Goal: Task Accomplishment & Management: Complete application form

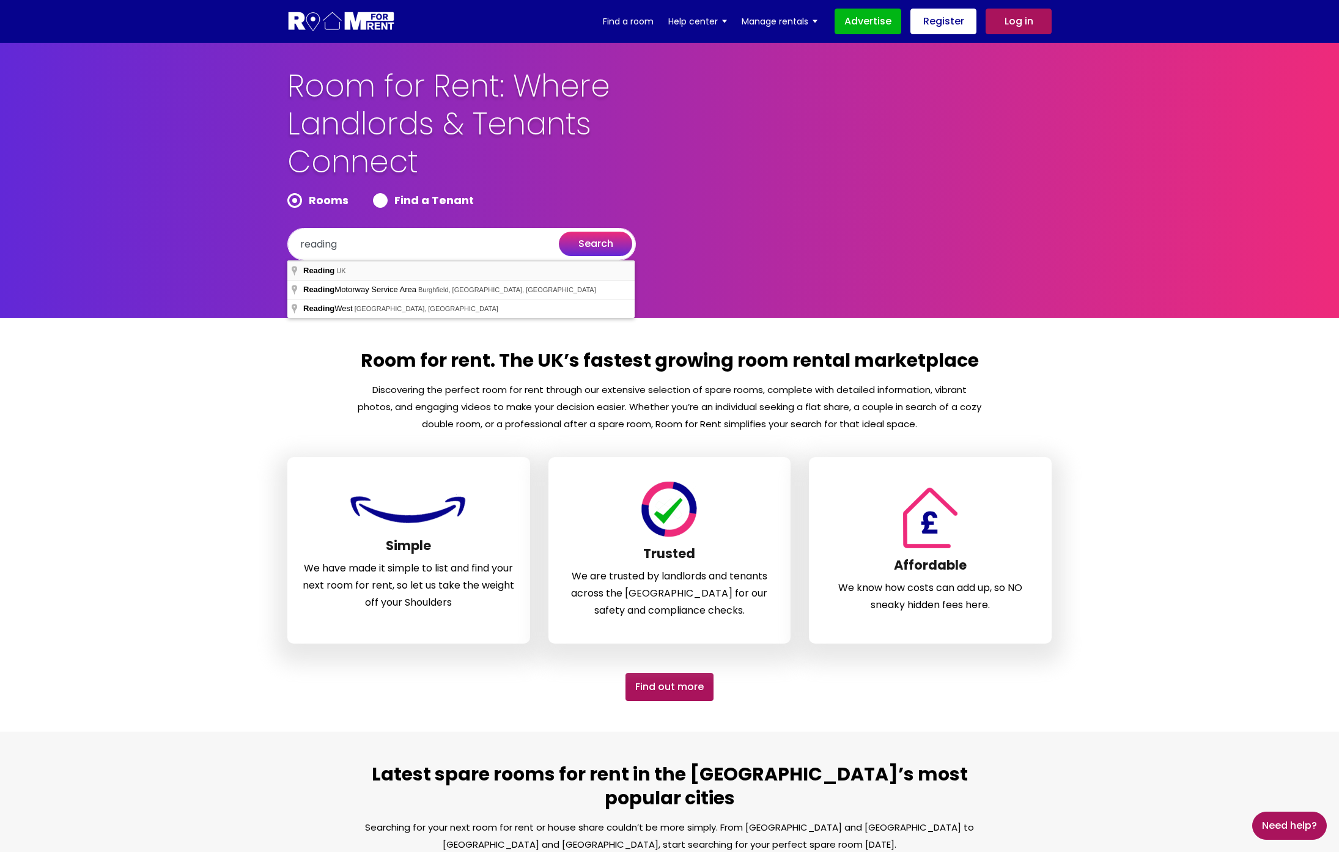
type input "[GEOGRAPHIC_DATA], [GEOGRAPHIC_DATA]"
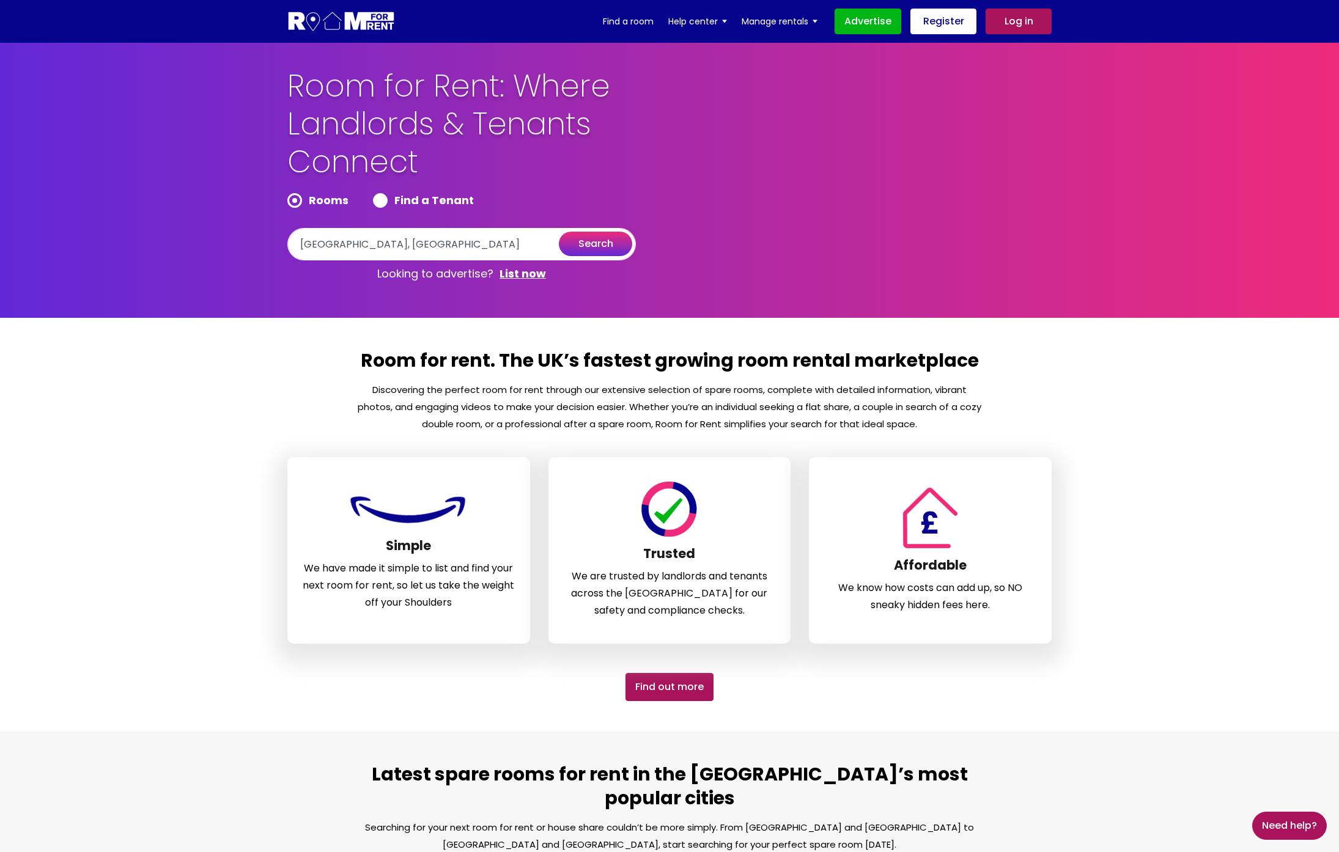
click at [601, 245] on button "search" at bounding box center [595, 244] width 73 height 24
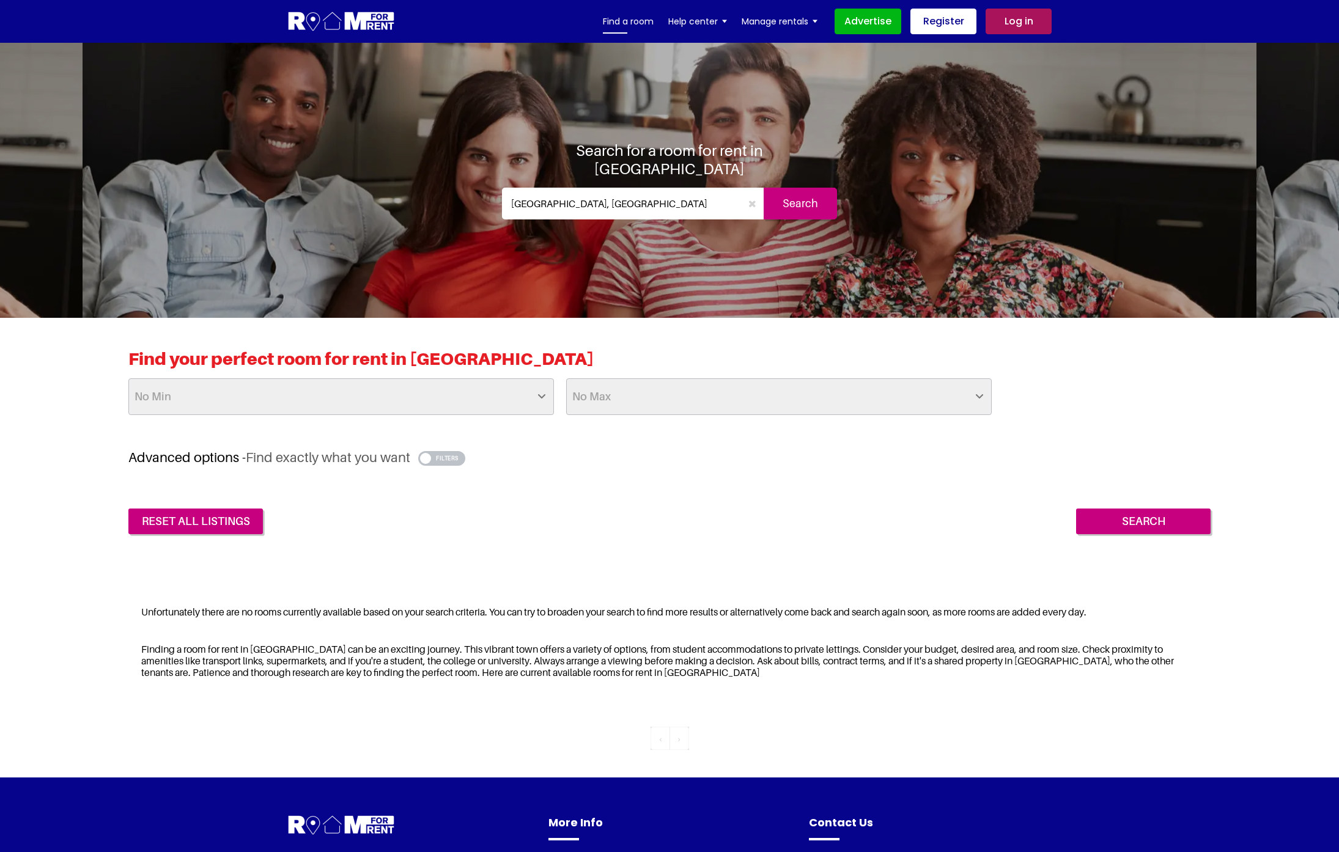
click at [645, 26] on link "Find a room" at bounding box center [628, 21] width 51 height 18
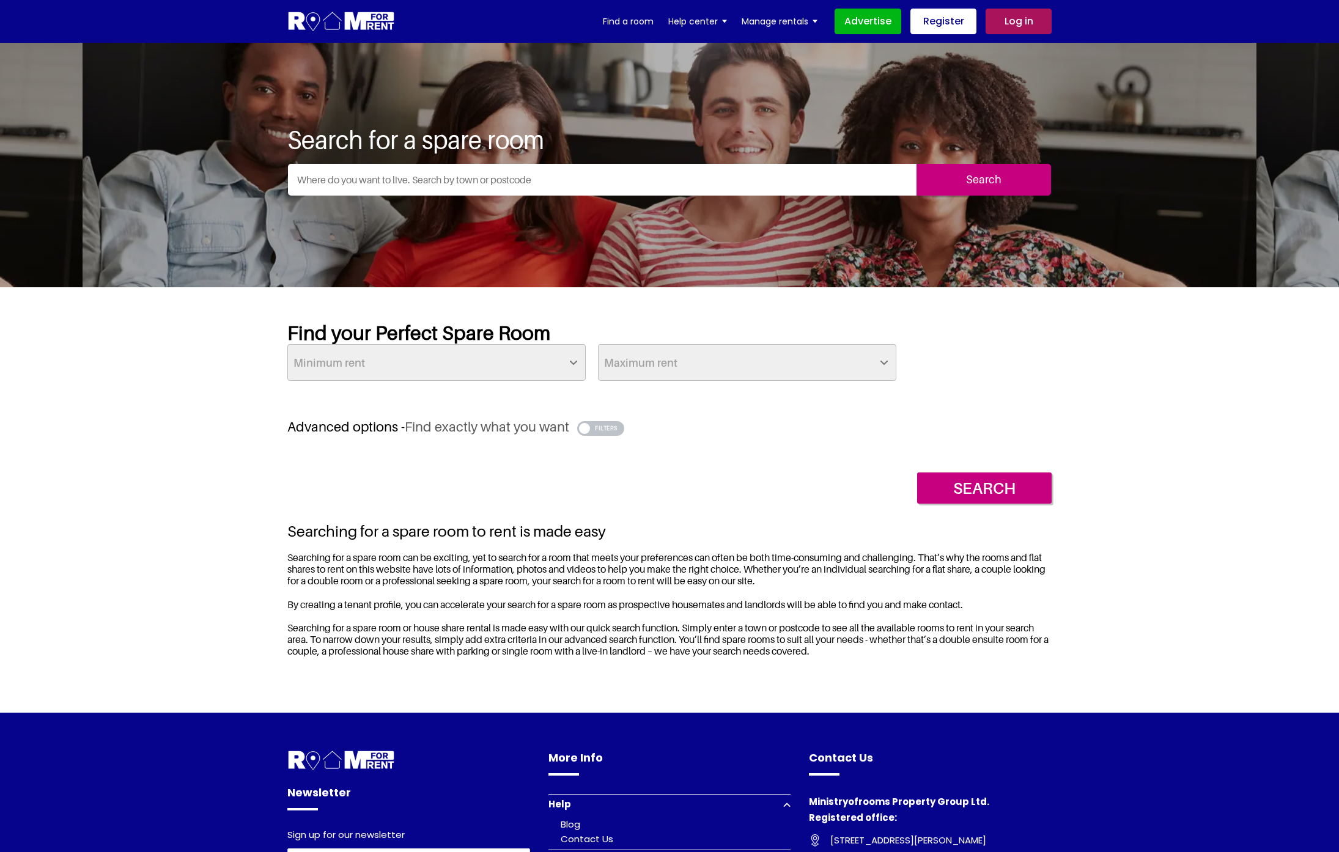
click at [610, 422] on button "button" at bounding box center [600, 428] width 47 height 15
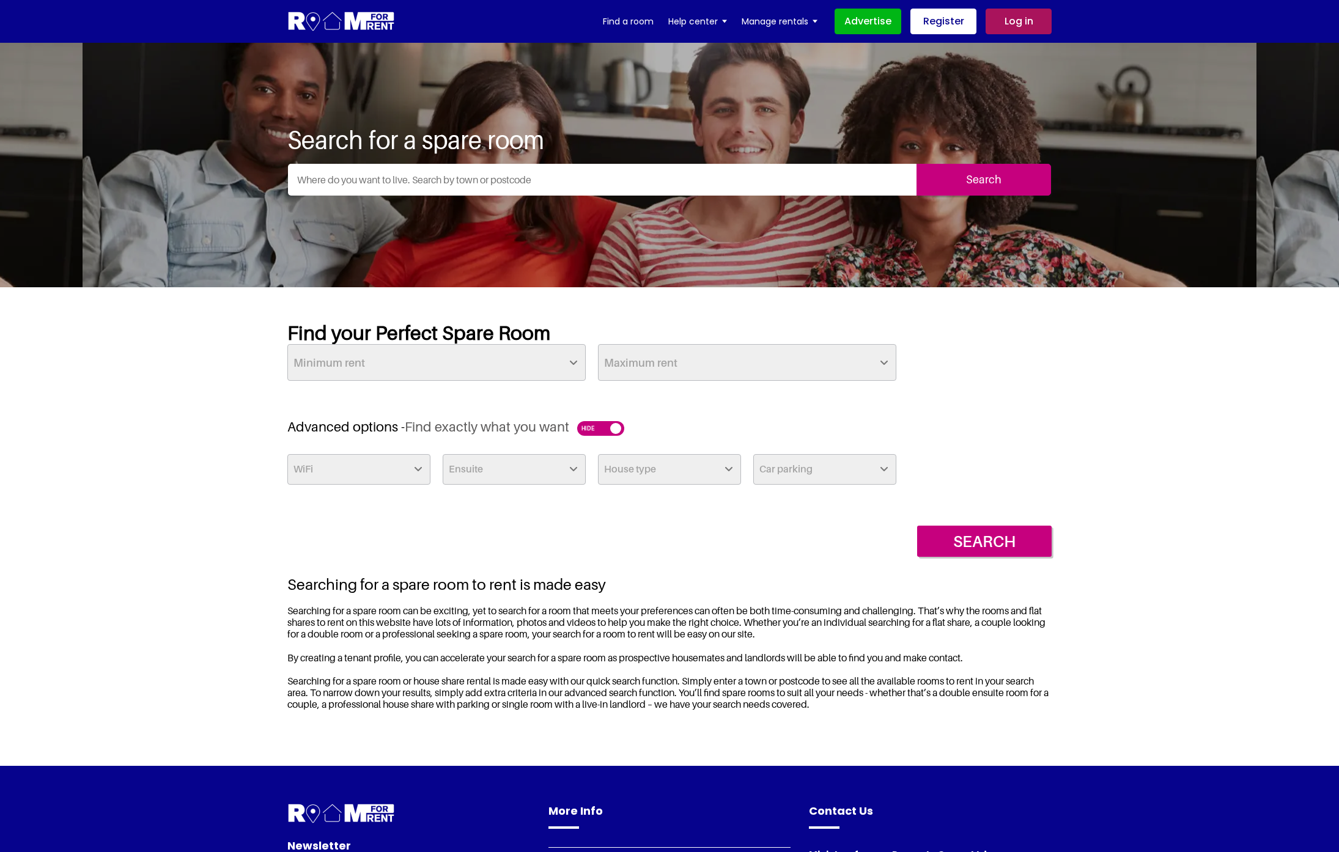
click at [353, 470] on select "WiFi Yes No" at bounding box center [358, 469] width 143 height 31
click at [509, 471] on select "Ensuite Yes No" at bounding box center [514, 469] width 143 height 31
click at [684, 469] on select "House type Apartment House Farm Purpose Built Student Accomodation" at bounding box center [669, 469] width 143 height 31
drag, startPoint x: 805, startPoint y: 468, endPoint x: 835, endPoint y: 474, distance: 30.6
click at [805, 468] on select "Car parking Off Street - Permit not required Off Street - Permit Required" at bounding box center [824, 469] width 143 height 31
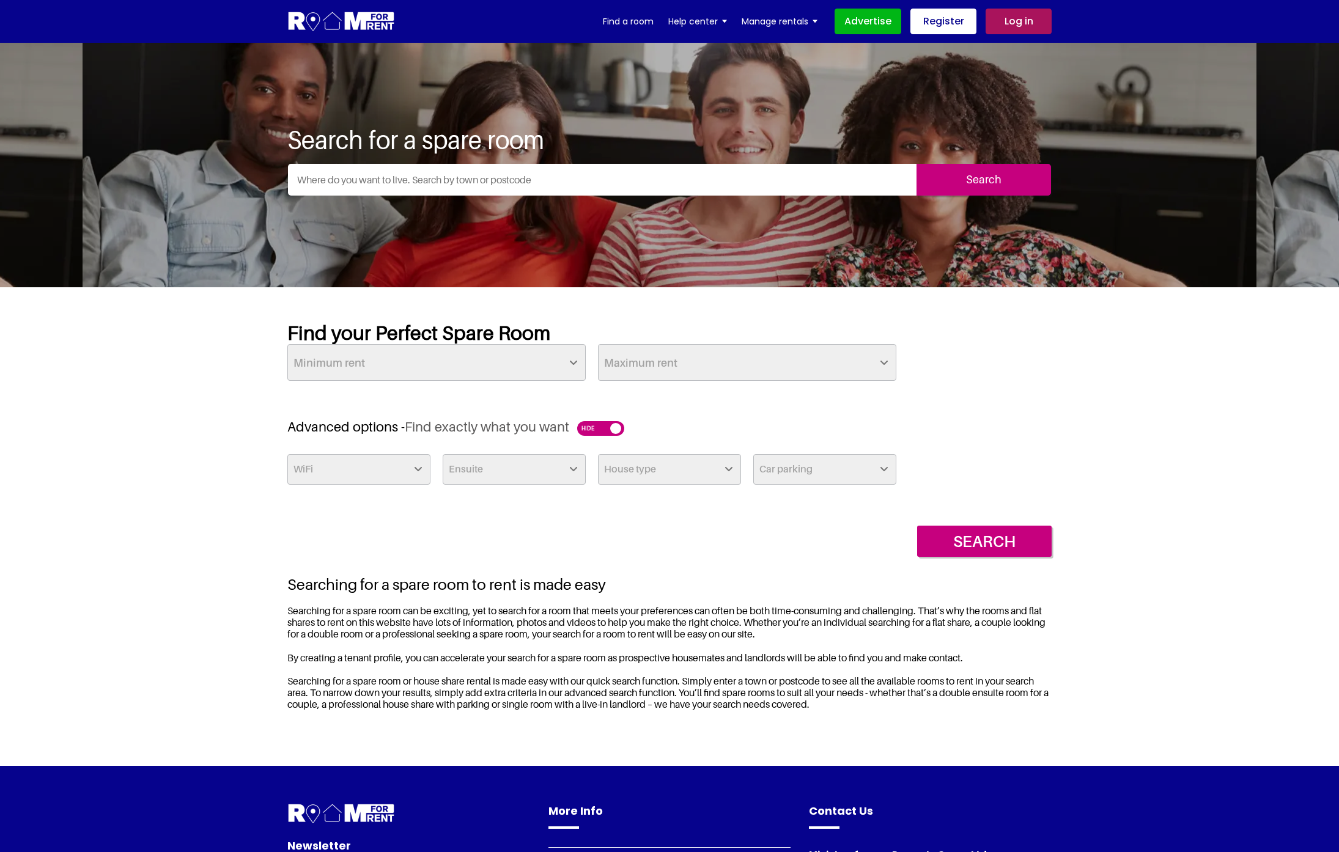
click at [1048, 421] on h3 "Advanced options - Find exactly what you want" at bounding box center [669, 427] width 764 height 17
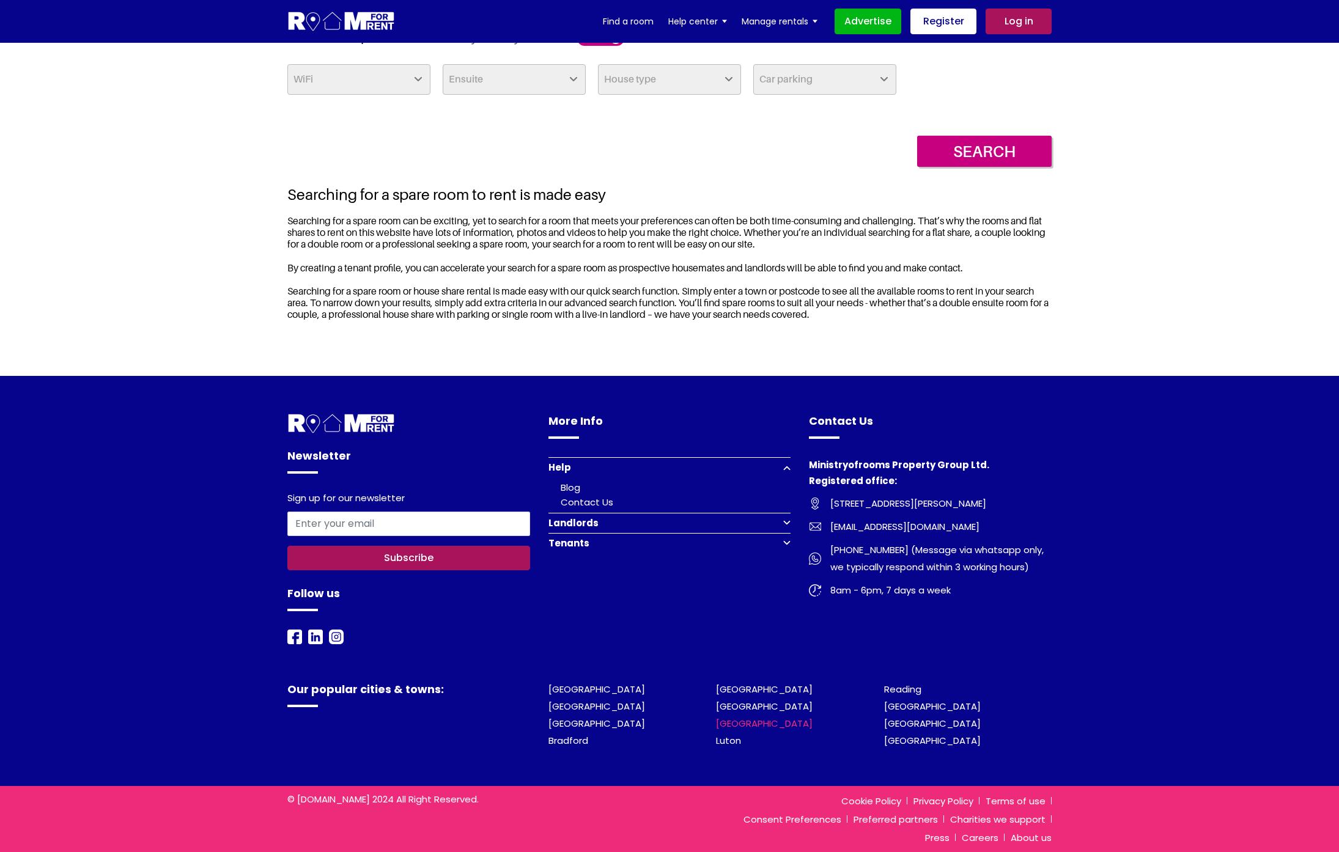
click at [749, 720] on link "[GEOGRAPHIC_DATA]" at bounding box center [764, 723] width 97 height 13
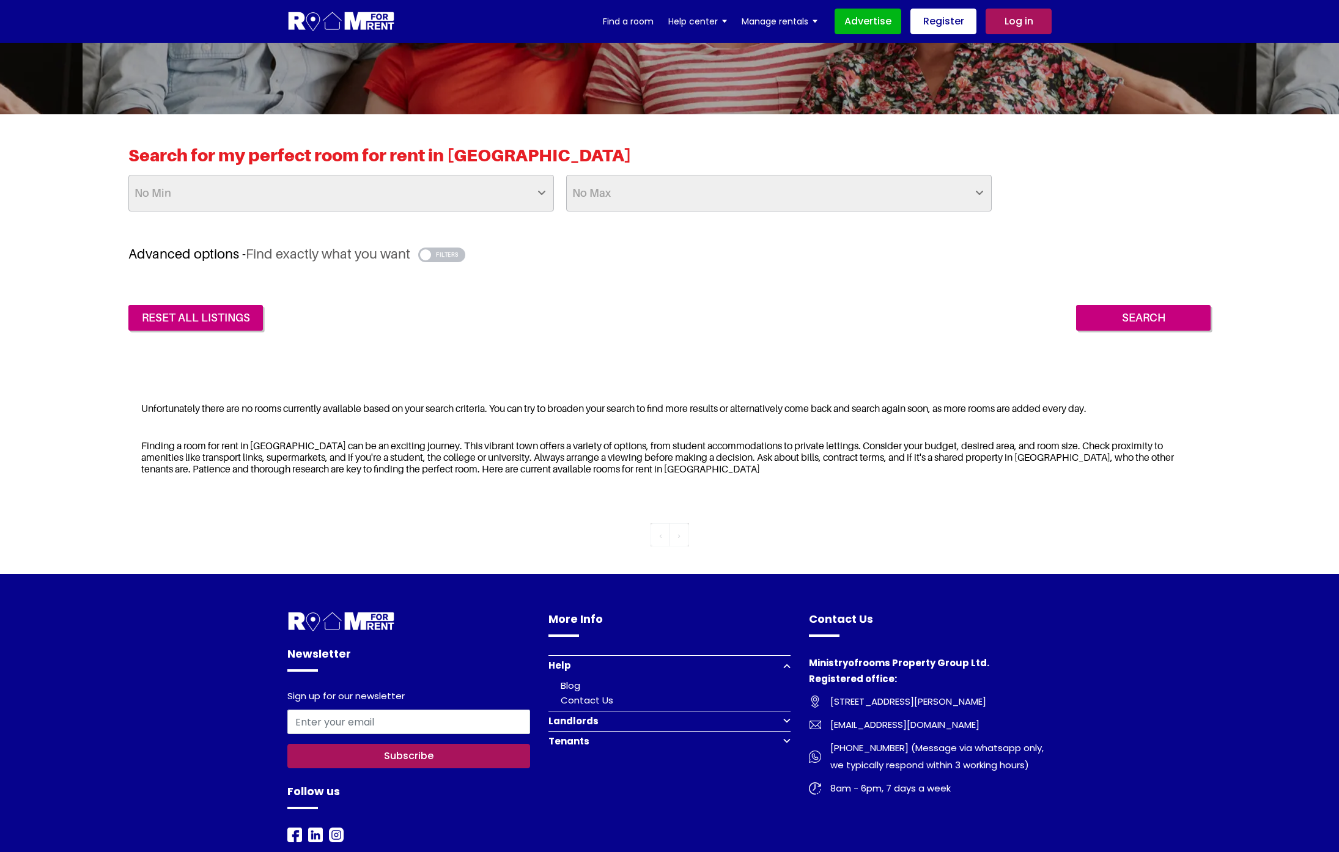
click at [446, 253] on button "button" at bounding box center [441, 255] width 47 height 15
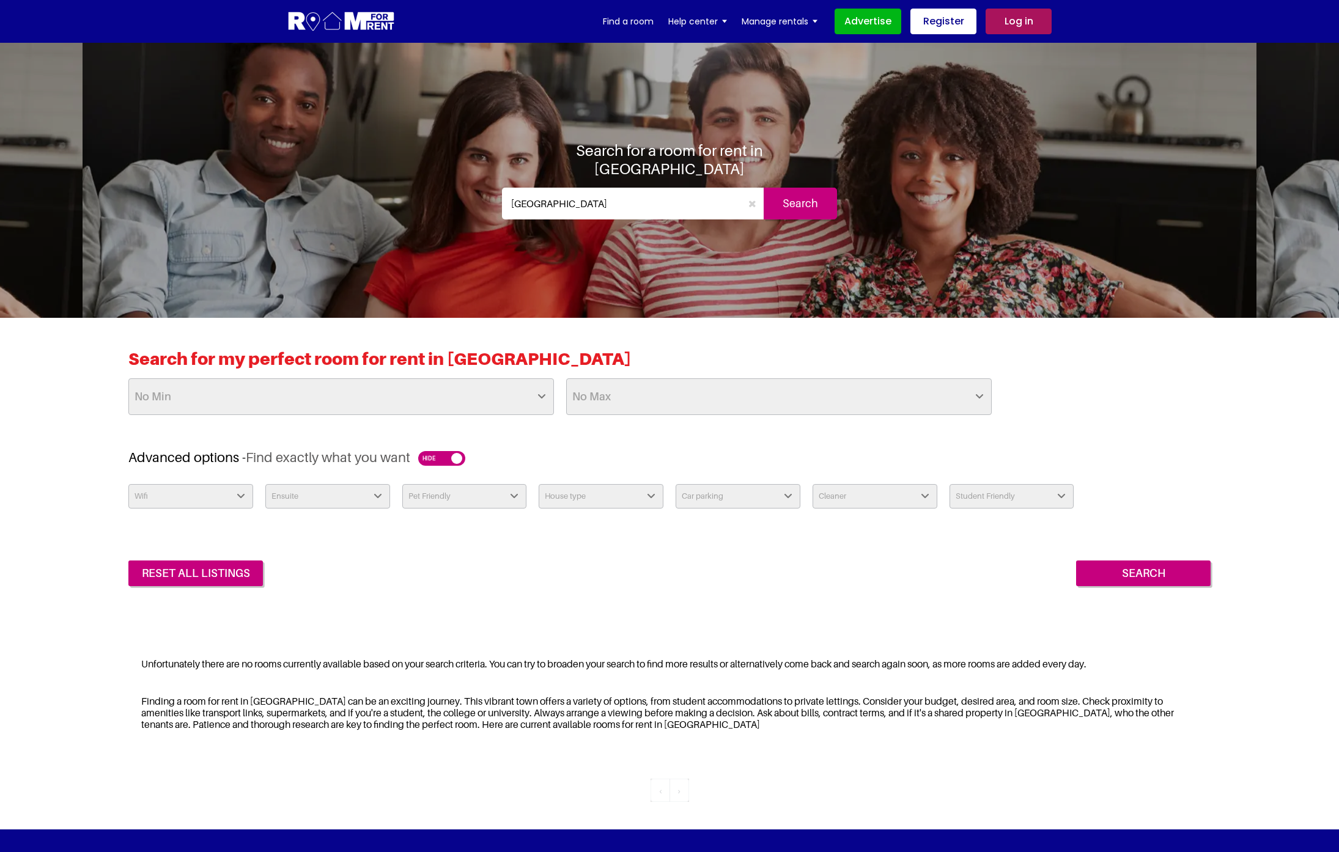
drag, startPoint x: 588, startPoint y: 198, endPoint x: 101, endPoint y: 183, distance: 486.9
click at [101, 183] on section "Search for a room for rent in Liverpool Liverpool Search" at bounding box center [669, 180] width 1339 height 275
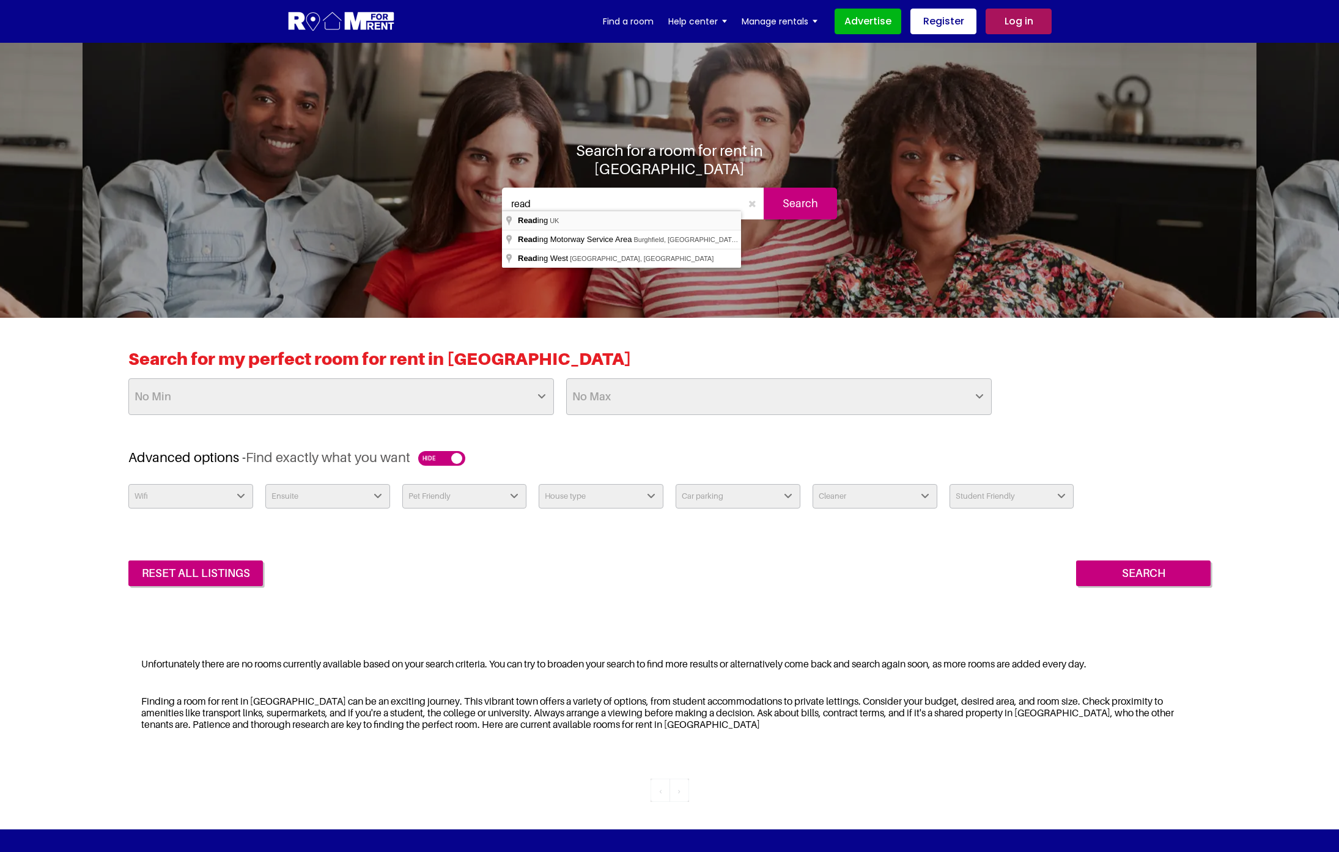
type input "[GEOGRAPHIC_DATA], [GEOGRAPHIC_DATA]"
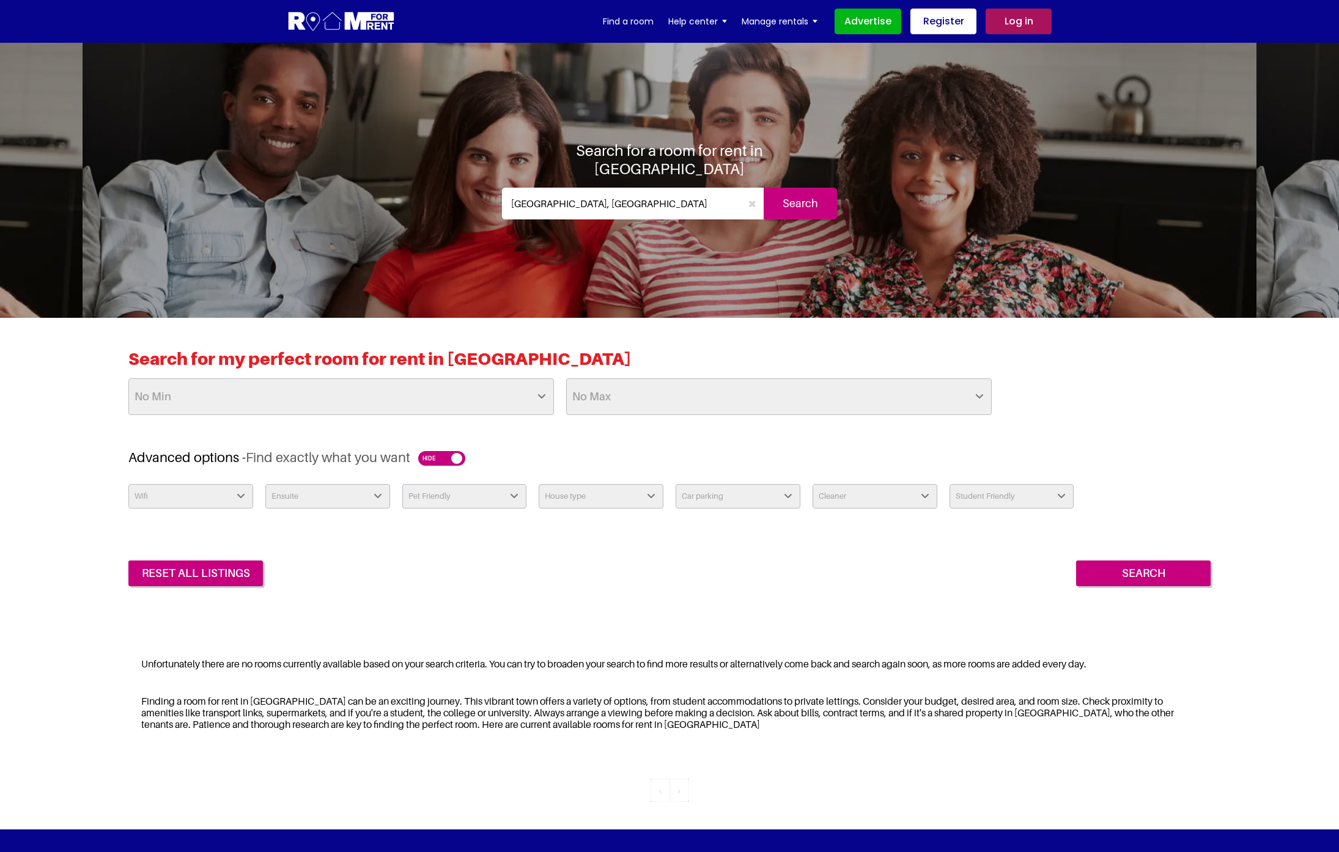
click at [802, 194] on input "Search" at bounding box center [800, 204] width 73 height 32
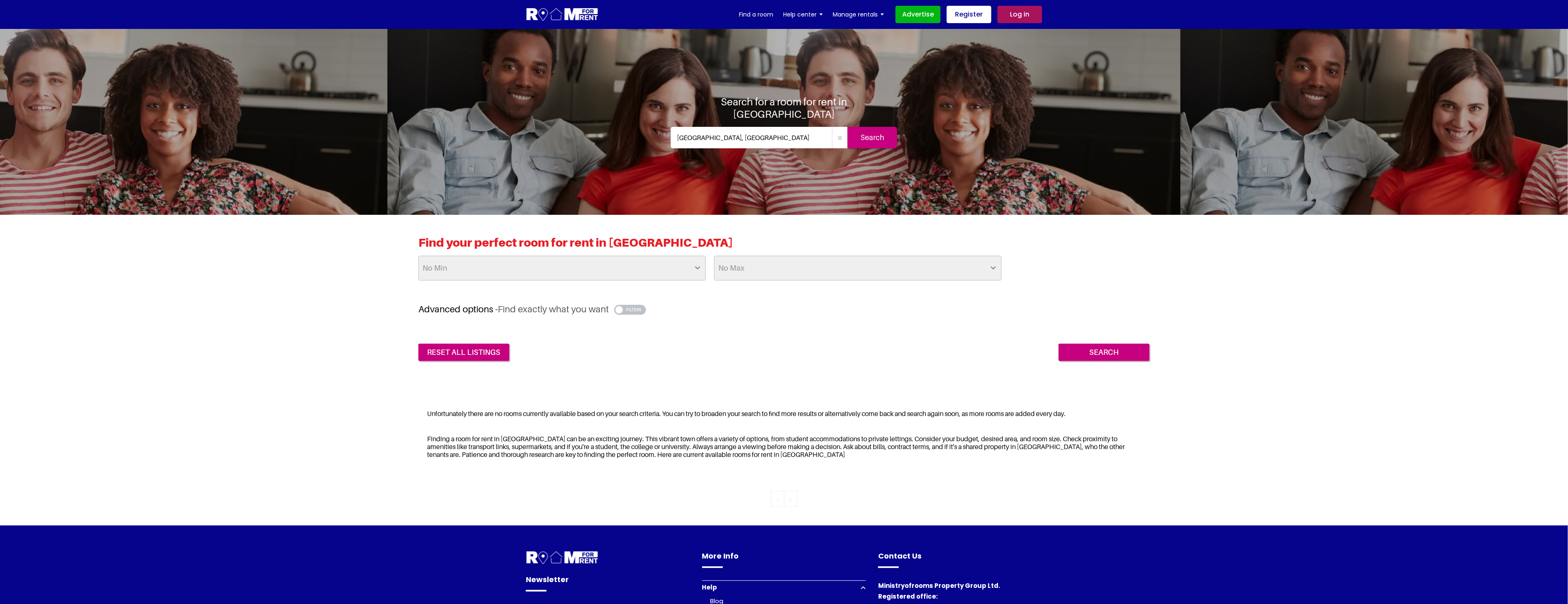
click at [641, 310] on button "button" at bounding box center [630, 309] width 32 height 10
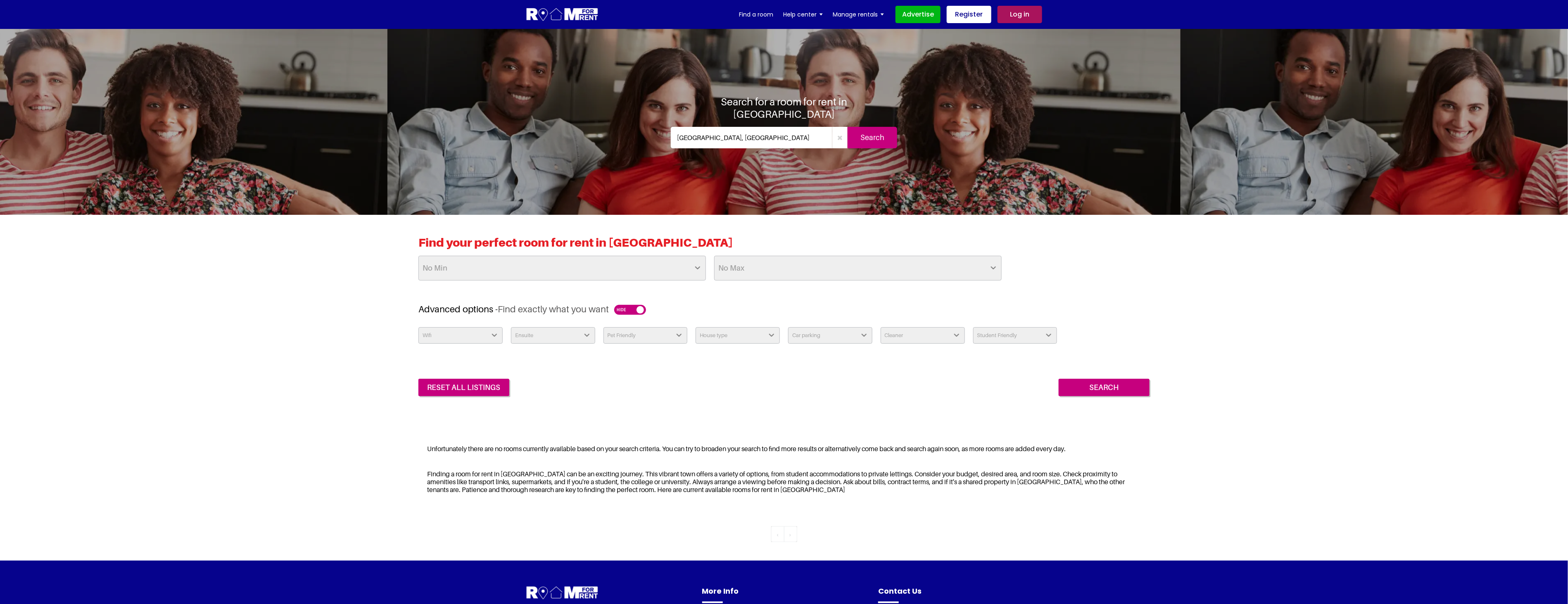
click at [1020, 15] on link "Log in" at bounding box center [1020, 15] width 45 height 18
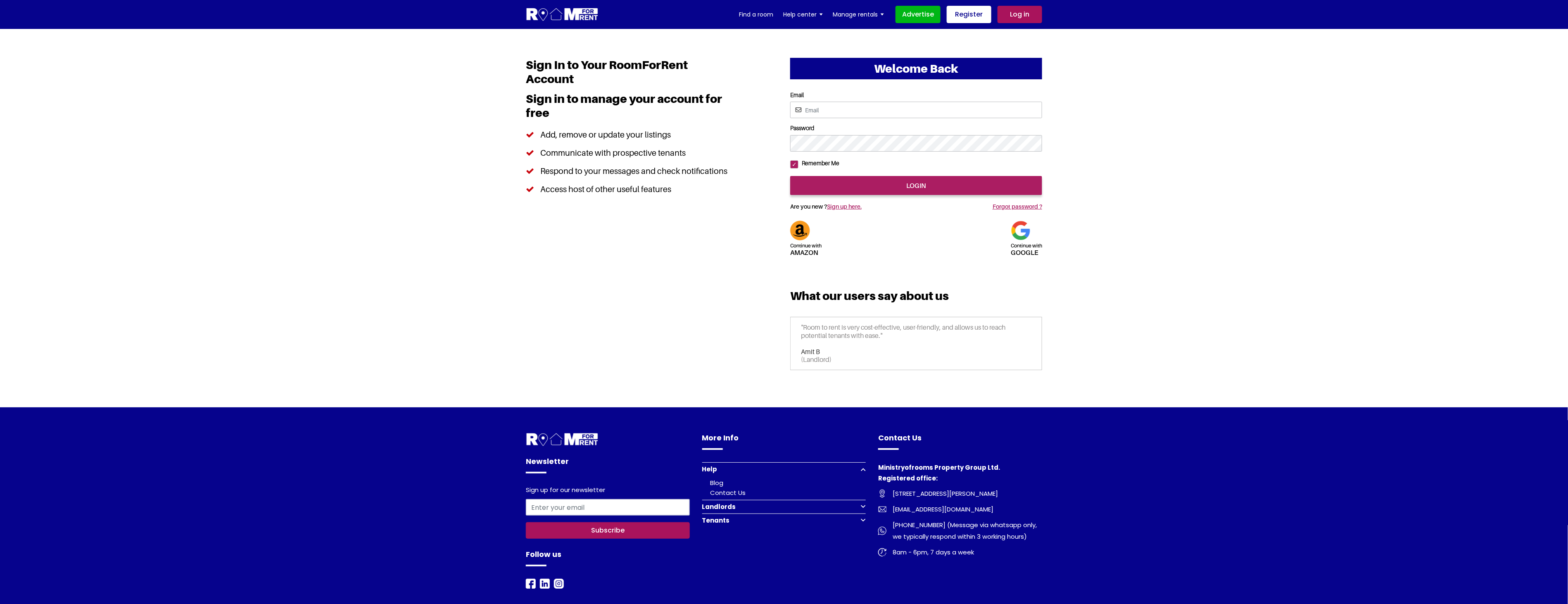
type input "[EMAIL_ADDRESS][DOMAIN_NAME]"
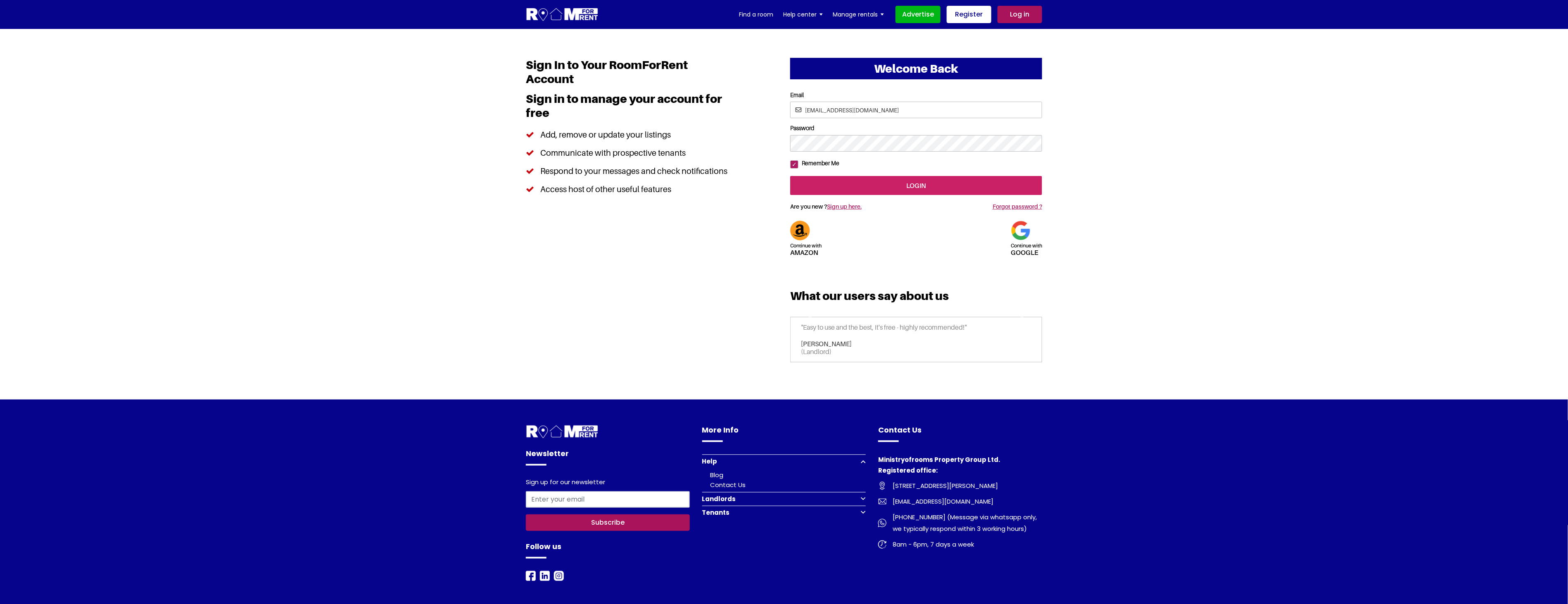
click at [923, 195] on input "login" at bounding box center [916, 185] width 252 height 19
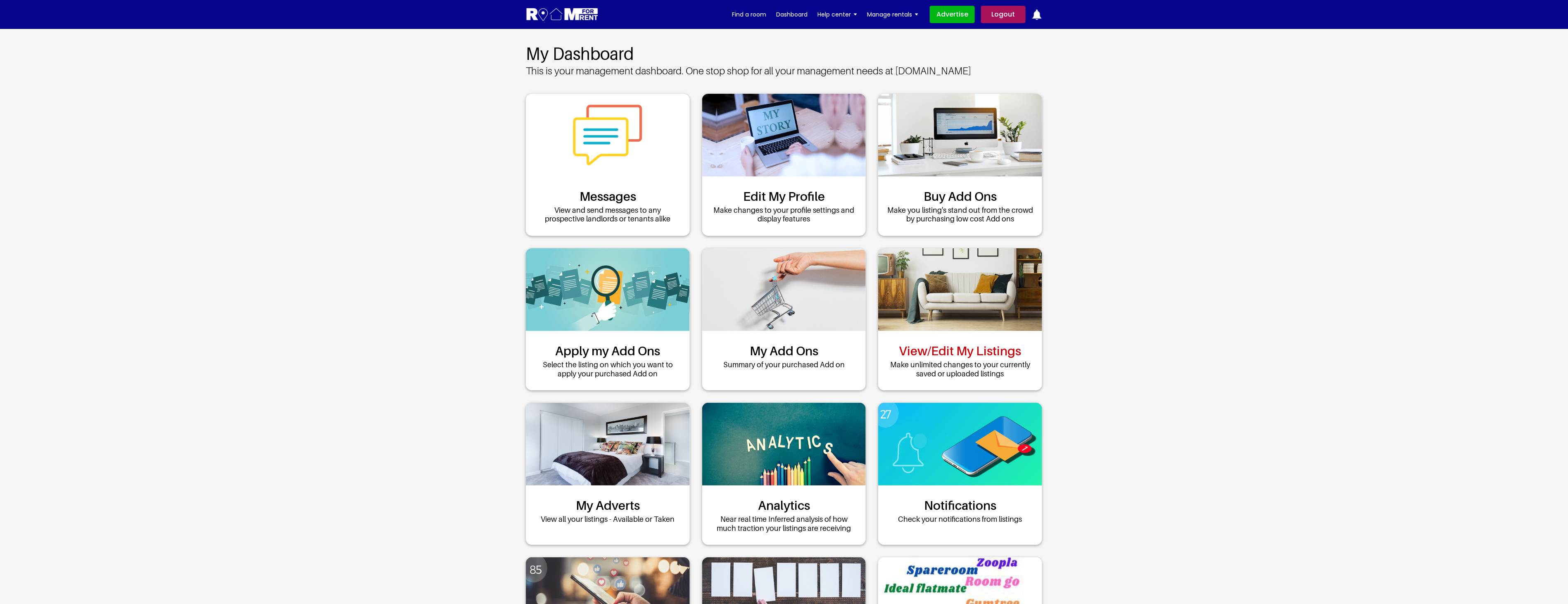
click at [935, 350] on link "View/Edit My Listings" at bounding box center [960, 351] width 122 height 15
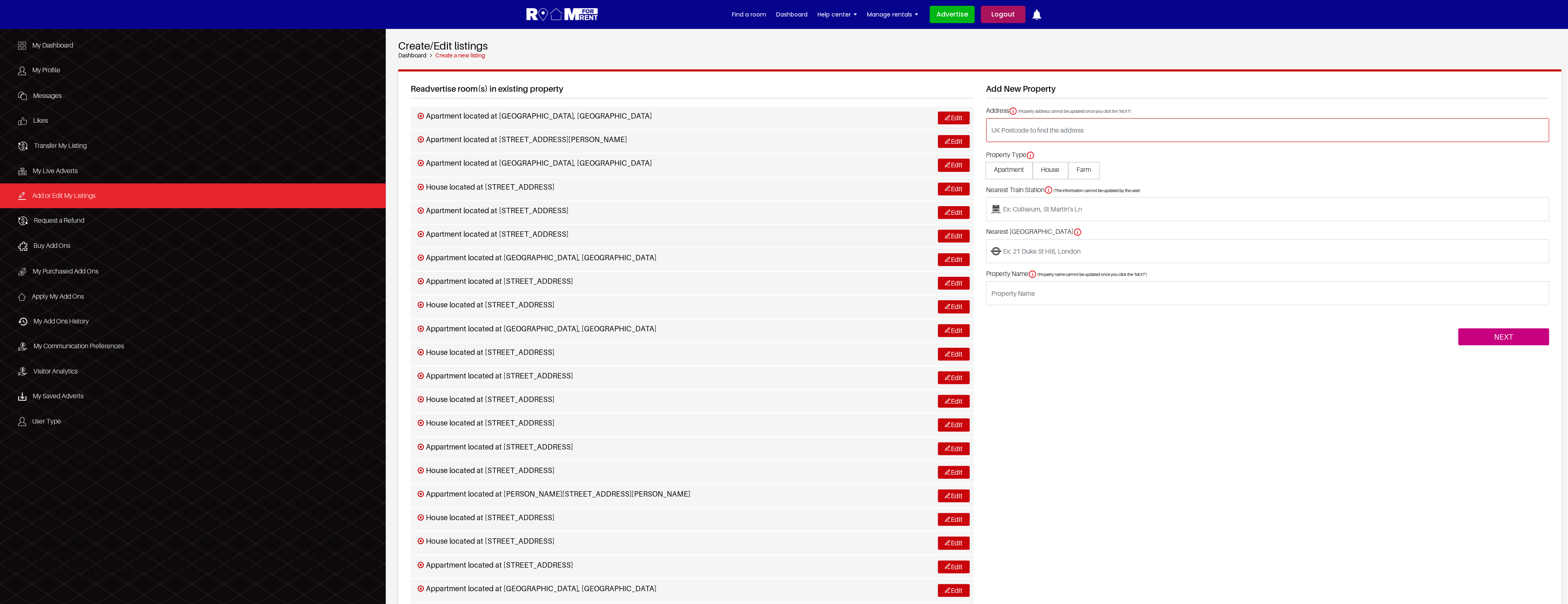
click at [1058, 127] on input "text" at bounding box center [1268, 130] width 563 height 24
paste input "MK9 3PD"
click at [1078, 133] on input "MK9 3PD" at bounding box center [1268, 130] width 563 height 24
type input "M"
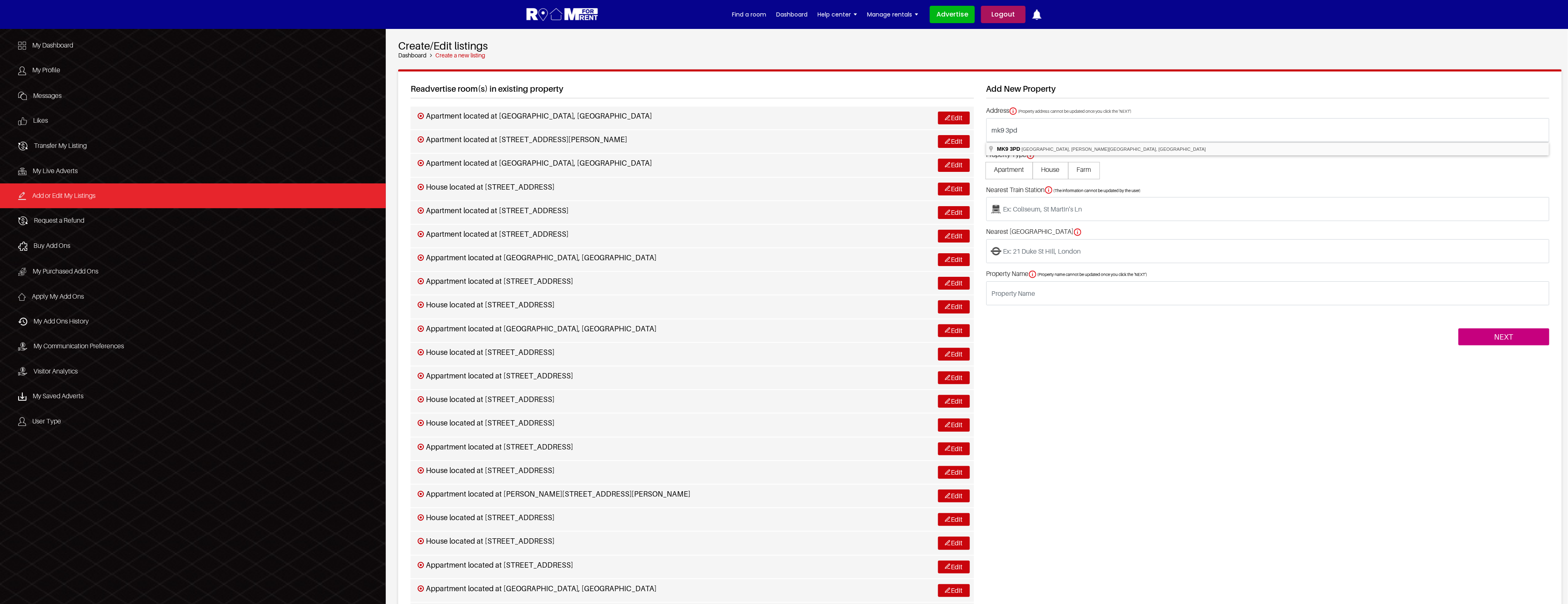
type input "Sunset Walk, Milton Keynes MK9 3PD, UK"
type input "located at Sunset Walk, Milton Keynes MK9 3PD, UK"
type input "Milton Keynes Central"
click at [1054, 171] on span "House" at bounding box center [1051, 171] width 36 height 18
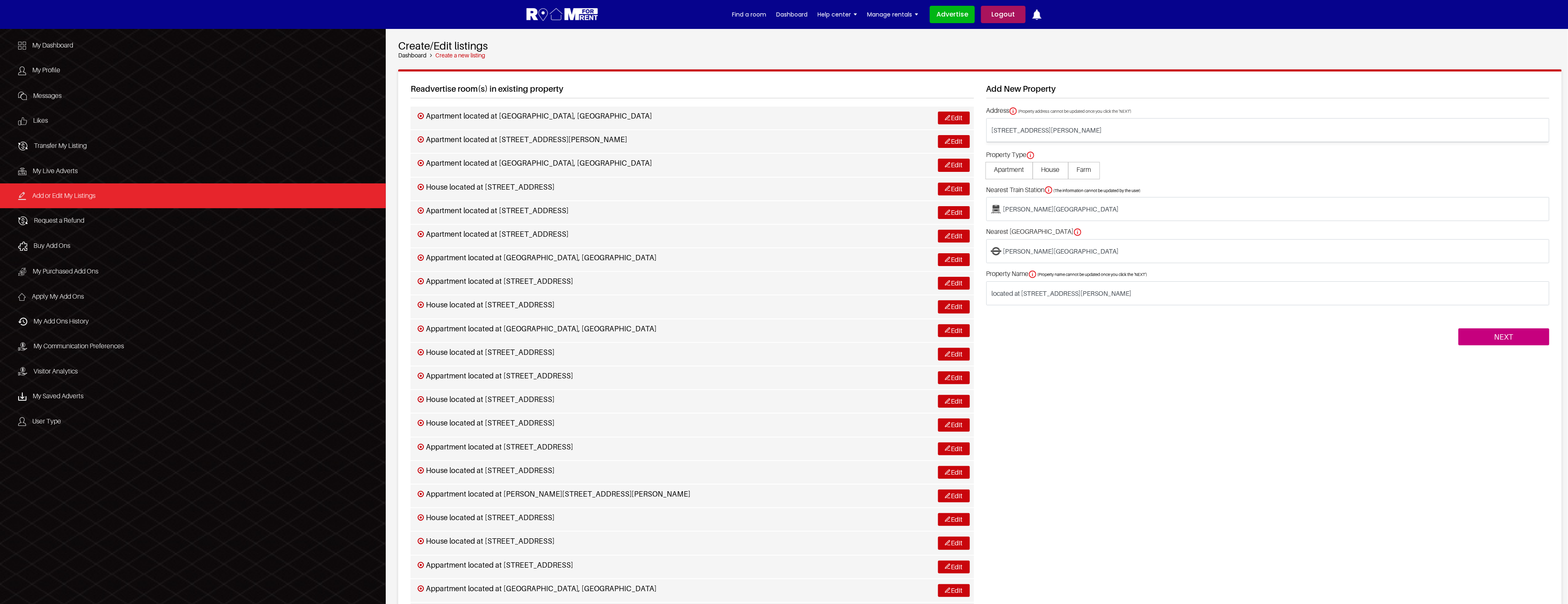
click at [0, 0] on input "House" at bounding box center [0, 0] width 0 height 0
type input "House located at Sunset Walk, Milton Keynes MK9 3PD, UK"
click at [1512, 333] on input "NEXT" at bounding box center [1504, 337] width 91 height 18
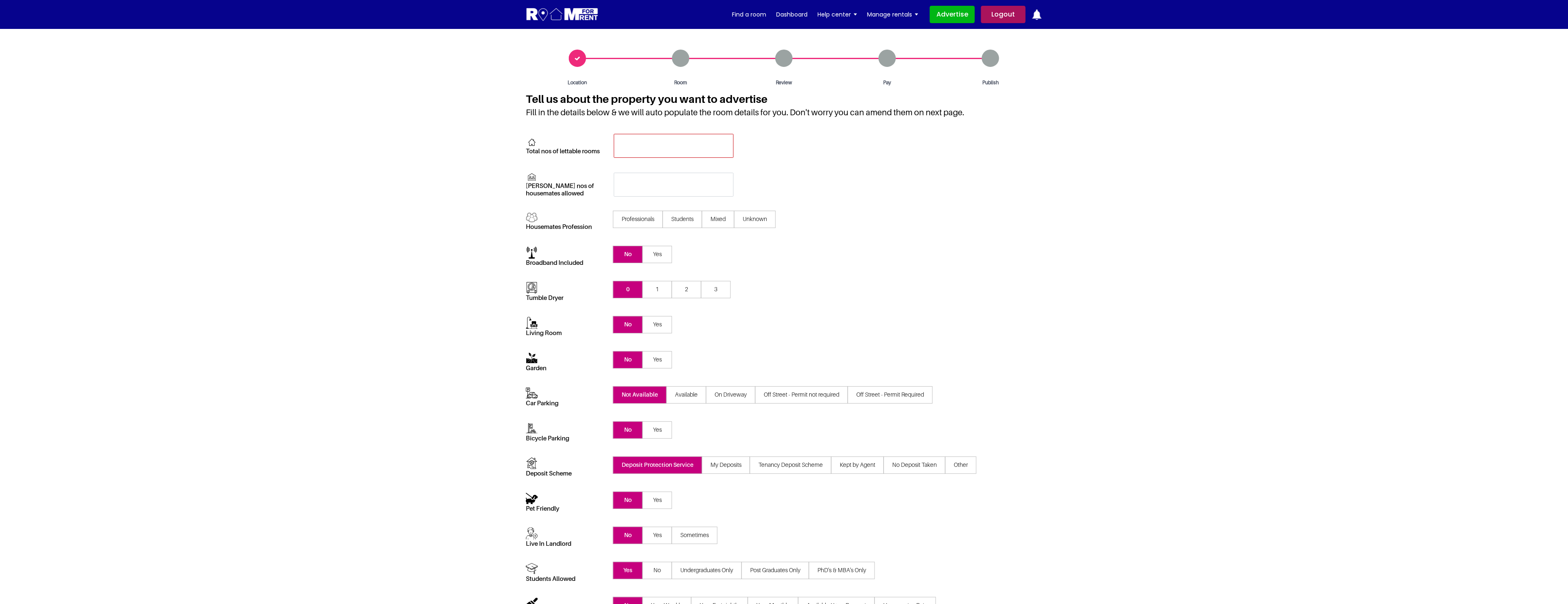
click at [638, 136] on input "text" at bounding box center [674, 145] width 120 height 24
type input "1"
click at [632, 188] on input "text" at bounding box center [674, 184] width 120 height 24
type input "2"
click at [839, 198] on div "Max nos of housemates allowed 2" at bounding box center [784, 191] width 516 height 39
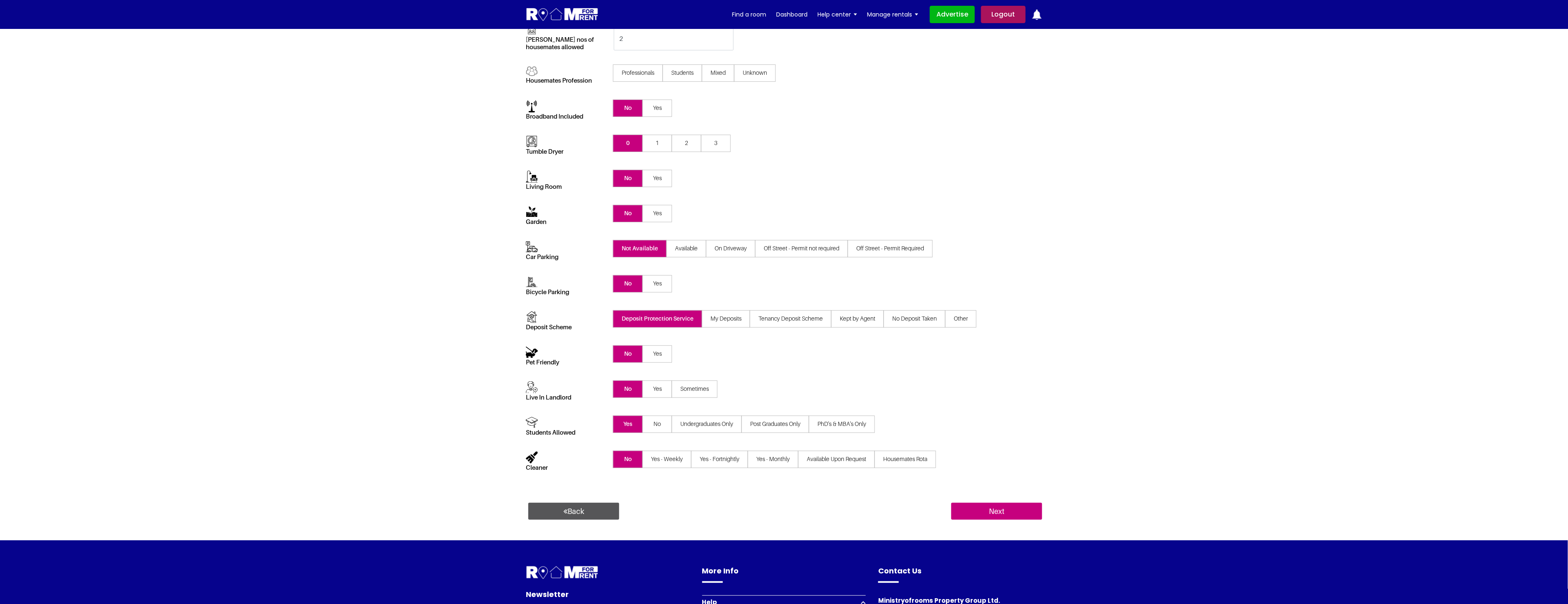
scroll to position [405, 0]
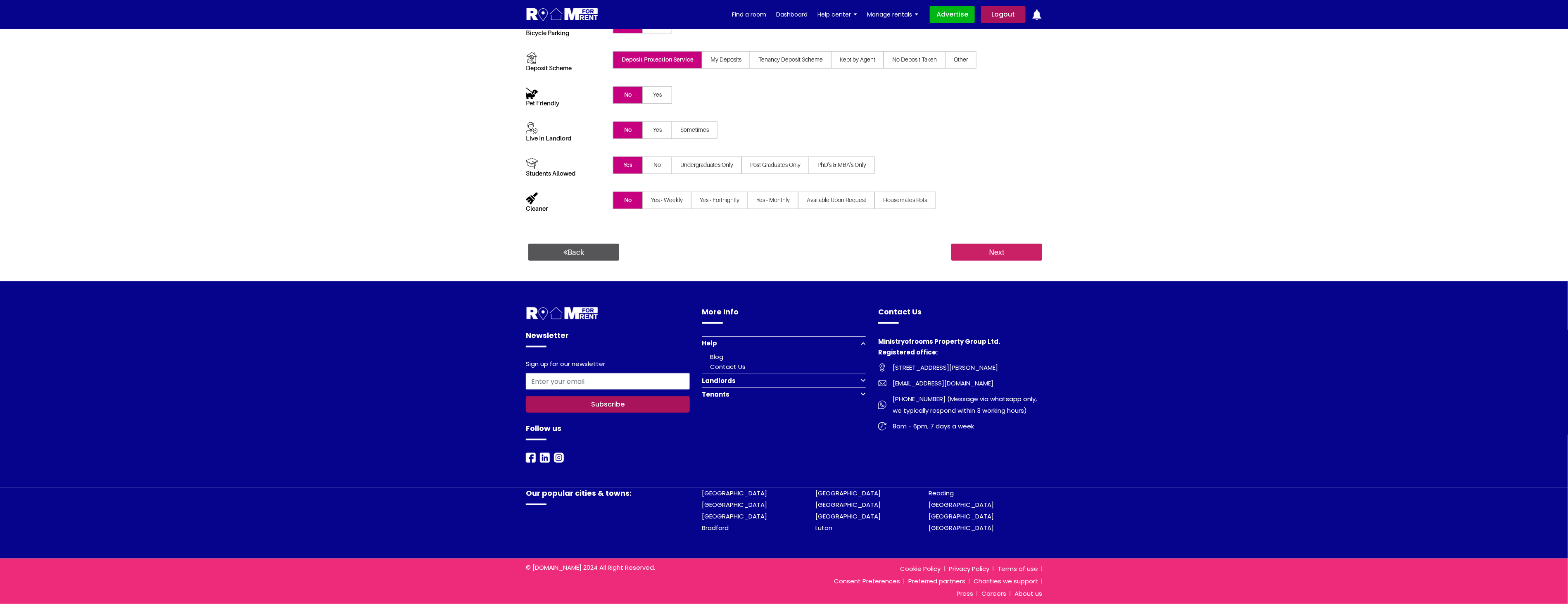
click at [1007, 249] on input "Next" at bounding box center [996, 253] width 91 height 18
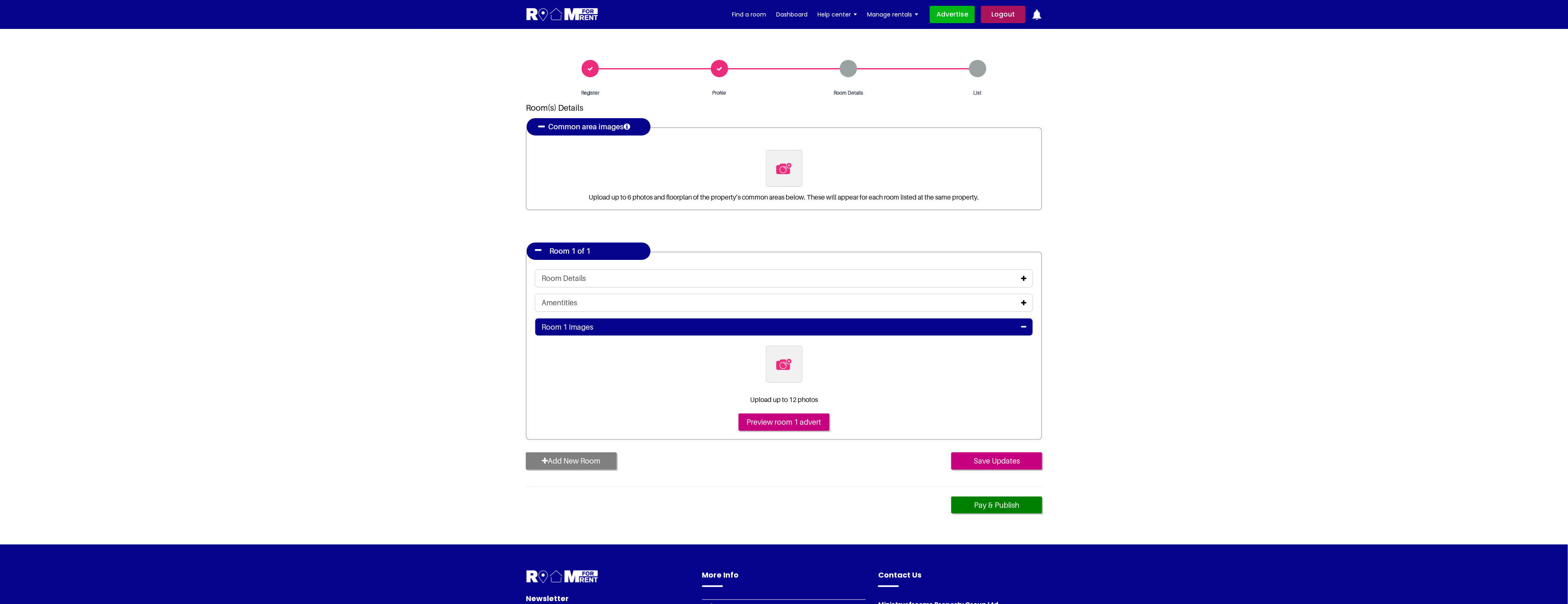
click at [786, 171] on img at bounding box center [784, 169] width 18 height 18
click at [786, 160] on input "file" at bounding box center [829, 155] width 126 height 10
type input "C:\fakepath\bath1.jpg"
drag, startPoint x: 716, startPoint y: 172, endPoint x: 711, endPoint y: 168, distance: 6.4
click at [1206, 219] on section "Register Profile Room Details List Room(s) Details" at bounding box center [784, 286] width 1568 height 515
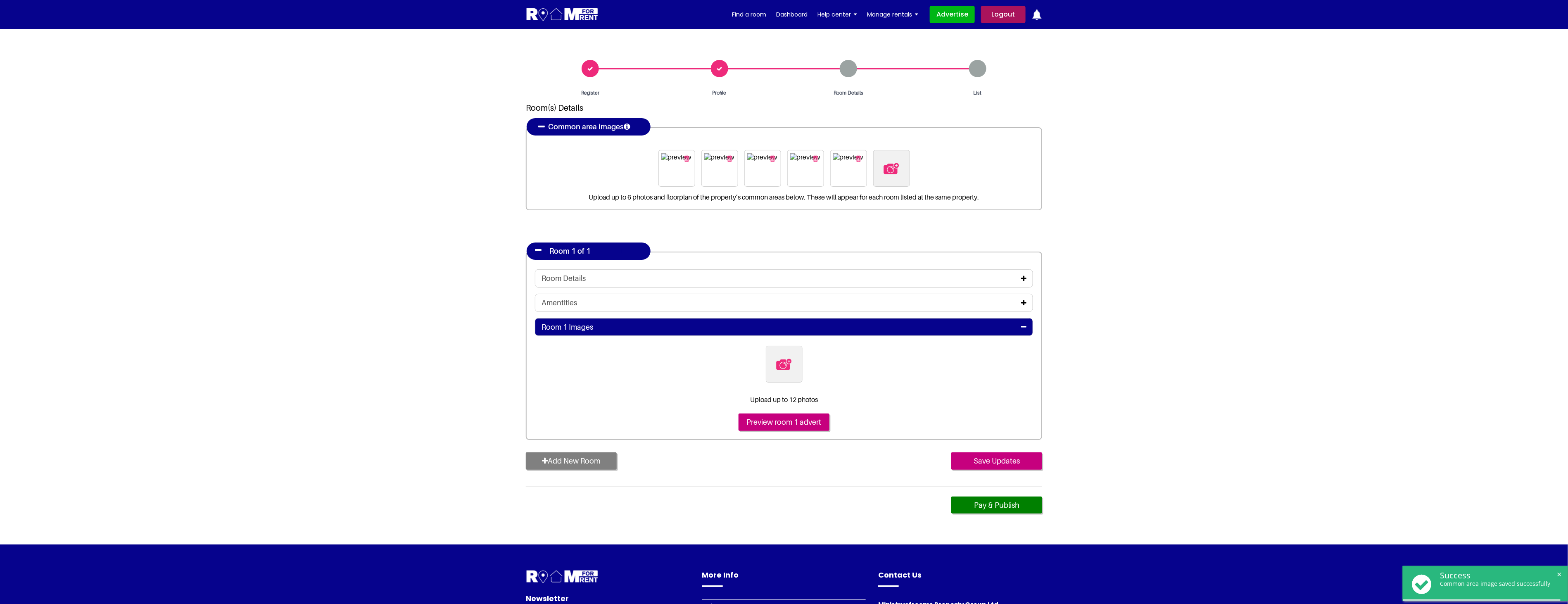
click at [1023, 278] on icon at bounding box center [1023, 278] width 5 height 7
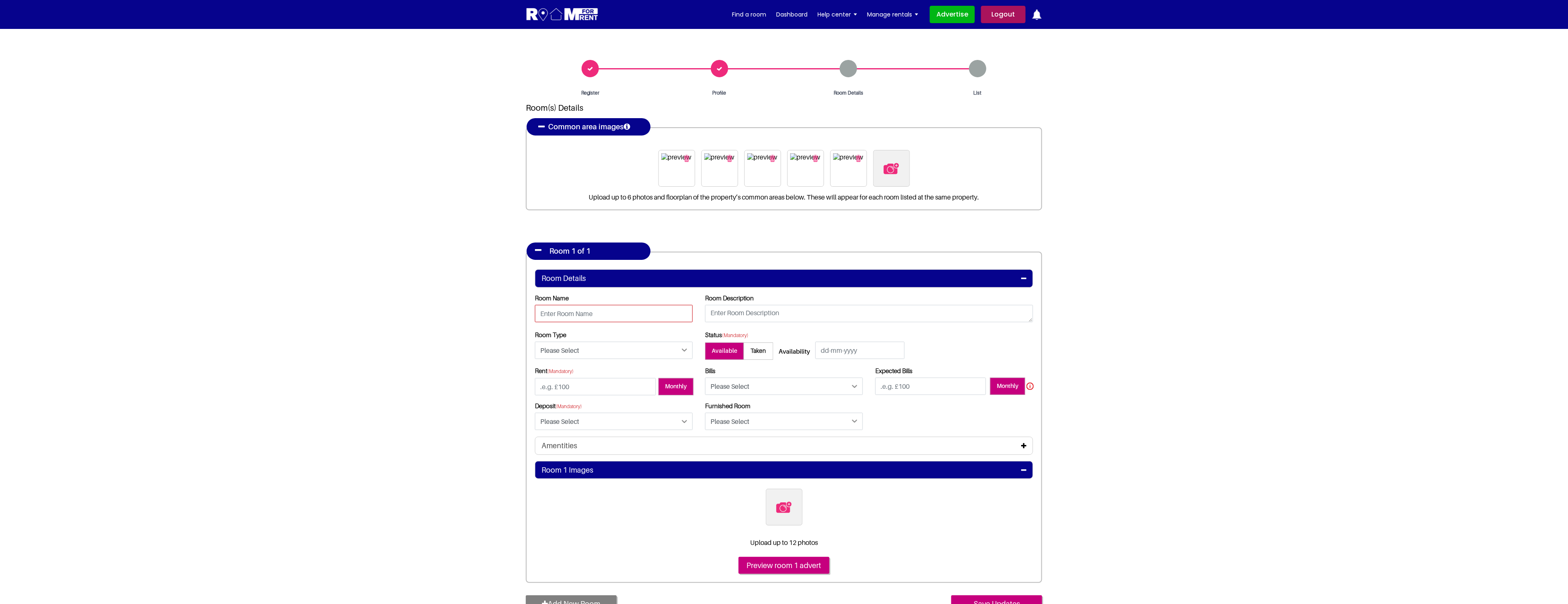
click at [565, 310] on input "text" at bounding box center [614, 313] width 158 height 18
type input "R1"
click at [790, 311] on textarea at bounding box center [869, 313] width 328 height 18
type textarea "First floor"
click at [666, 354] on select "Please Select Ensuite Double Bedroom Ensuite Single Bedroom Double Bedroom with…" at bounding box center [614, 351] width 158 height 18
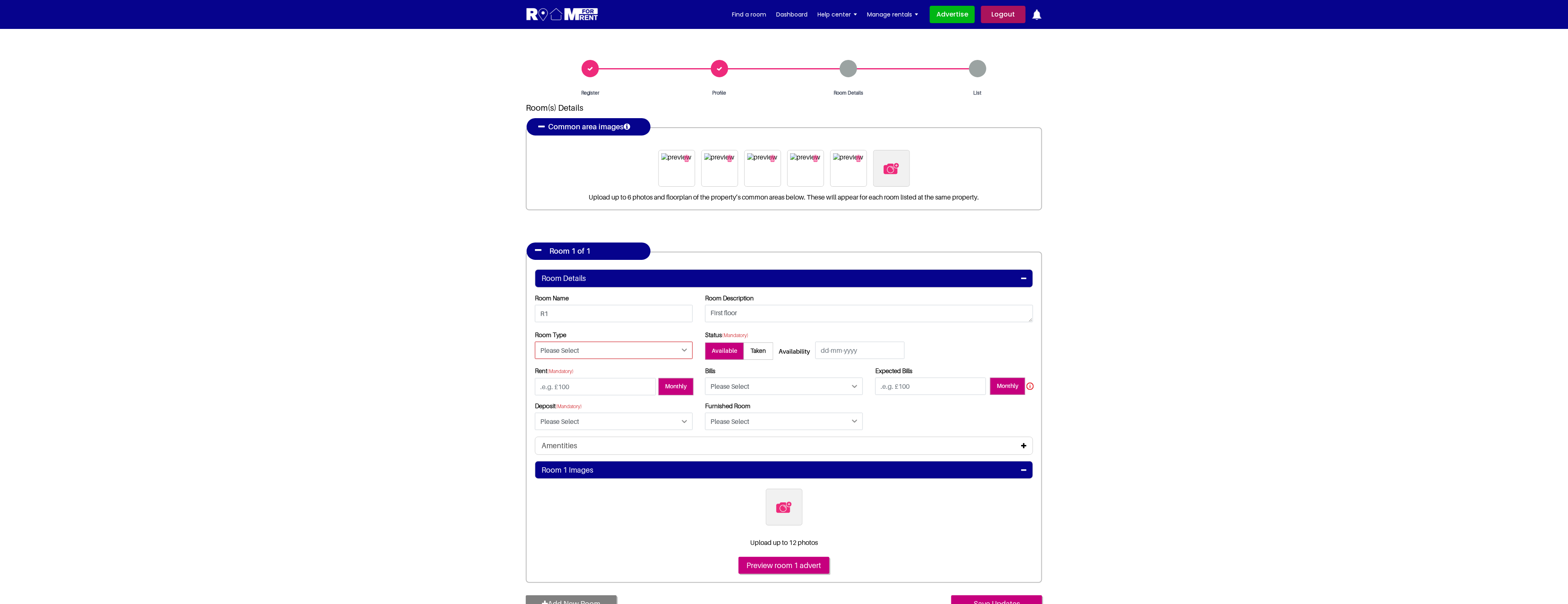
select select "Ensuite Double Bedroom"
click at [535, 342] on select "Please Select Ensuite Double Bedroom Ensuite Single Bedroom Double Bedroom with…" at bounding box center [614, 351] width 158 height 18
click at [860, 351] on input "text" at bounding box center [860, 351] width 89 height 18
click at [855, 407] on link "7" at bounding box center [856, 408] width 14 height 10
type input "[DATE]"
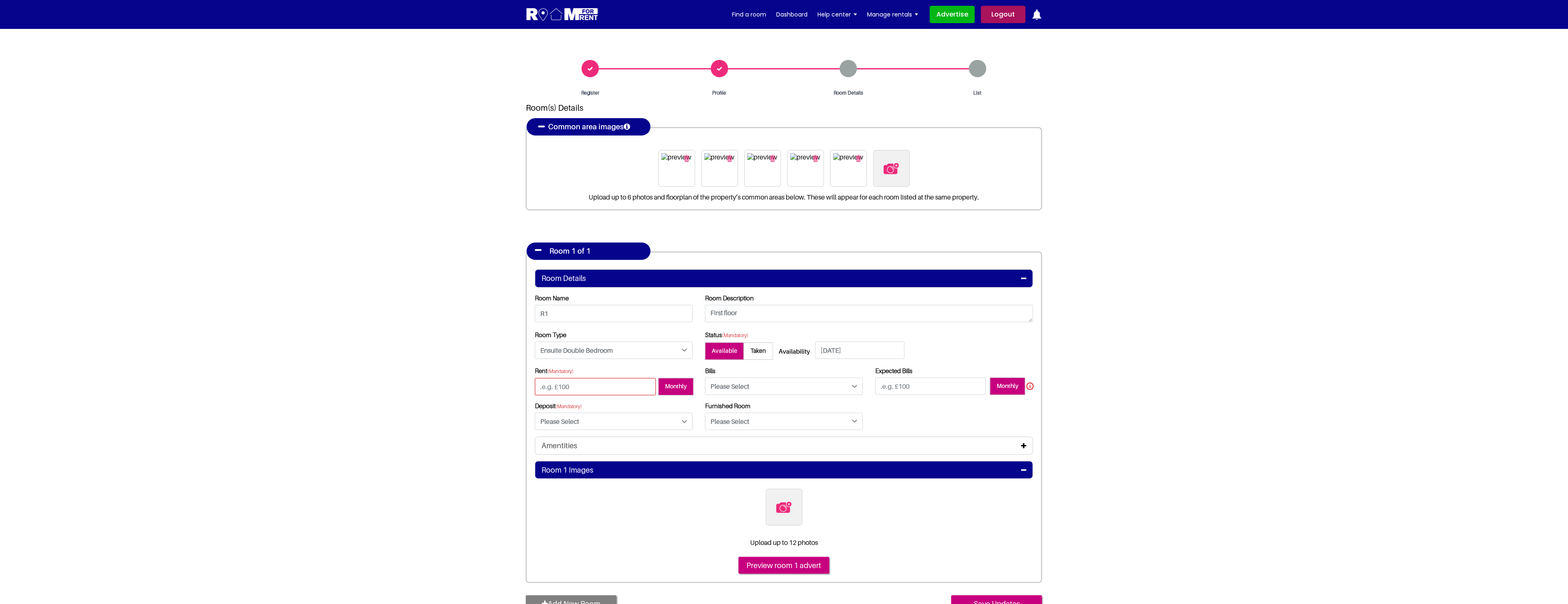
click at [604, 387] on input "number" at bounding box center [595, 386] width 121 height 18
type input "750"
click at [771, 385] on select "Please Select Included Excluded" at bounding box center [784, 386] width 158 height 18
click at [705, 378] on select "Please Select Included Excluded" at bounding box center [784, 386] width 158 height 18
click at [767, 386] on select "Please Select Included Excluded" at bounding box center [784, 386] width 158 height 18
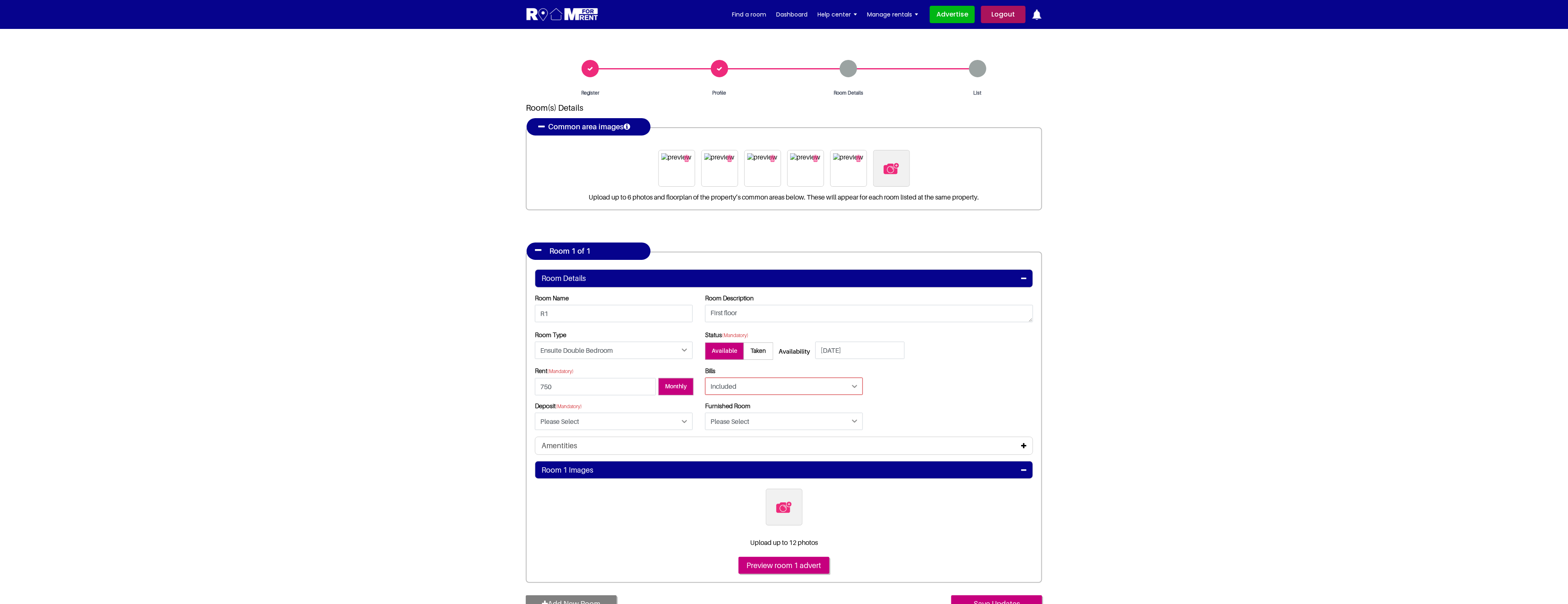
select select "Excluded"
click at [705, 378] on select "Please Select Included Excluded" at bounding box center [784, 386] width 158 height 18
click at [911, 388] on input "number" at bounding box center [931, 386] width 111 height 18
type input "100"
click at [624, 418] on select "Please Select Yes No" at bounding box center [614, 422] width 158 height 18
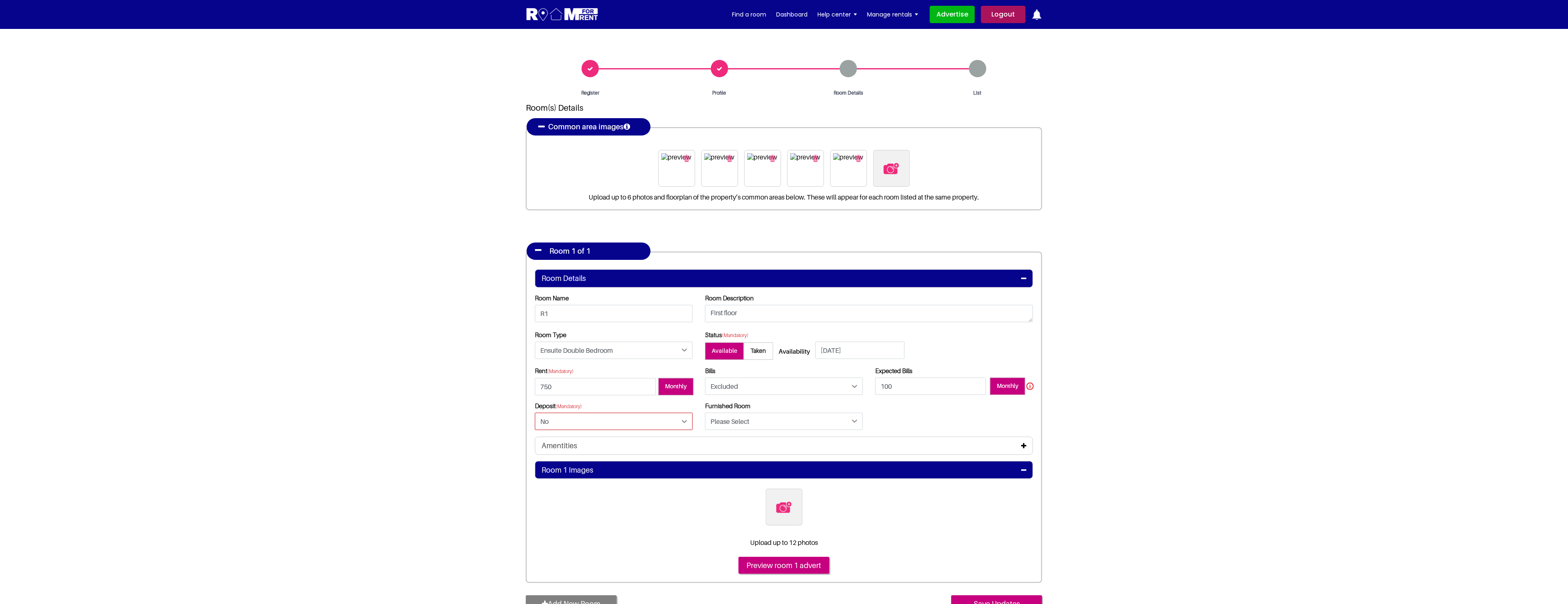
click at [535, 413] on select "Please Select Yes No" at bounding box center [614, 422] width 158 height 18
click at [630, 422] on select "Please Select Yes No" at bounding box center [614, 422] width 158 height 18
select select "Yes"
click at [535, 413] on select "Please Select Yes No" at bounding box center [614, 422] width 158 height 18
click at [652, 422] on select "Please Select Yes No" at bounding box center [614, 422] width 158 height 18
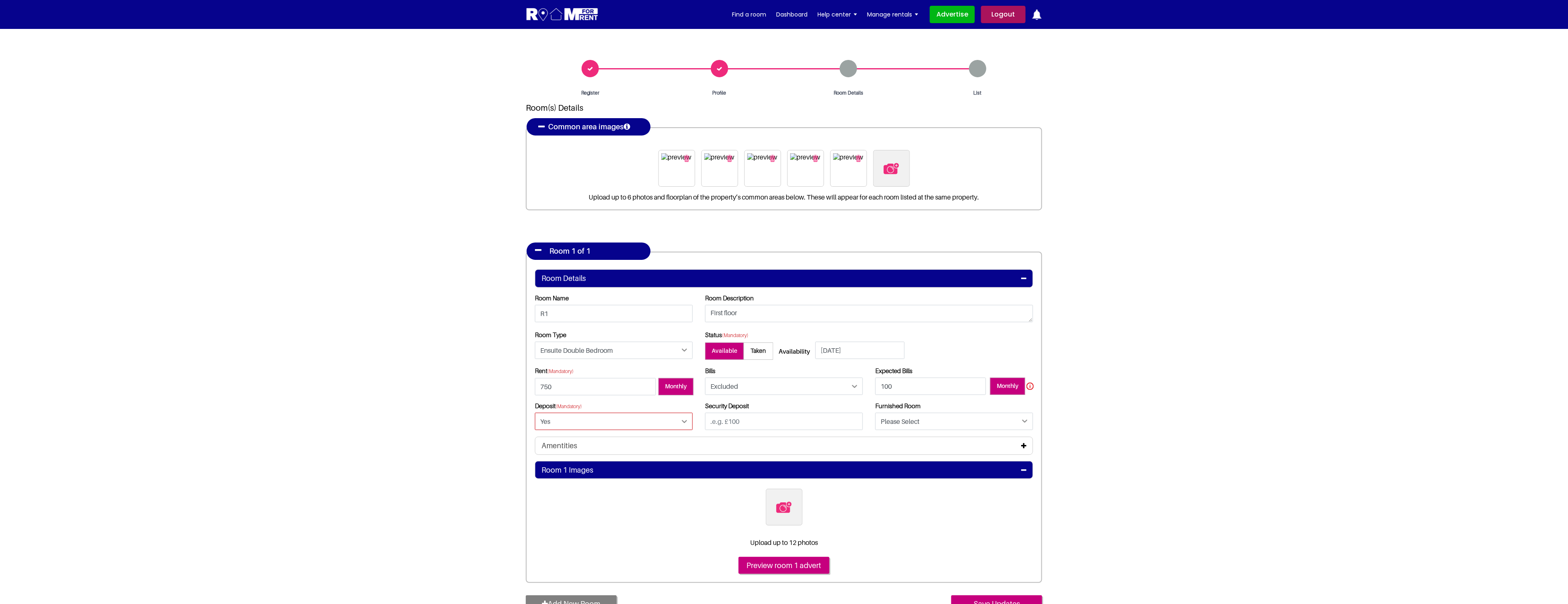
click at [535, 413] on select "Please Select Yes No" at bounding box center [614, 422] width 158 height 18
click at [744, 422] on input "text" at bounding box center [784, 422] width 158 height 18
type input "650"
click at [947, 420] on select "Please Select Yes No" at bounding box center [955, 422] width 158 height 18
select select "Yes"
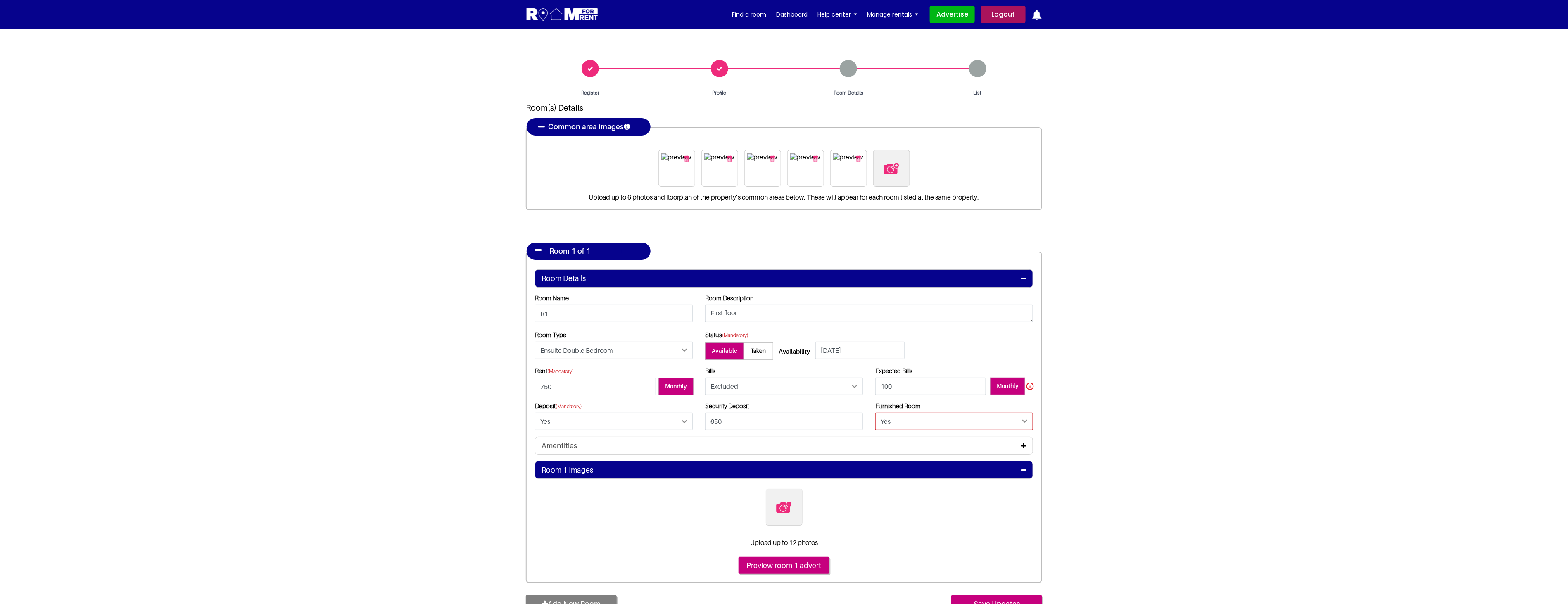
click at [876, 413] on select "Please Select Yes No" at bounding box center [955, 422] width 158 height 18
click at [1182, 461] on section "Register Profile Room Details List Room(s) Details" at bounding box center [784, 358] width 1568 height 659
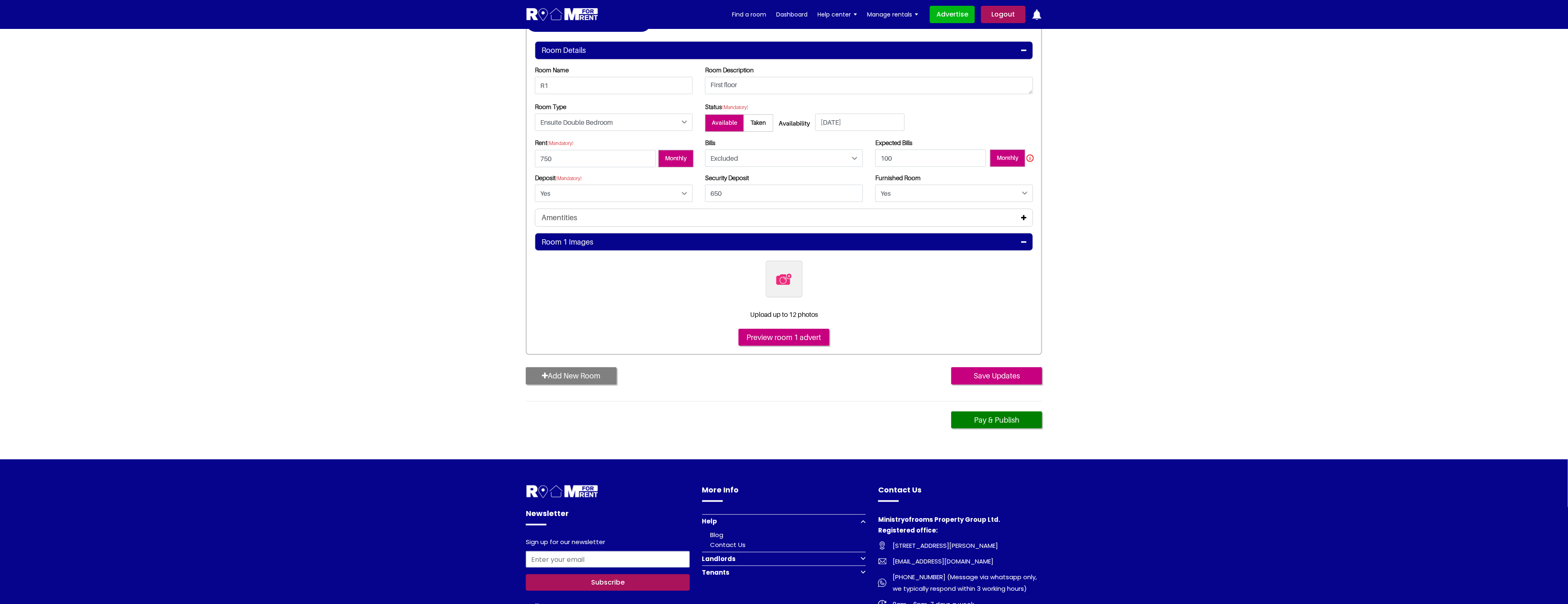
scroll to position [229, 0]
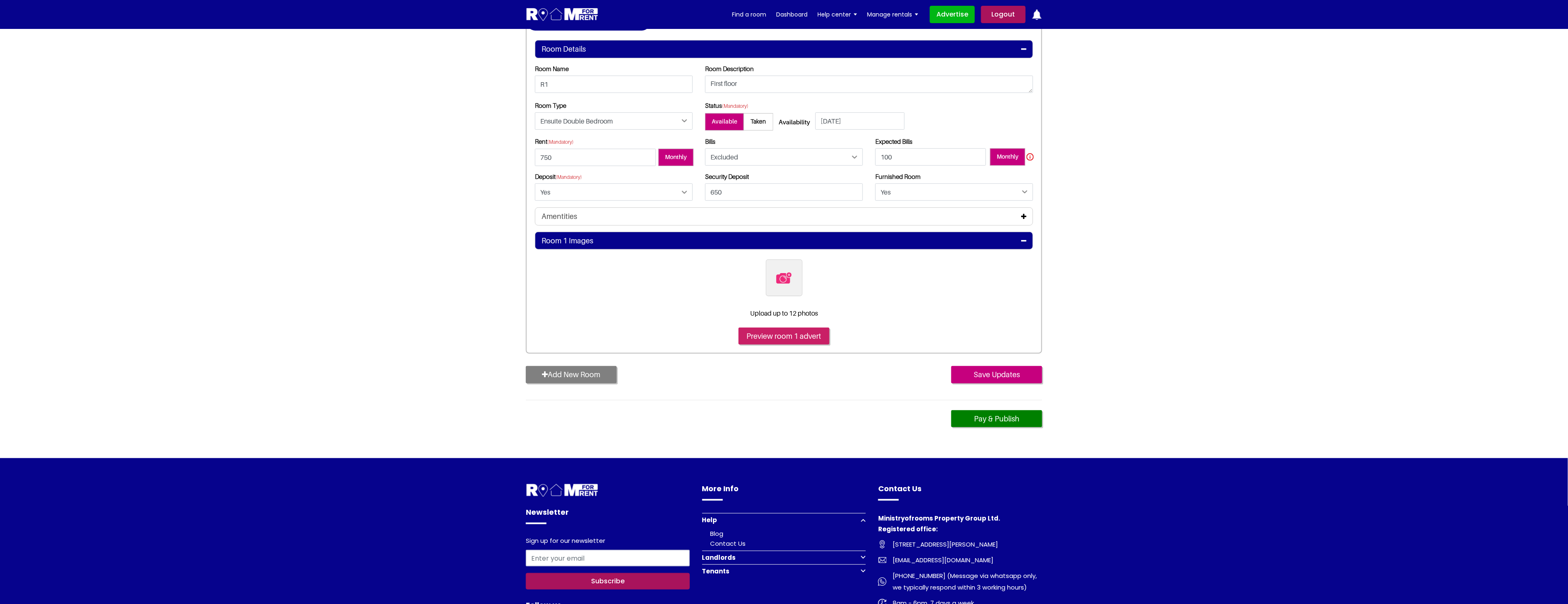
click at [794, 336] on input "Preview room 1 advert" at bounding box center [784, 336] width 91 height 18
click at [772, 334] on input "Preview room 1 advert" at bounding box center [784, 336] width 91 height 18
click at [791, 278] on img at bounding box center [784, 278] width 18 height 18
click at [791, 270] on input "file" at bounding box center [829, 264] width 126 height 10
type input "C:\fakepath\14BAR6_1.jpg"
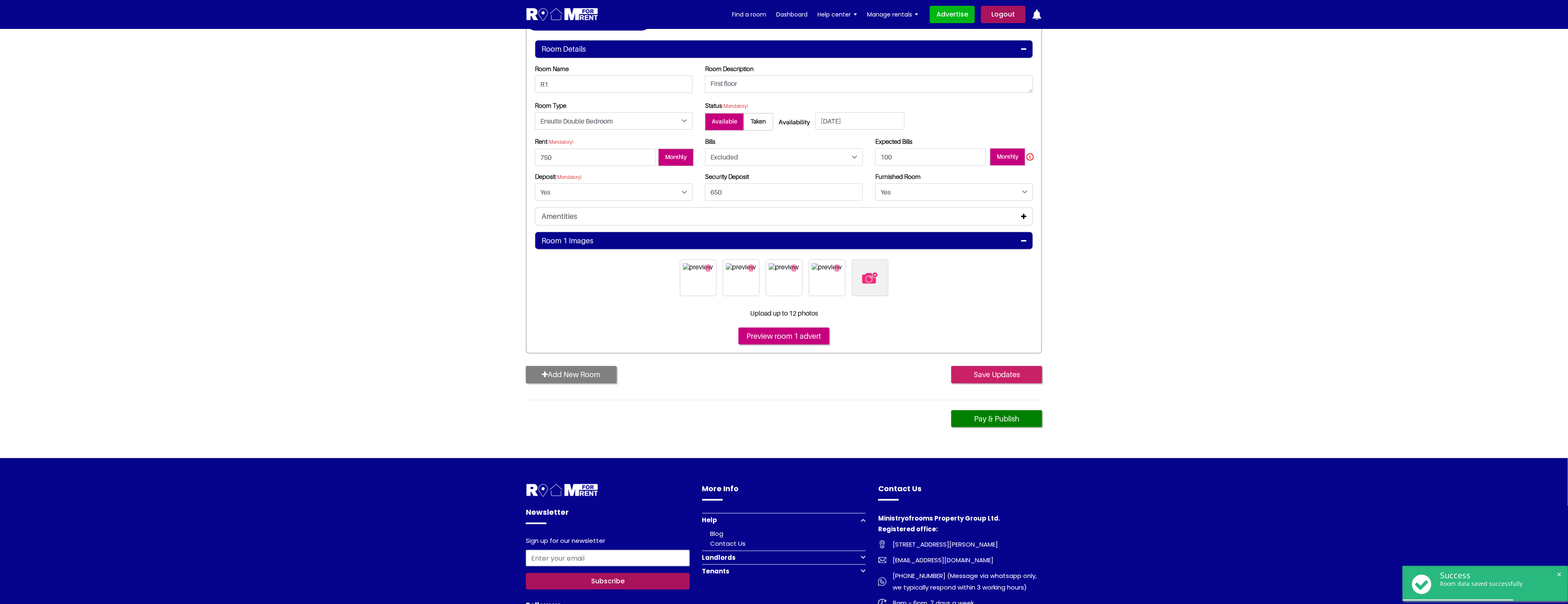
click at [1008, 375] on input "Save Updates" at bounding box center [996, 375] width 91 height 18
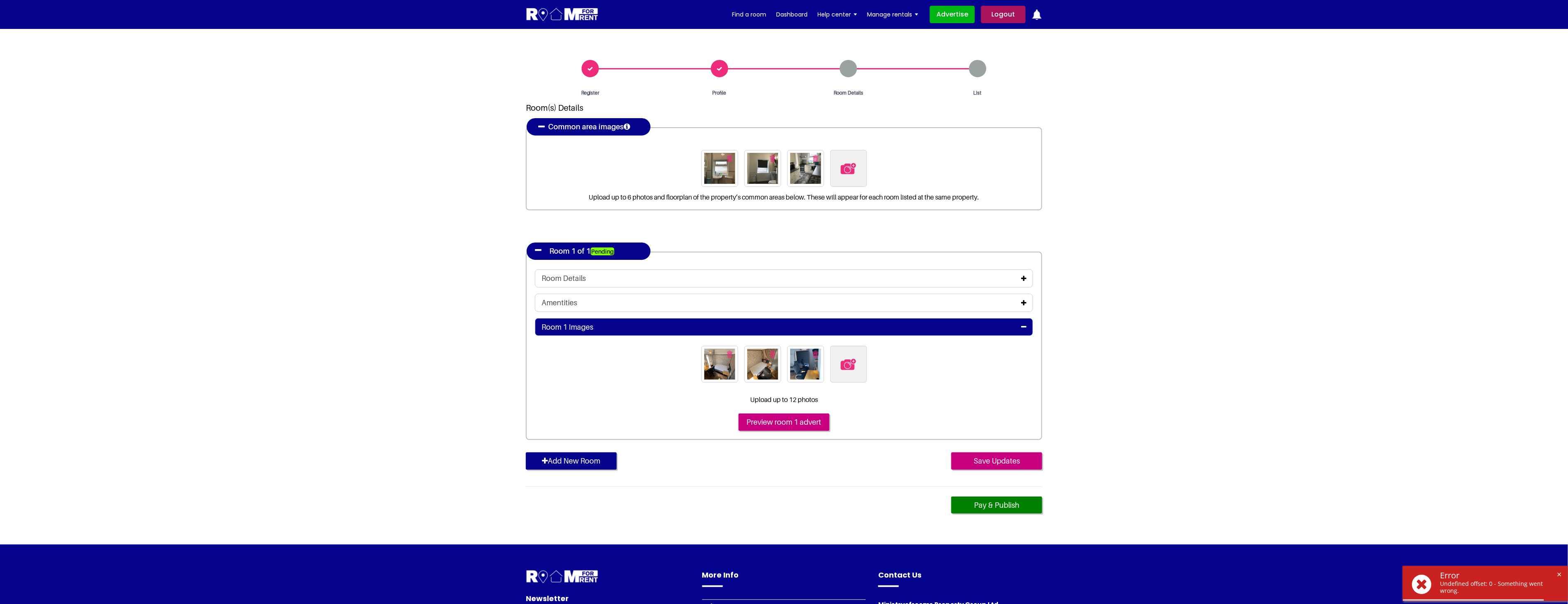
click at [1023, 277] on icon at bounding box center [1023, 278] width 5 height 7
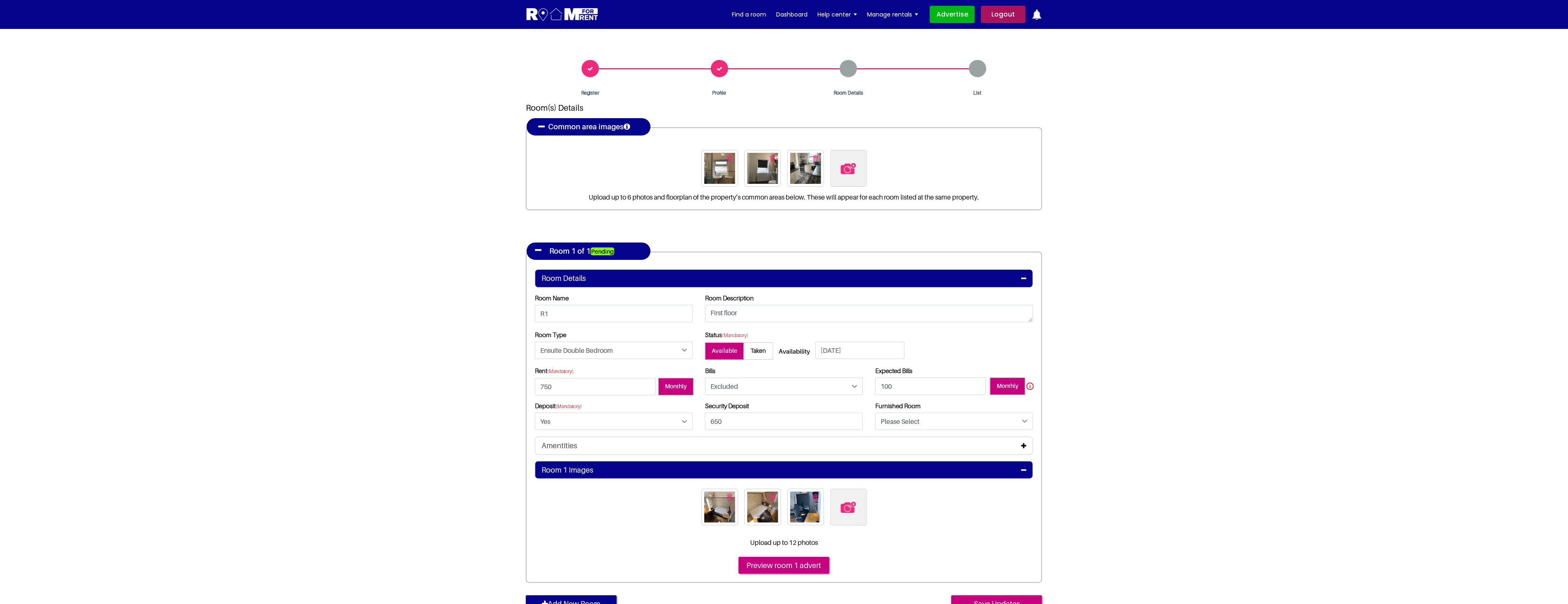
click at [1022, 446] on icon at bounding box center [1023, 446] width 5 height 7
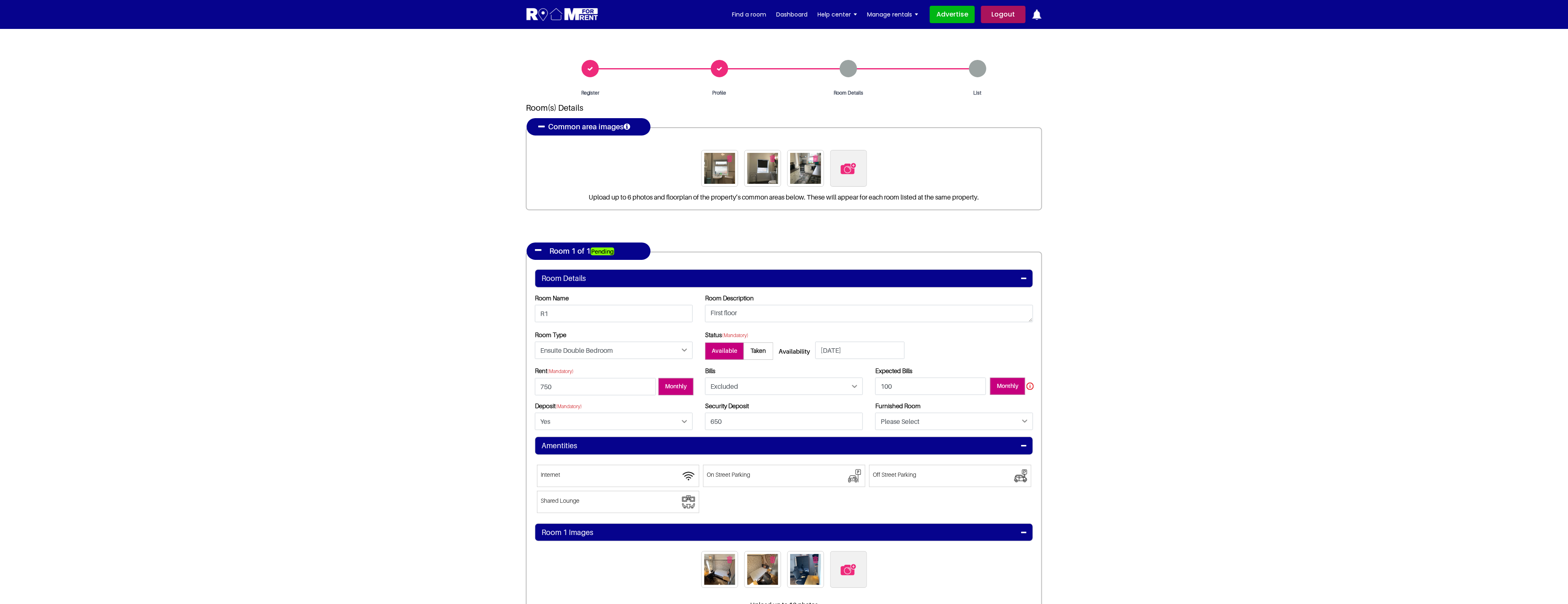
drag, startPoint x: 642, startPoint y: 474, endPoint x: 737, endPoint y: 470, distance: 95.1
click at [642, 474] on span at bounding box center [618, 476] width 162 height 22
click at [541, 470] on input"] "Internet" at bounding box center [541, 470] width 0 height 0
click at [776, 472] on span at bounding box center [784, 476] width 162 height 22
click at [707, 470] on input"] "On Street Parking" at bounding box center [707, 470] width 0 height 0
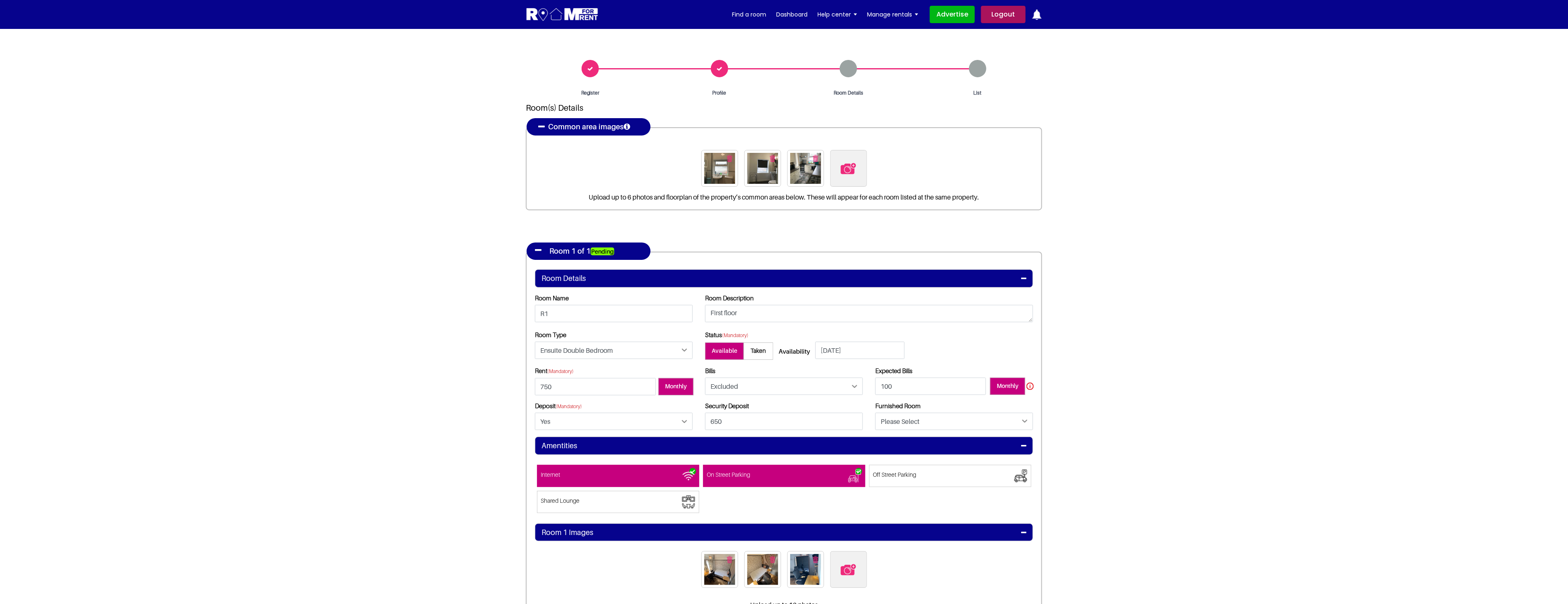
click at [905, 474] on span "Off Street Parking" at bounding box center [895, 475] width 43 height 7
click at [874, 470] on input"] "Off Street Parking" at bounding box center [874, 470] width 0 height 0
click at [916, 418] on select "Please Select Yes No" at bounding box center [955, 422] width 158 height 18
select select "Yes"
click at [876, 413] on select "Please Select Yes No" at bounding box center [955, 422] width 158 height 18
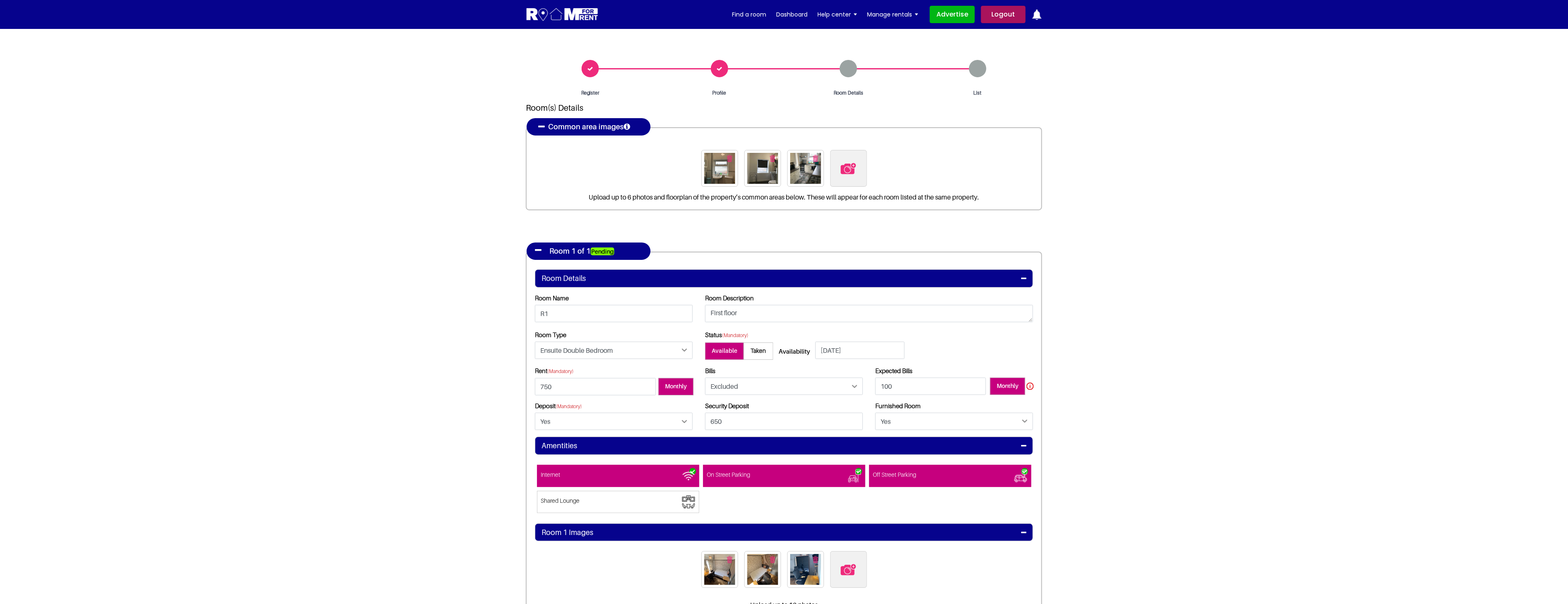
click at [1076, 467] on section "Register Profile Room Details List Room(s) Details" at bounding box center [784, 389] width 1568 height 721
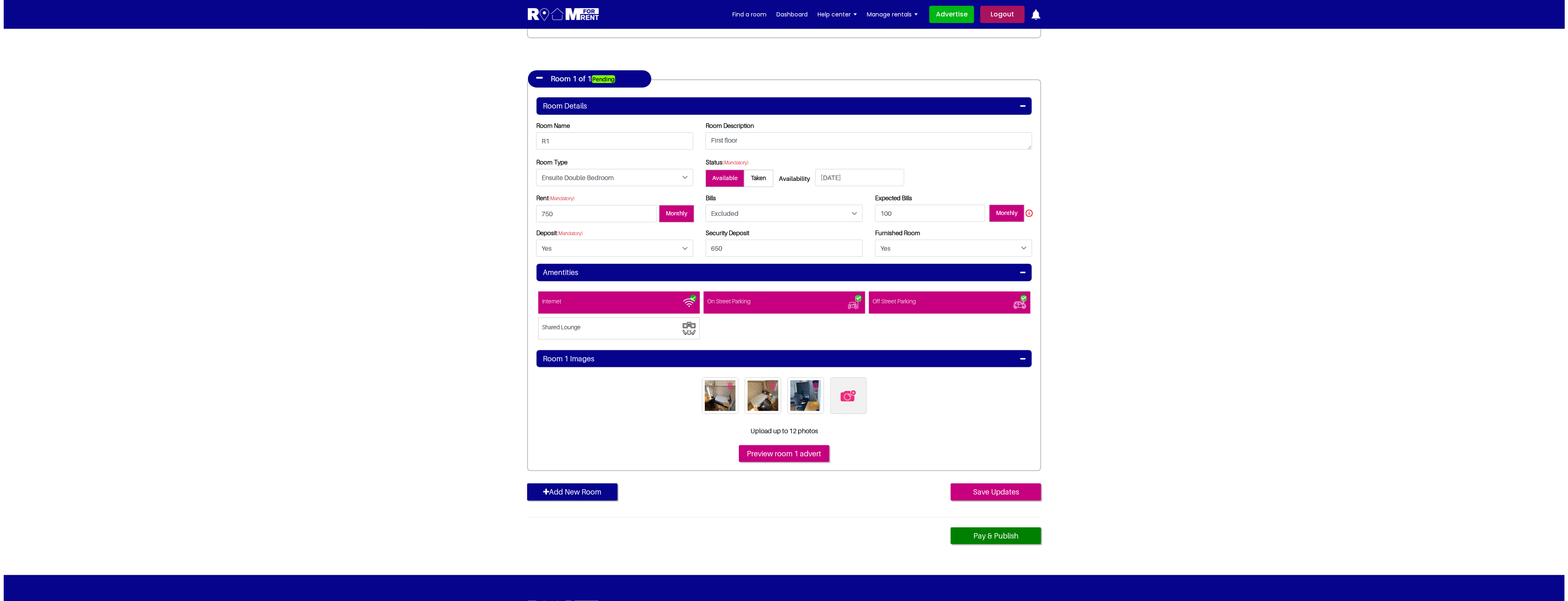
scroll to position [182, 0]
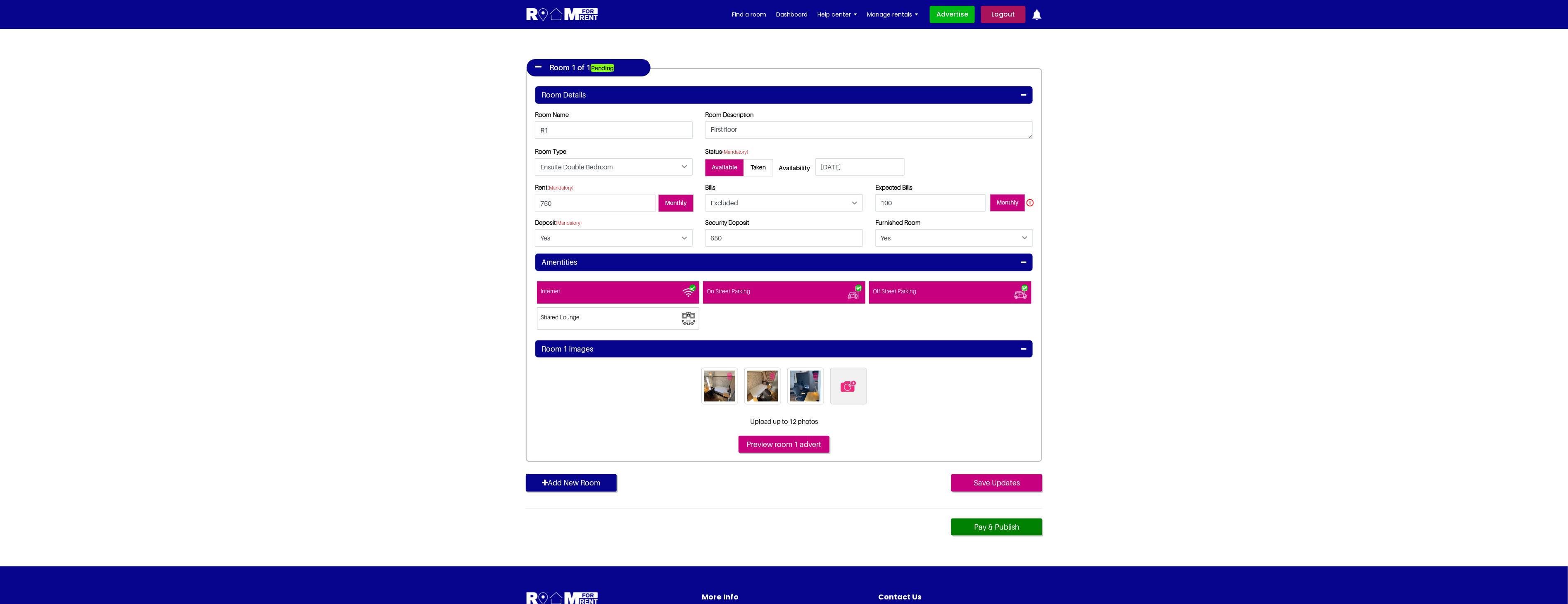
click at [770, 445] on input "Preview room 1 advert" at bounding box center [784, 445] width 91 height 18
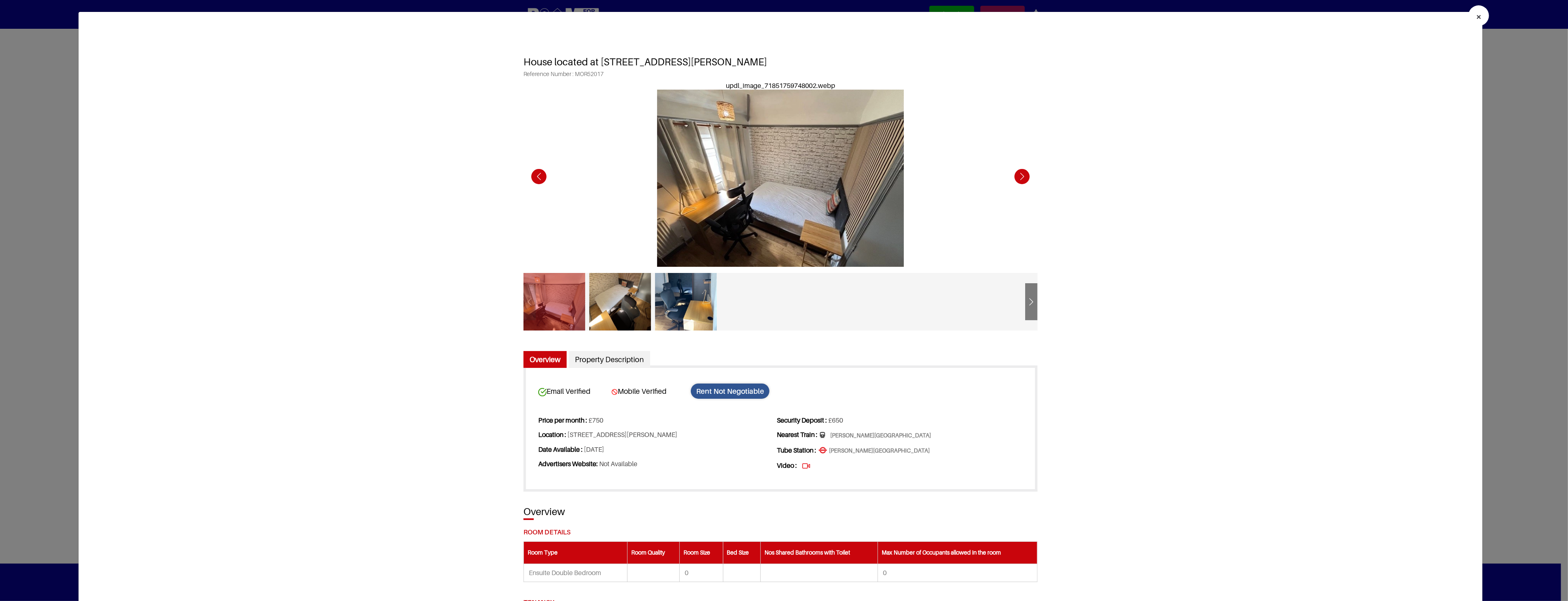
click at [1029, 304] on div "Next slide" at bounding box center [1031, 303] width 12 height 20
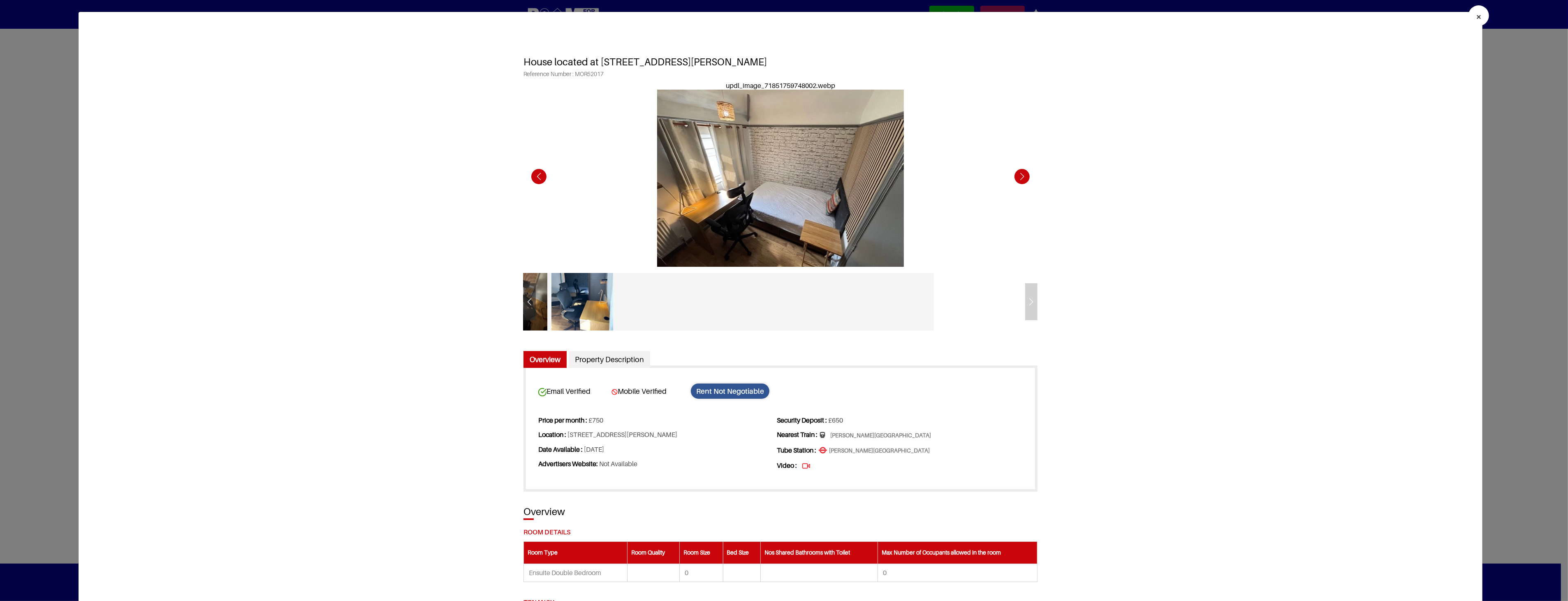
click at [1029, 304] on div at bounding box center [780, 302] width 514 height 70
click at [531, 169] on div "Previous slide" at bounding box center [539, 177] width 23 height 23
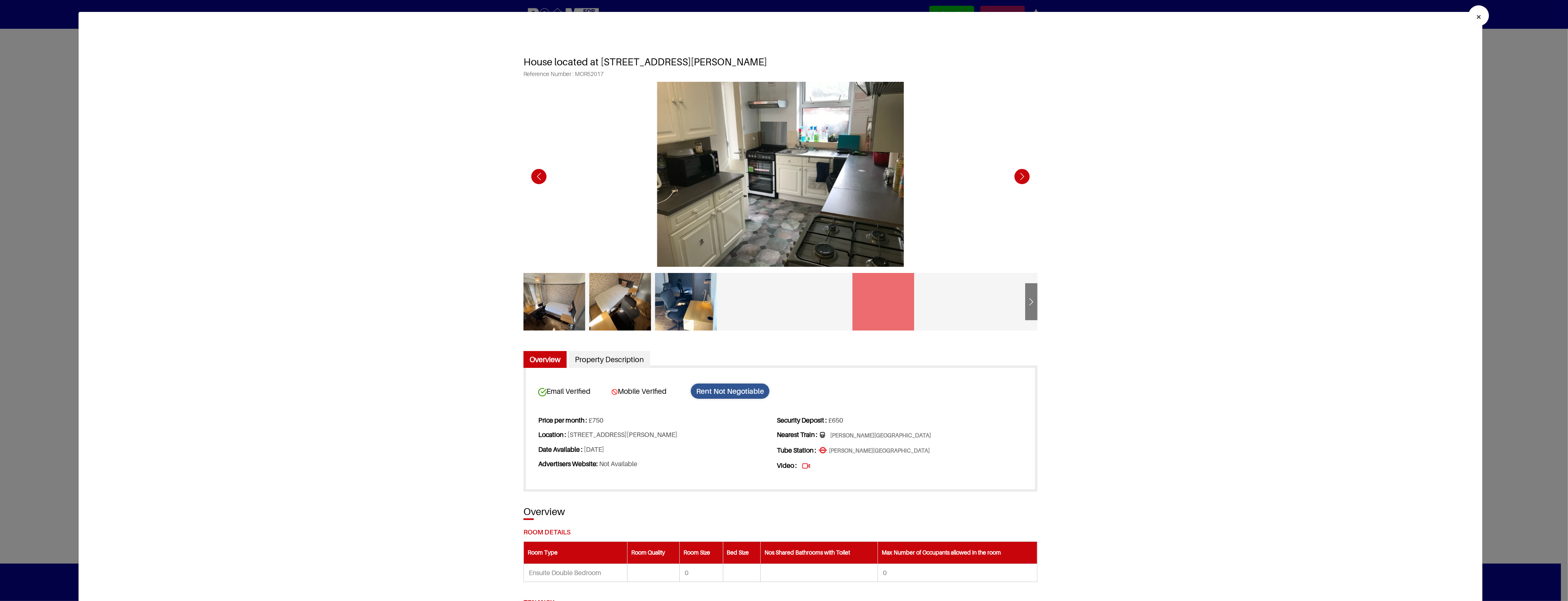
click at [552, 300] on div at bounding box center [554, 302] width 62 height 58
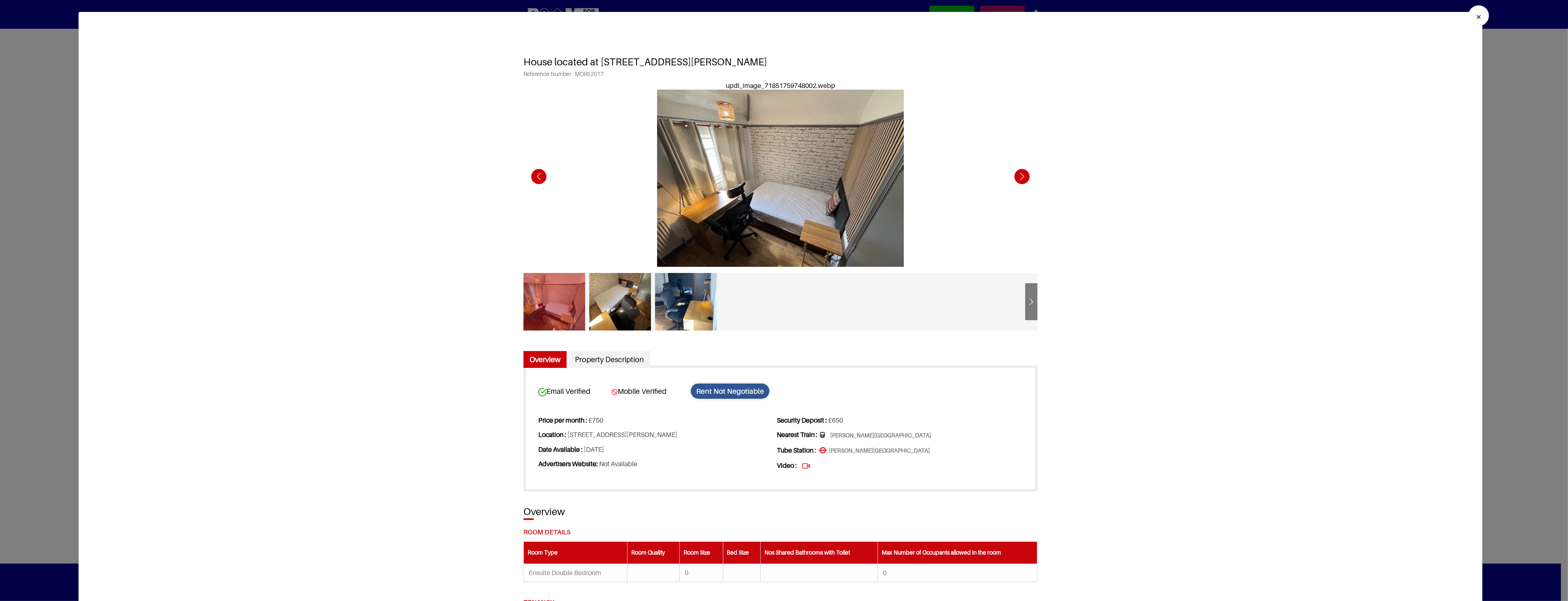
click at [1027, 309] on div "Next slide" at bounding box center [1031, 303] width 12 height 20
click at [1029, 309] on div "Next slide" at bounding box center [1031, 303] width 12 height 20
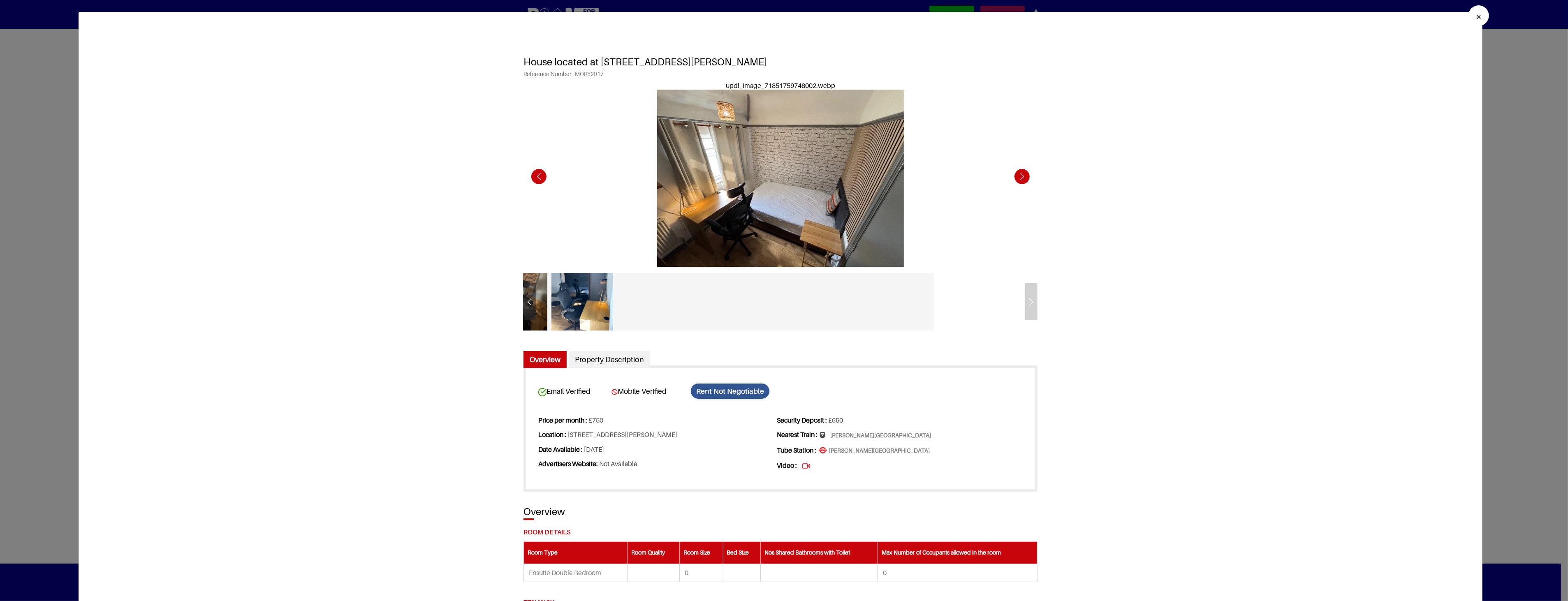
click at [537, 173] on div "Previous slide" at bounding box center [539, 177] width 23 height 23
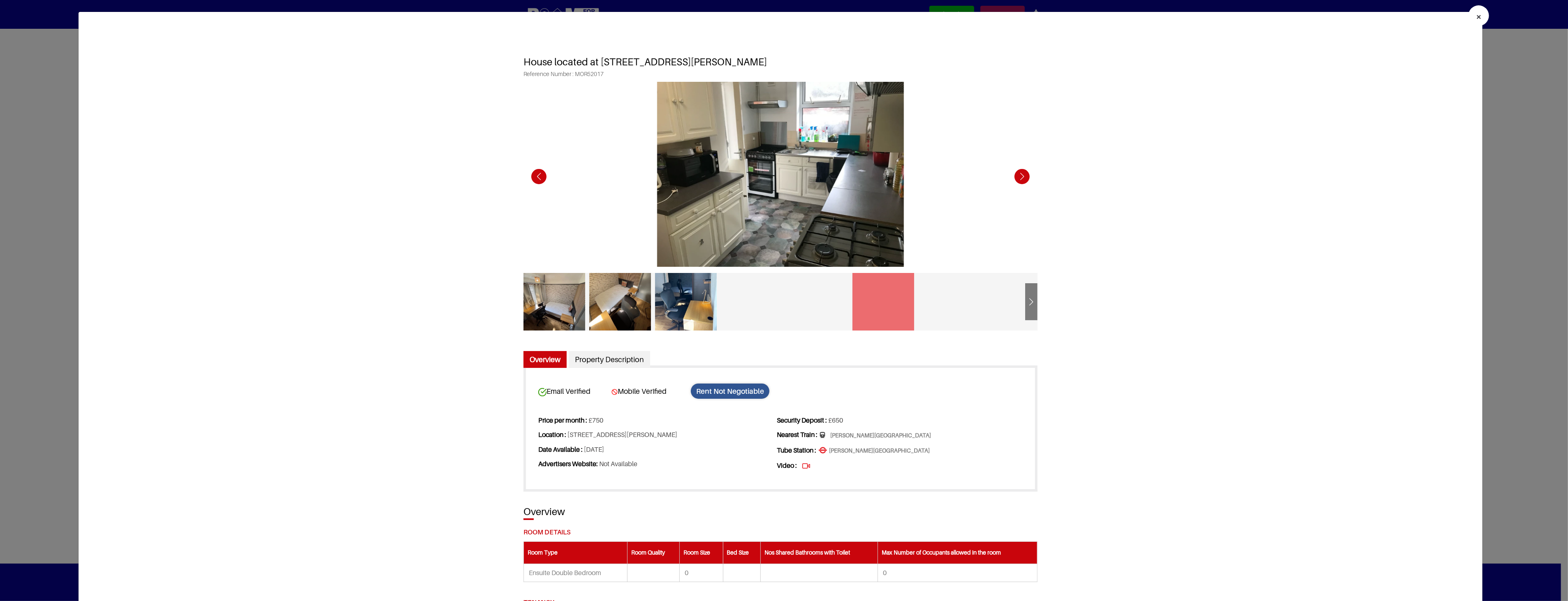
click at [537, 173] on div "Previous slide" at bounding box center [539, 177] width 23 height 23
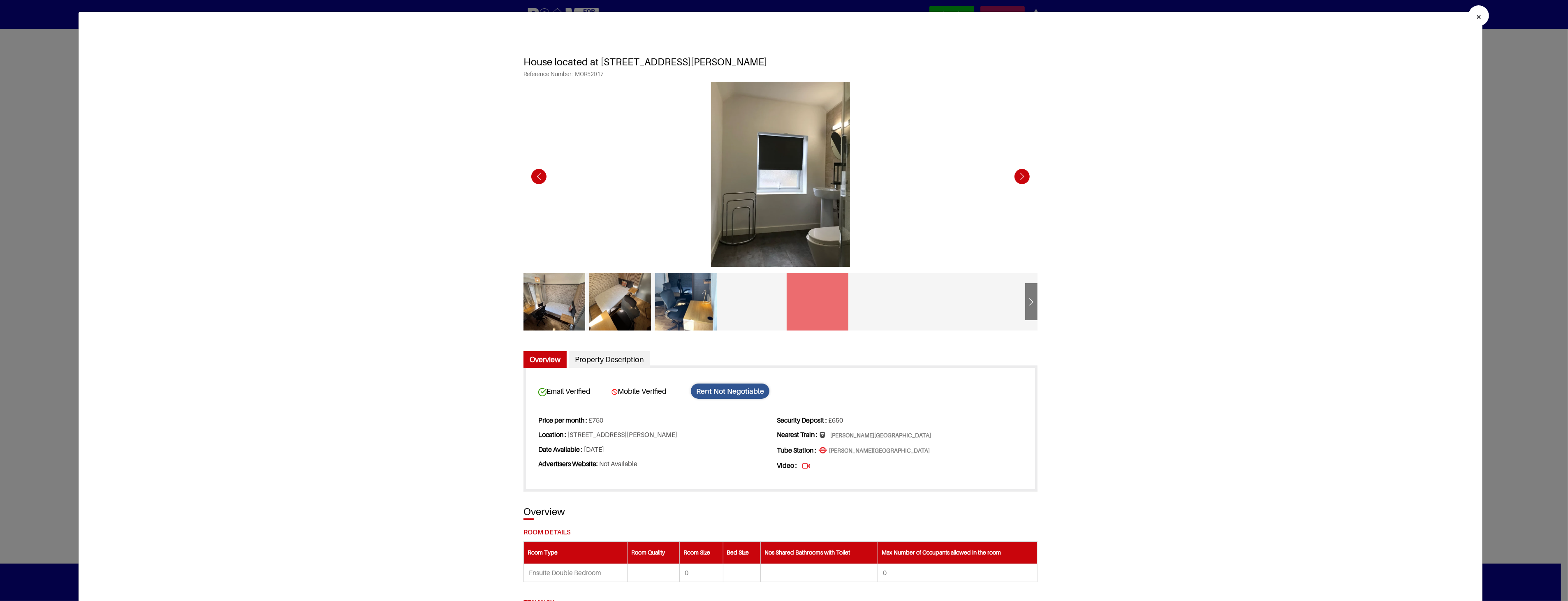
click at [537, 173] on div "Previous slide" at bounding box center [539, 177] width 23 height 23
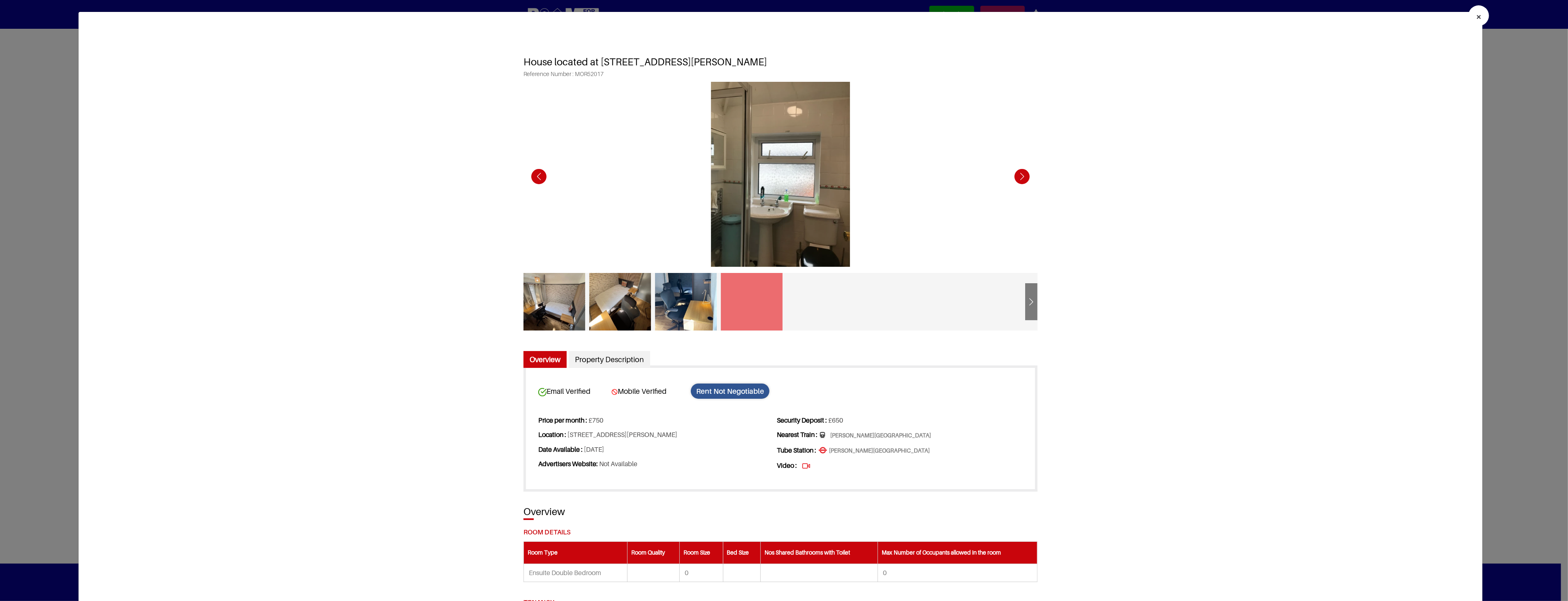
click at [537, 173] on div "Previous slide" at bounding box center [539, 177] width 23 height 23
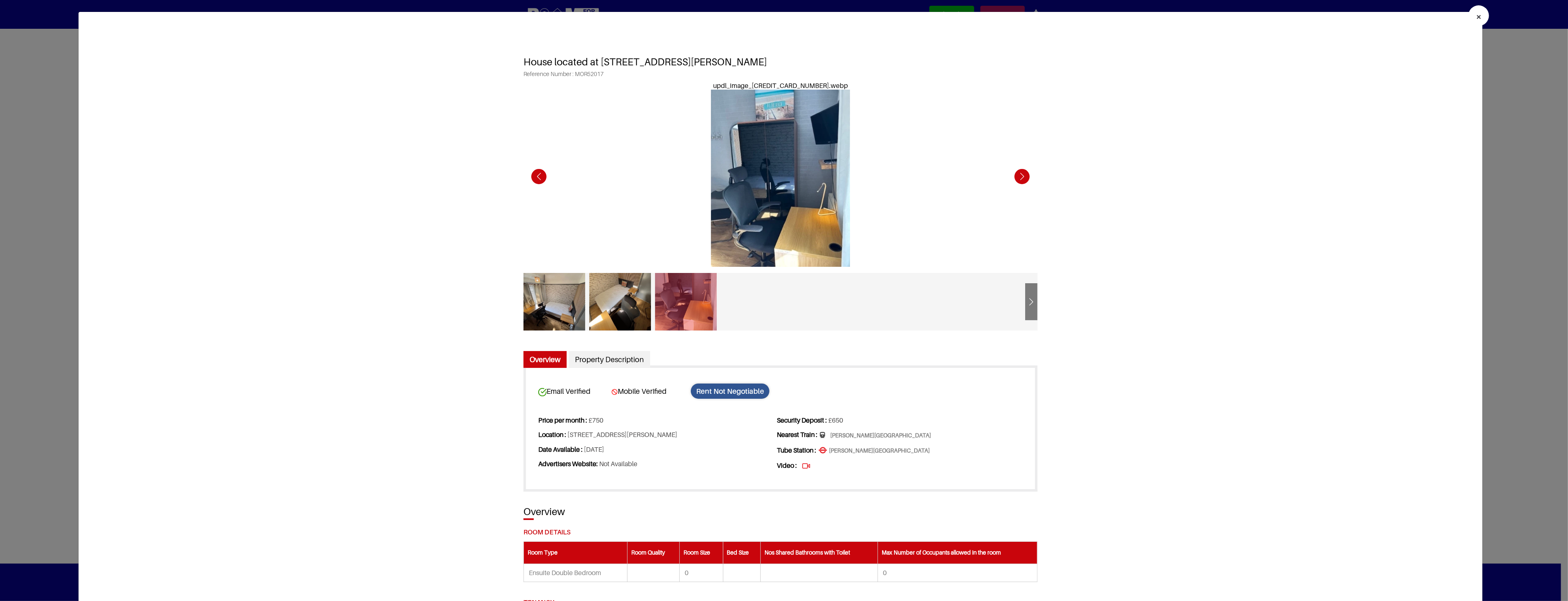
click at [537, 173] on div "Previous slide" at bounding box center [539, 177] width 23 height 23
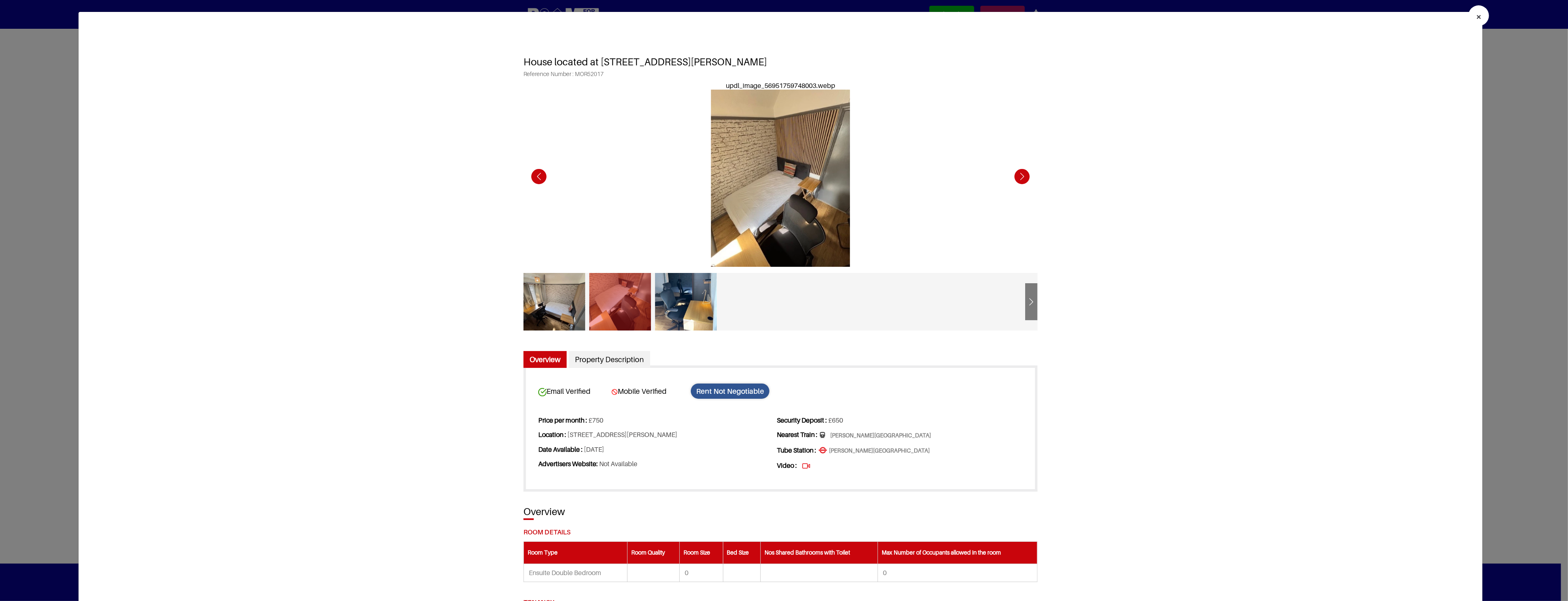
click at [1004, 177] on div "updl_image_56951759748003.webp" at bounding box center [780, 174] width 514 height 185
drag, startPoint x: 1477, startPoint y: 22, endPoint x: 1298, endPoint y: 182, distance: 240.1
click at [1298, 182] on div "× House located at Sunset Walk, Milton Keynes MK9 3PD, UK - R1 Reference Number…" at bounding box center [780, 549] width 1405 height 1075
click at [530, 175] on div "Previous slide" at bounding box center [539, 177] width 23 height 23
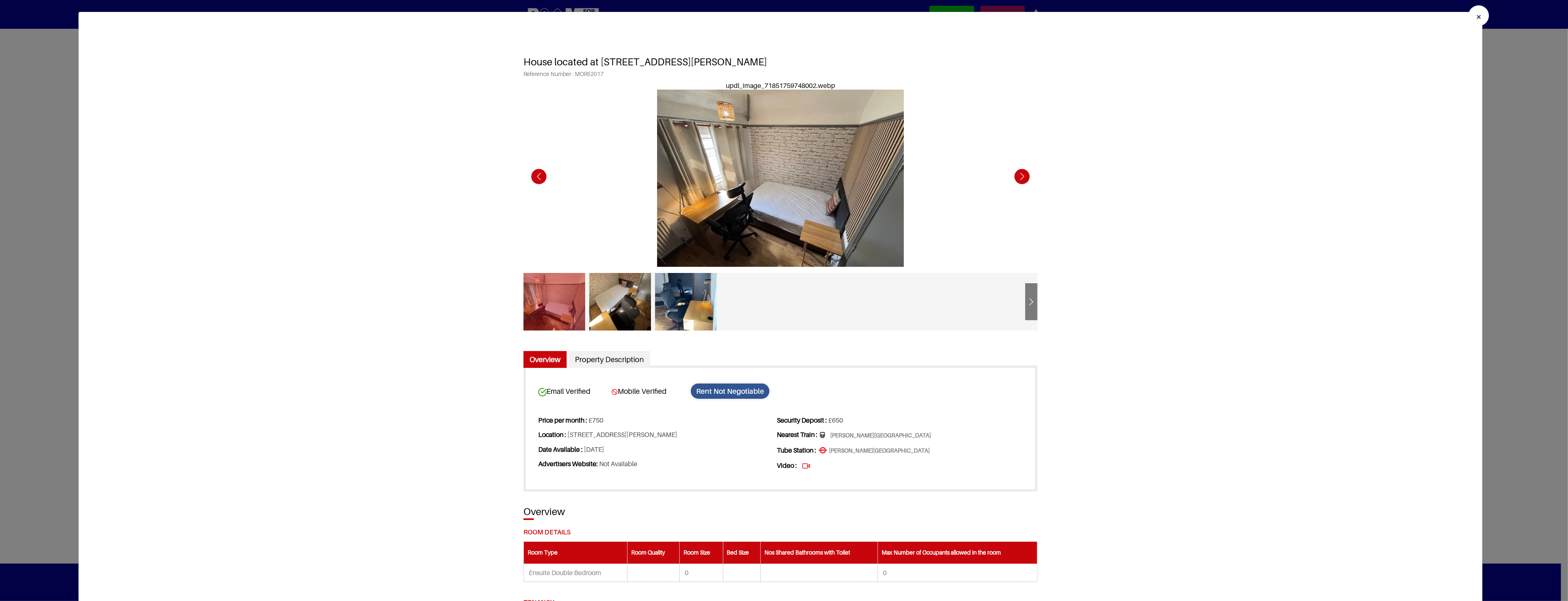
click at [532, 175] on div "Previous slide" at bounding box center [539, 177] width 23 height 23
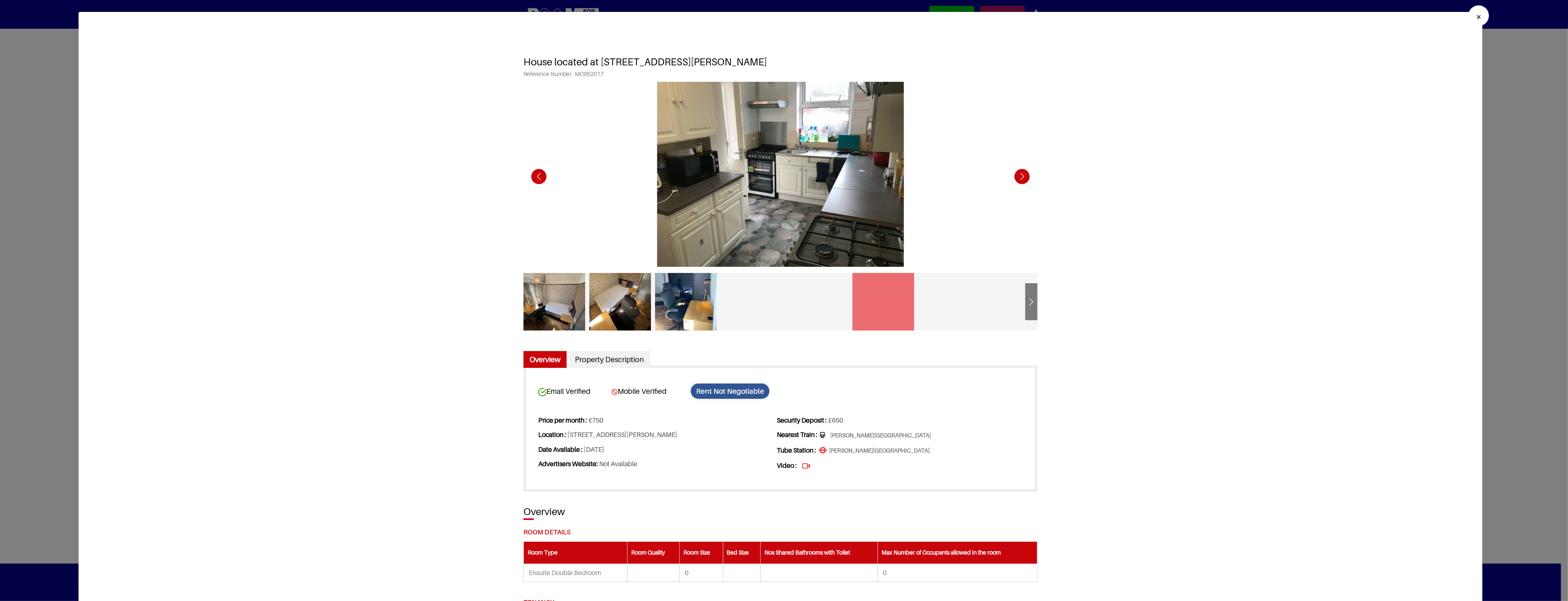
click at [532, 175] on div "Previous slide" at bounding box center [539, 177] width 23 height 23
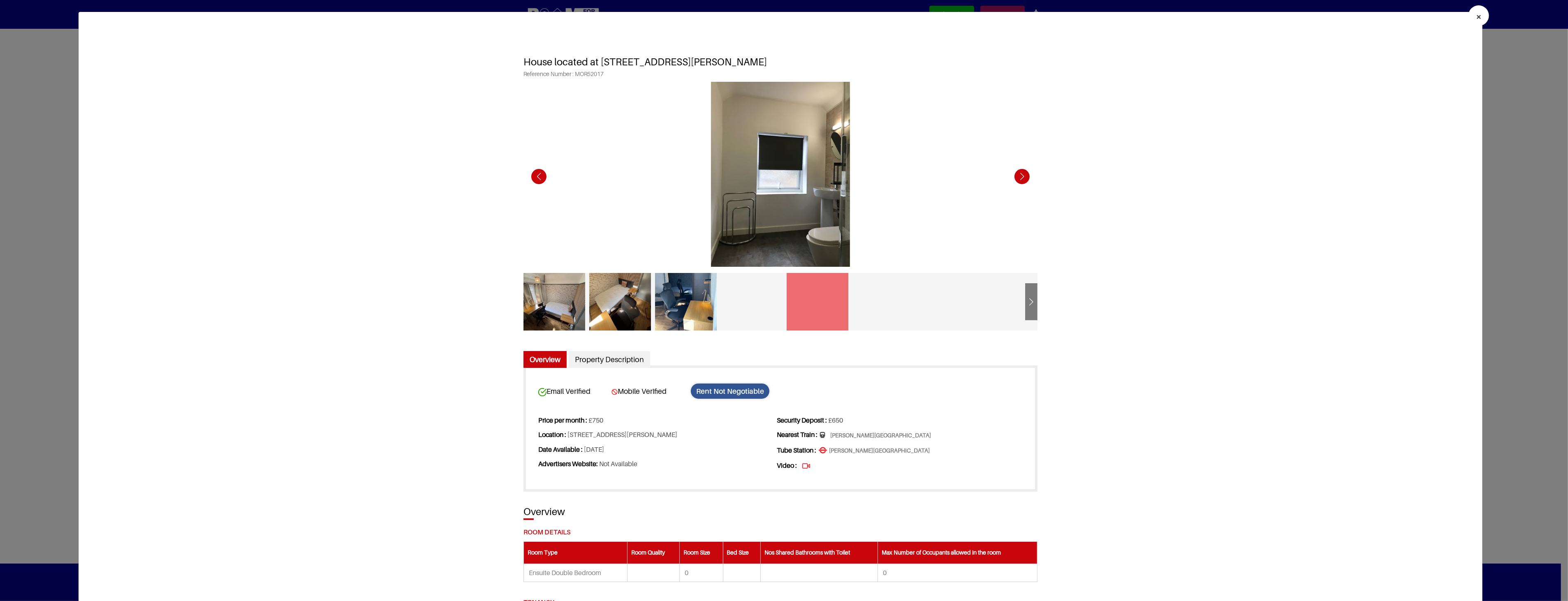
click at [532, 175] on div "Previous slide" at bounding box center [539, 177] width 23 height 23
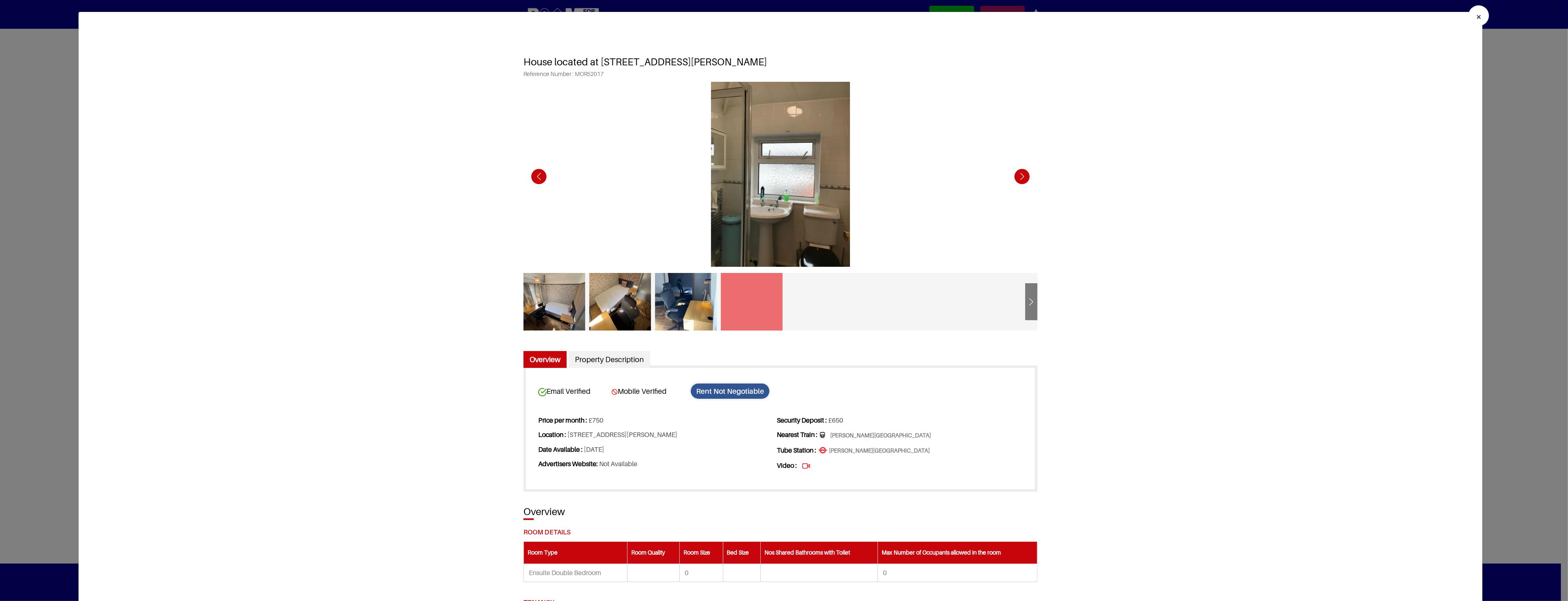
click at [532, 175] on div "Previous slide" at bounding box center [539, 177] width 23 height 23
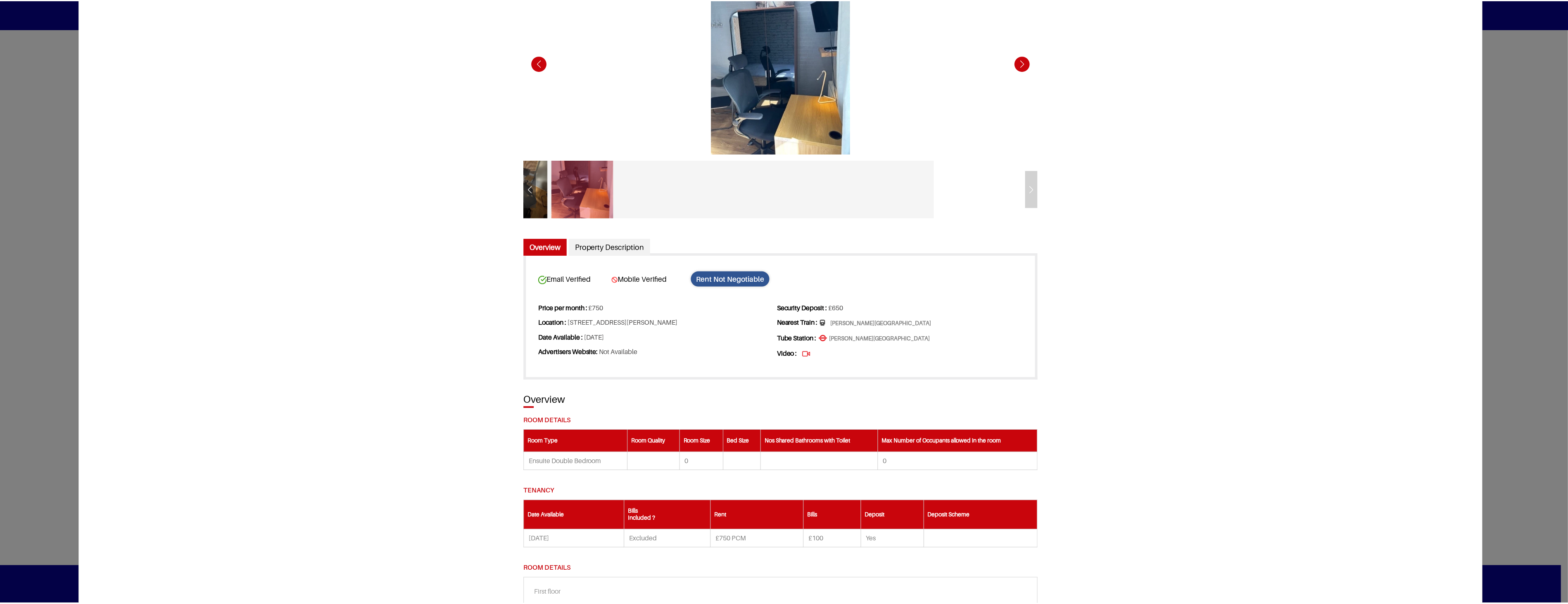
scroll to position [0, 0]
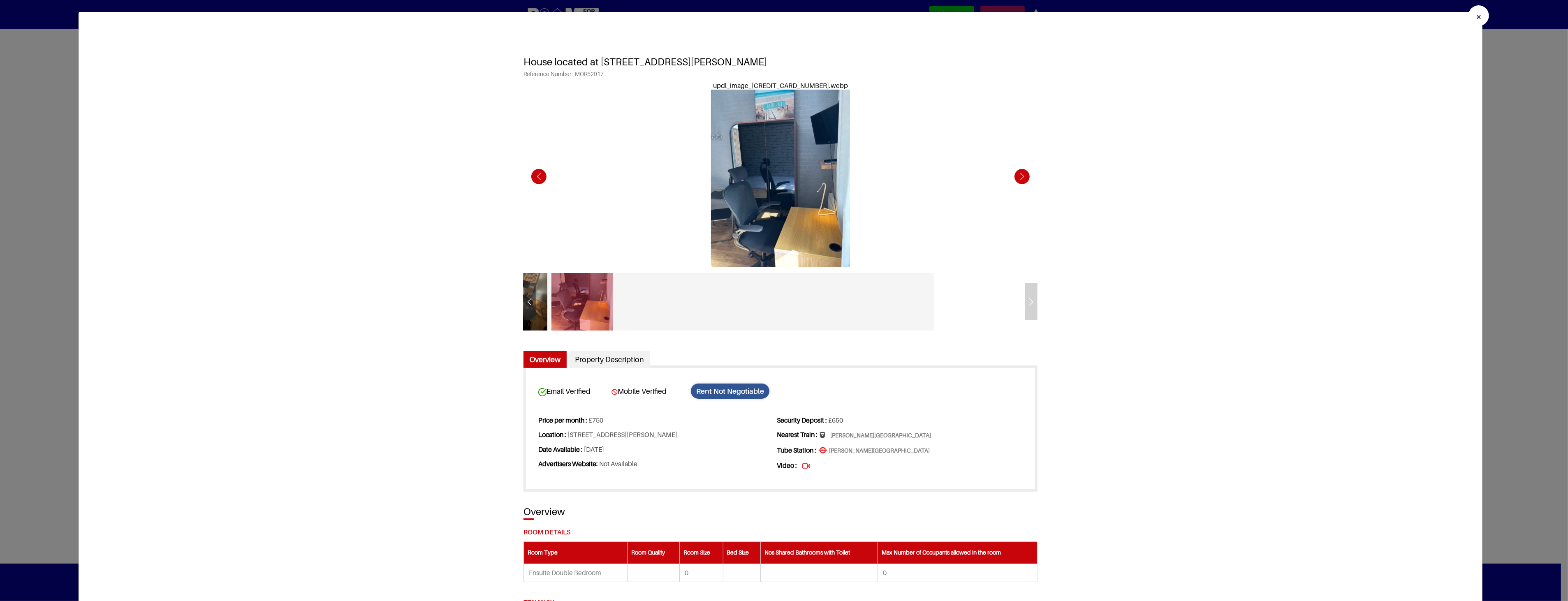
click at [1021, 177] on div "Next slide" at bounding box center [1022, 177] width 23 height 23
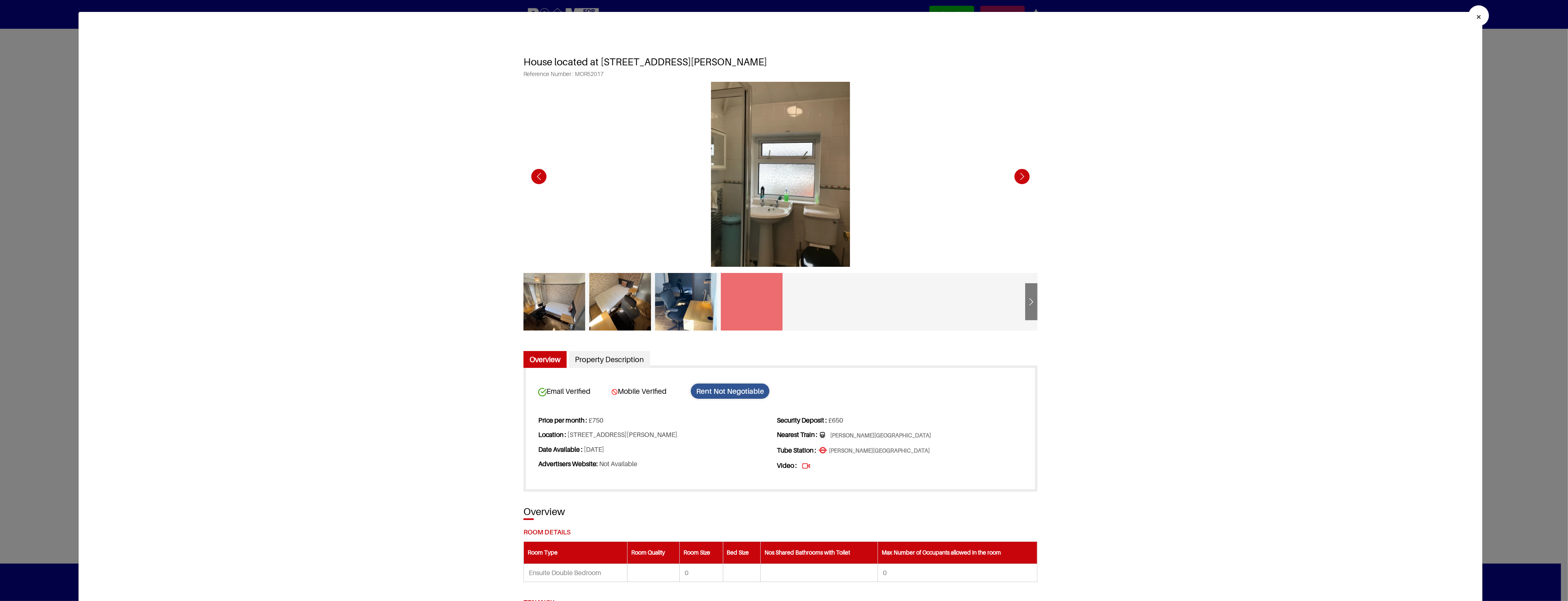
click at [1021, 177] on div "Next slide" at bounding box center [1022, 177] width 23 height 23
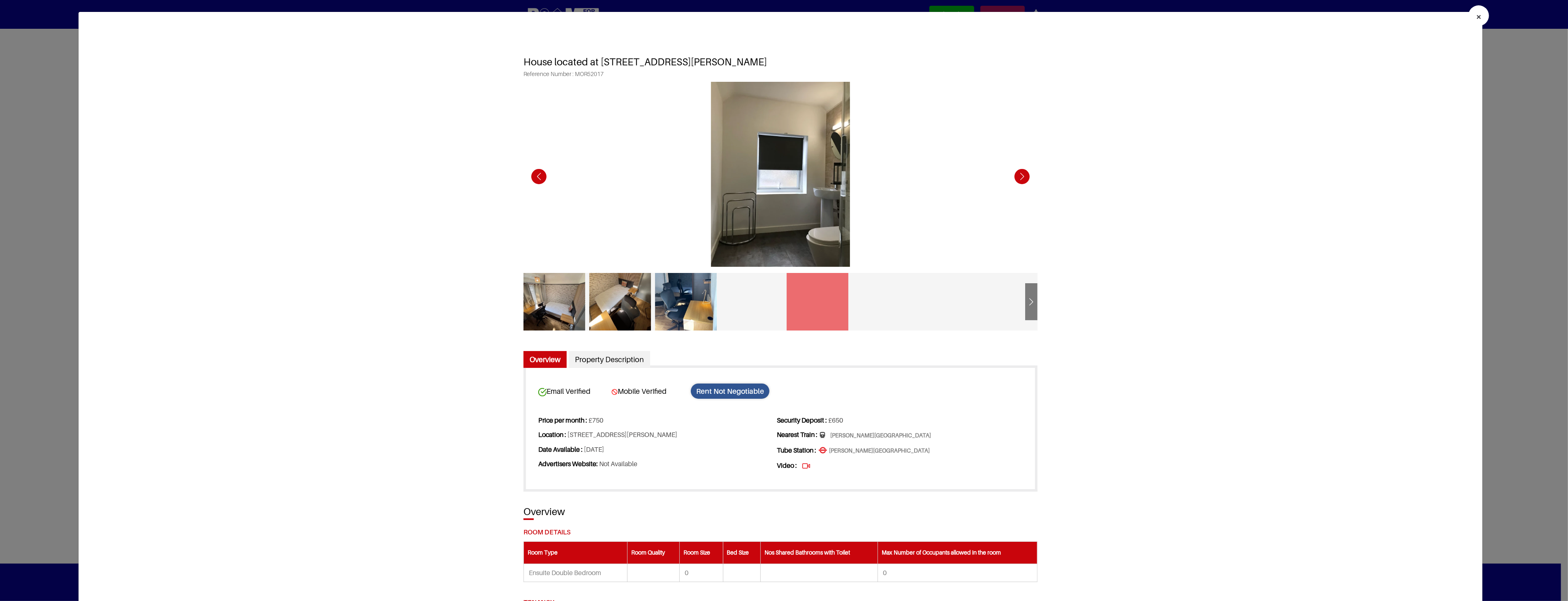
click at [1021, 177] on div "Next slide" at bounding box center [1022, 177] width 23 height 23
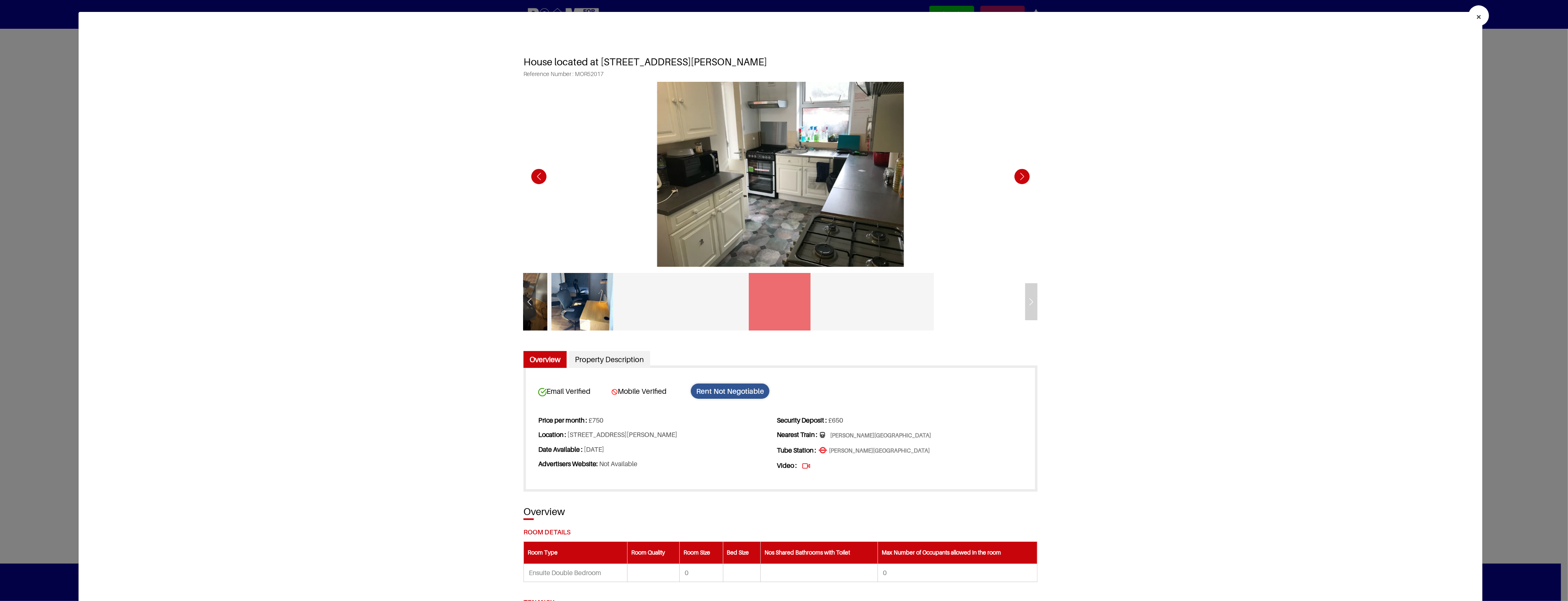
click at [1476, 15] on span "×" at bounding box center [1479, 17] width 6 height 12
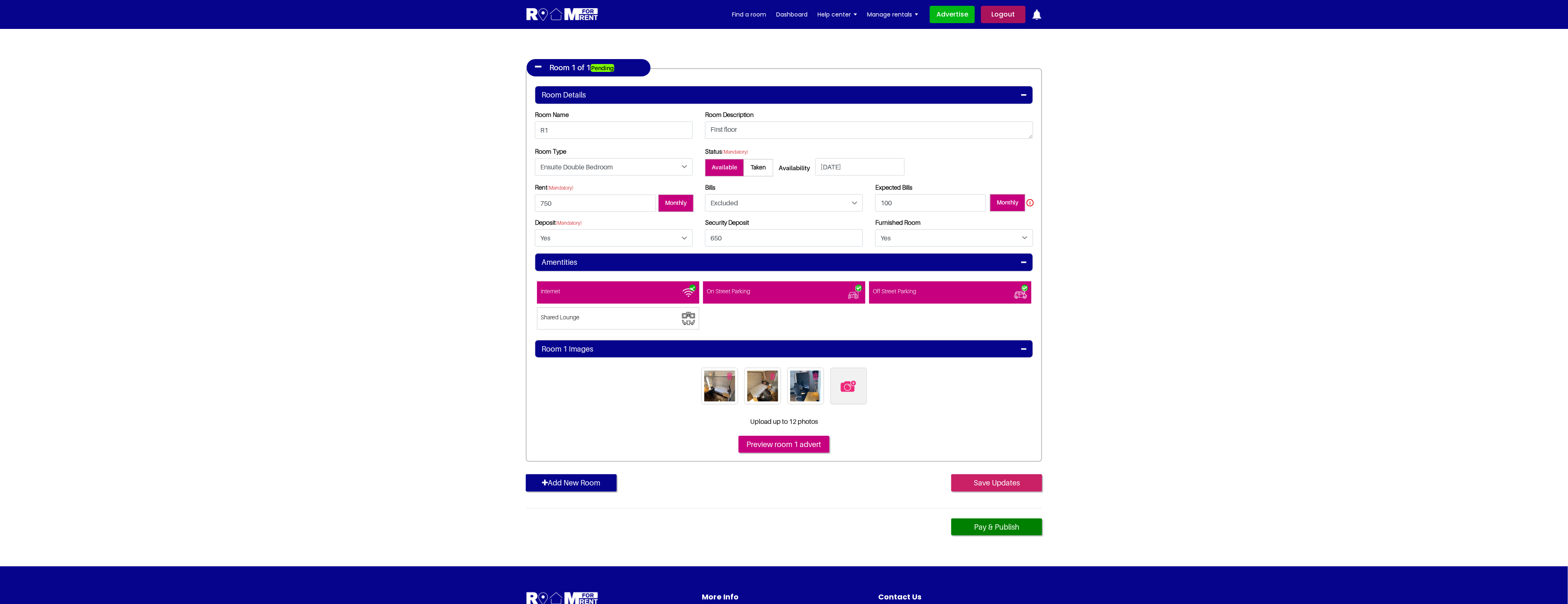
click at [1009, 481] on input "Save Updates" at bounding box center [996, 483] width 91 height 18
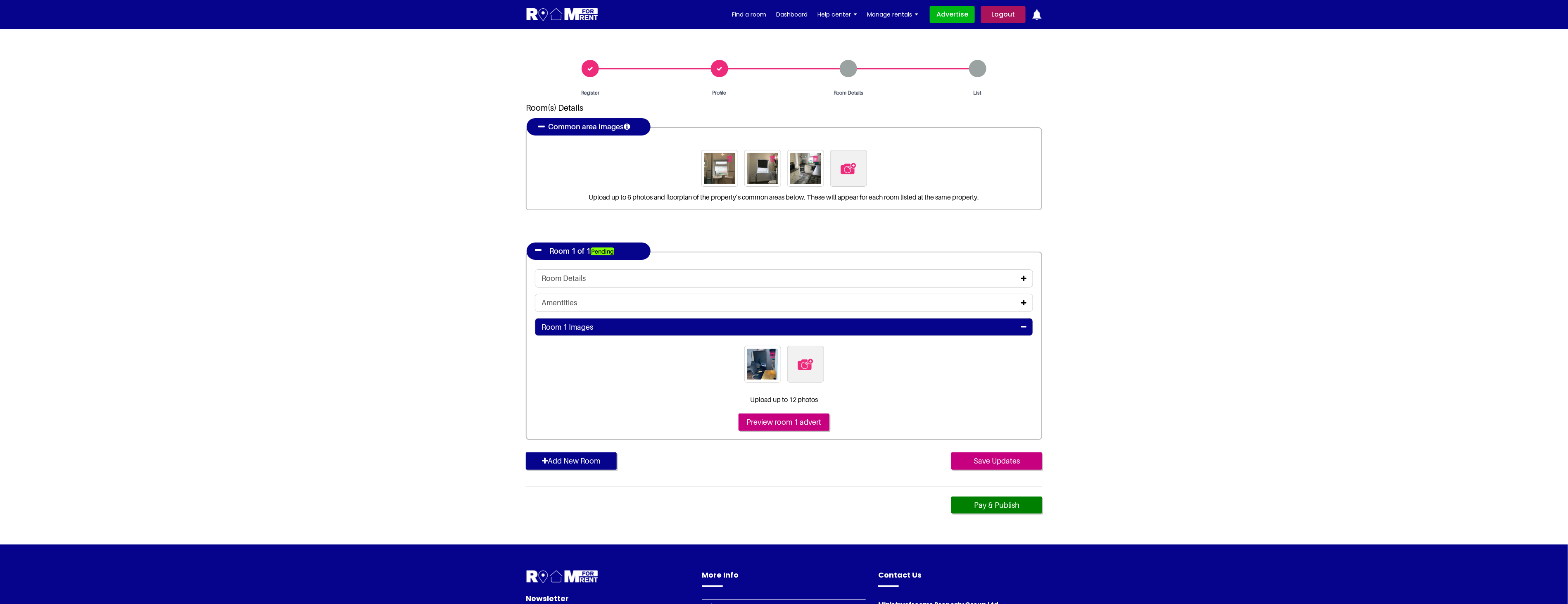
click at [1023, 276] on icon at bounding box center [1023, 278] width 5 height 7
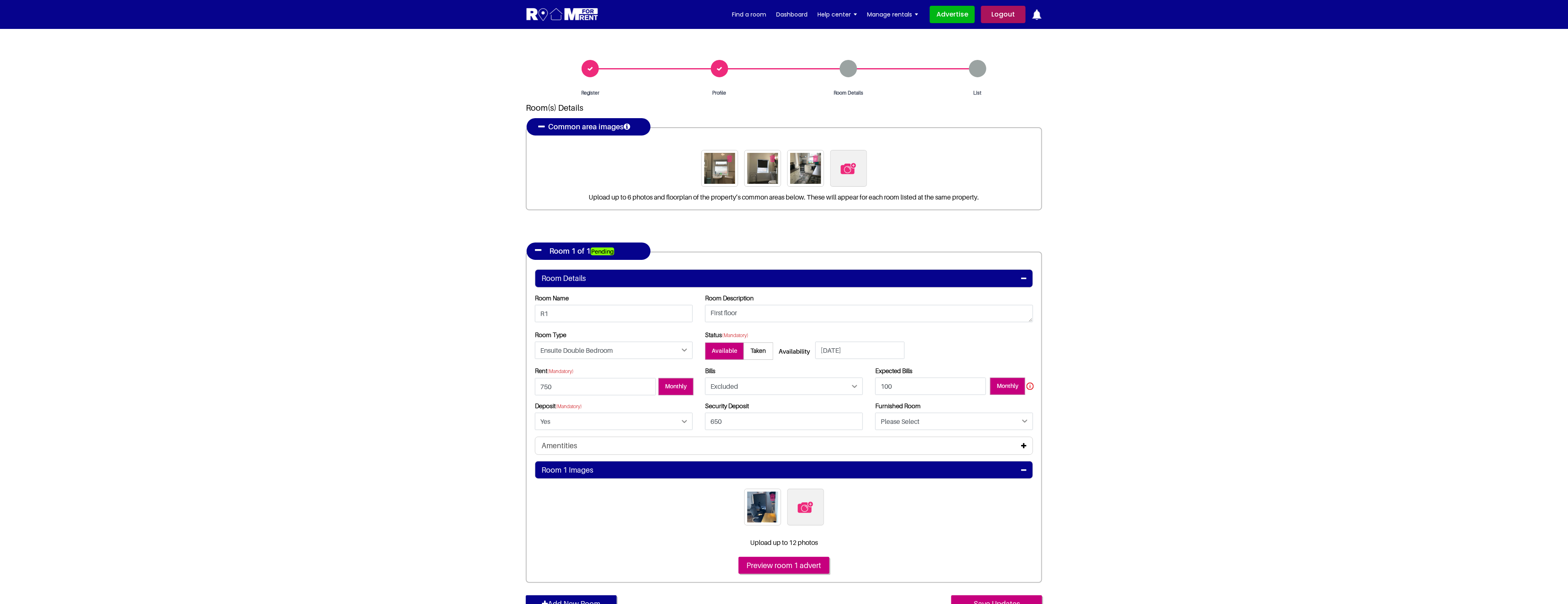
click at [812, 510] on img at bounding box center [805, 507] width 18 height 18
click at [812, 499] on input "file" at bounding box center [850, 493] width 126 height 10
type input "C:\fakepath\14BAR6_2.jpg"
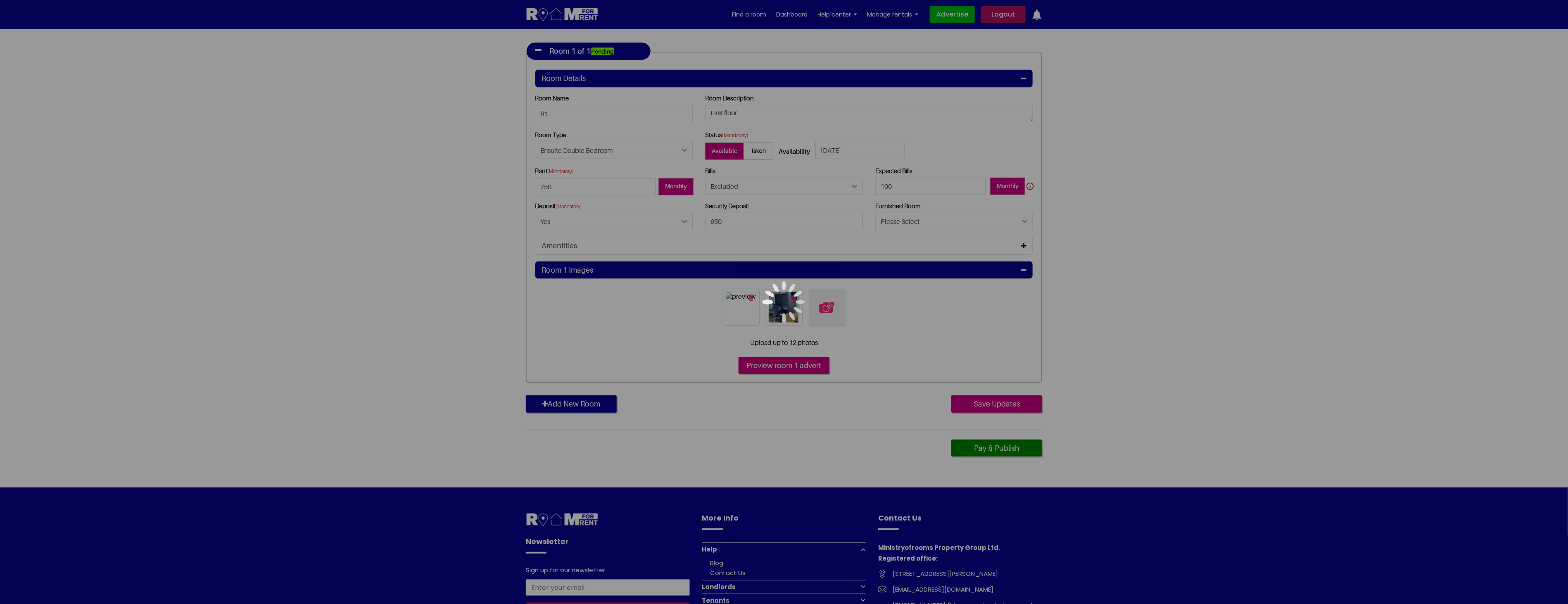
scroll to position [229, 0]
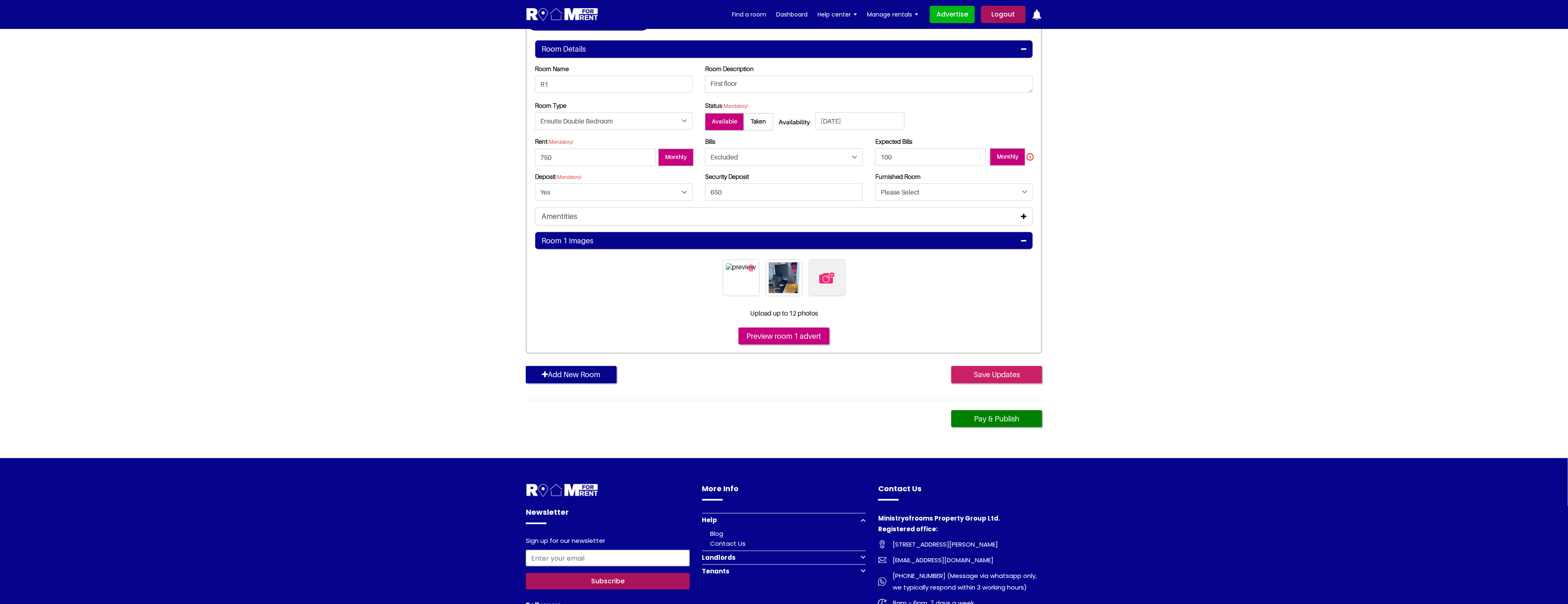
click at [1005, 370] on input "Save Updates" at bounding box center [996, 375] width 91 height 18
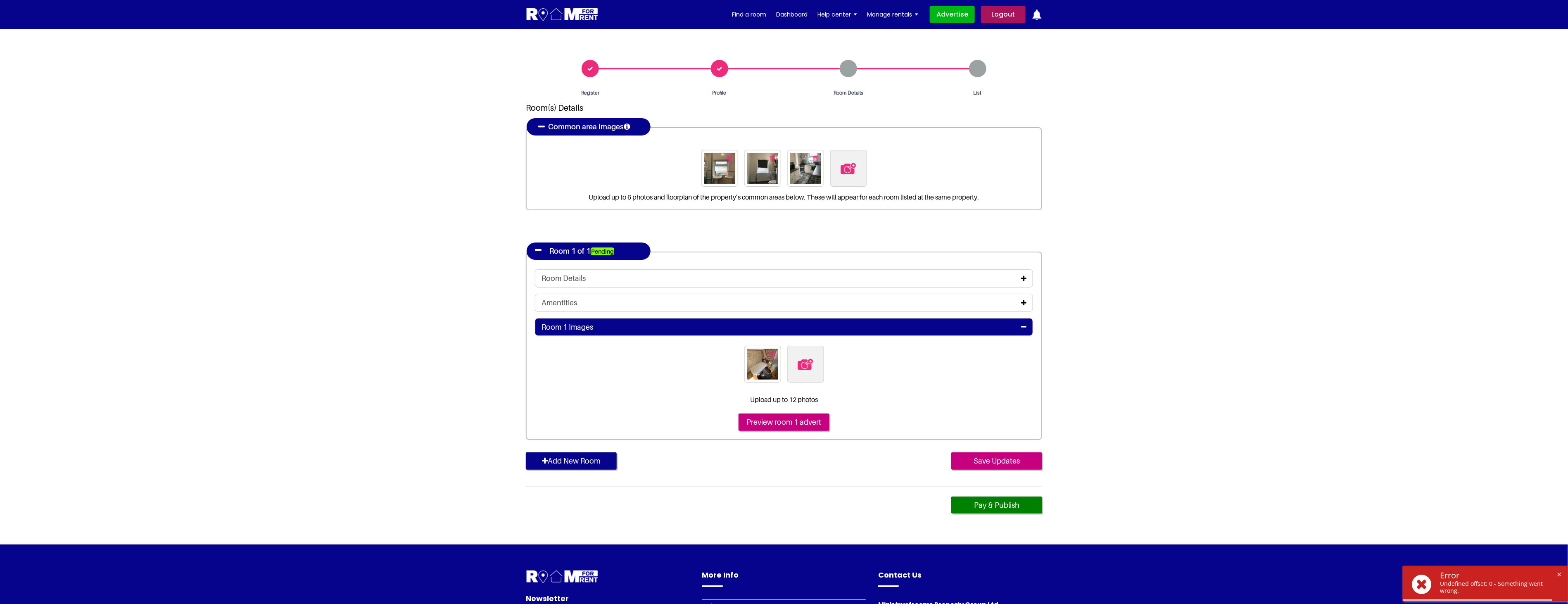
click at [1020, 304] on div "Amentities" at bounding box center [784, 302] width 485 height 9
click at [1024, 300] on icon at bounding box center [1023, 303] width 5 height 7
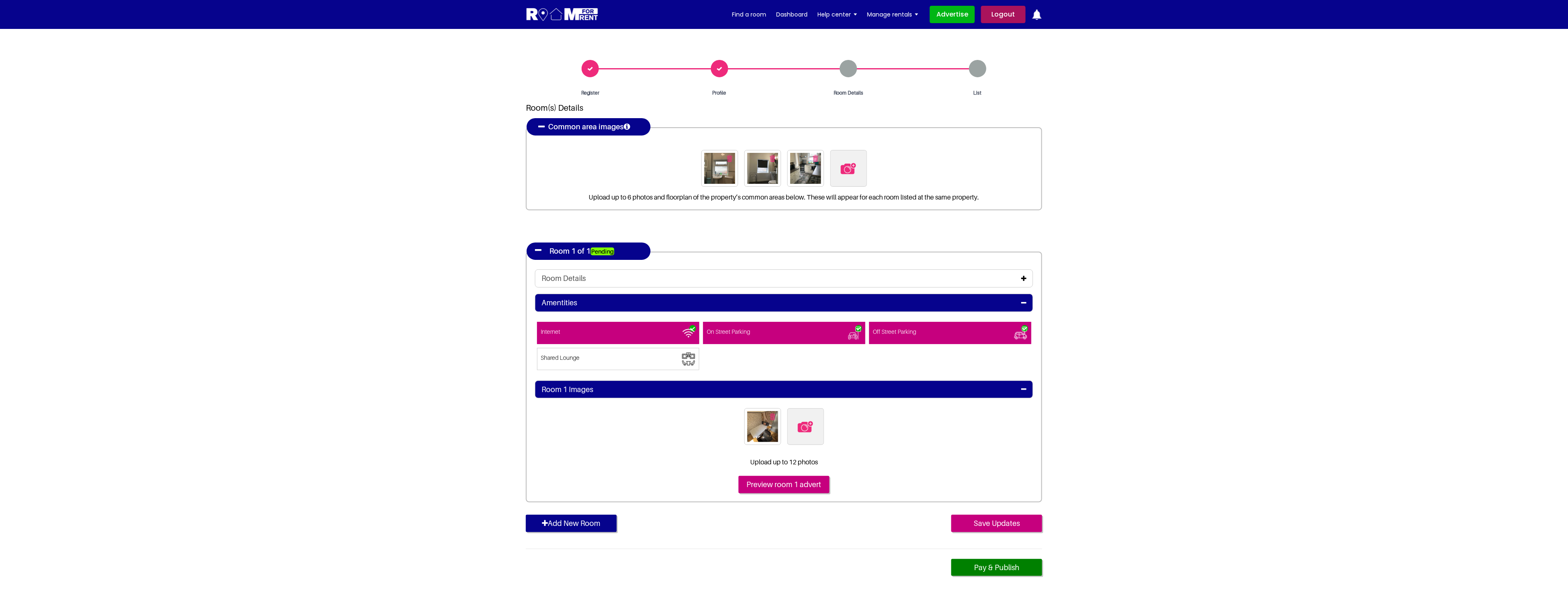
click at [1023, 275] on icon at bounding box center [1023, 278] width 5 height 7
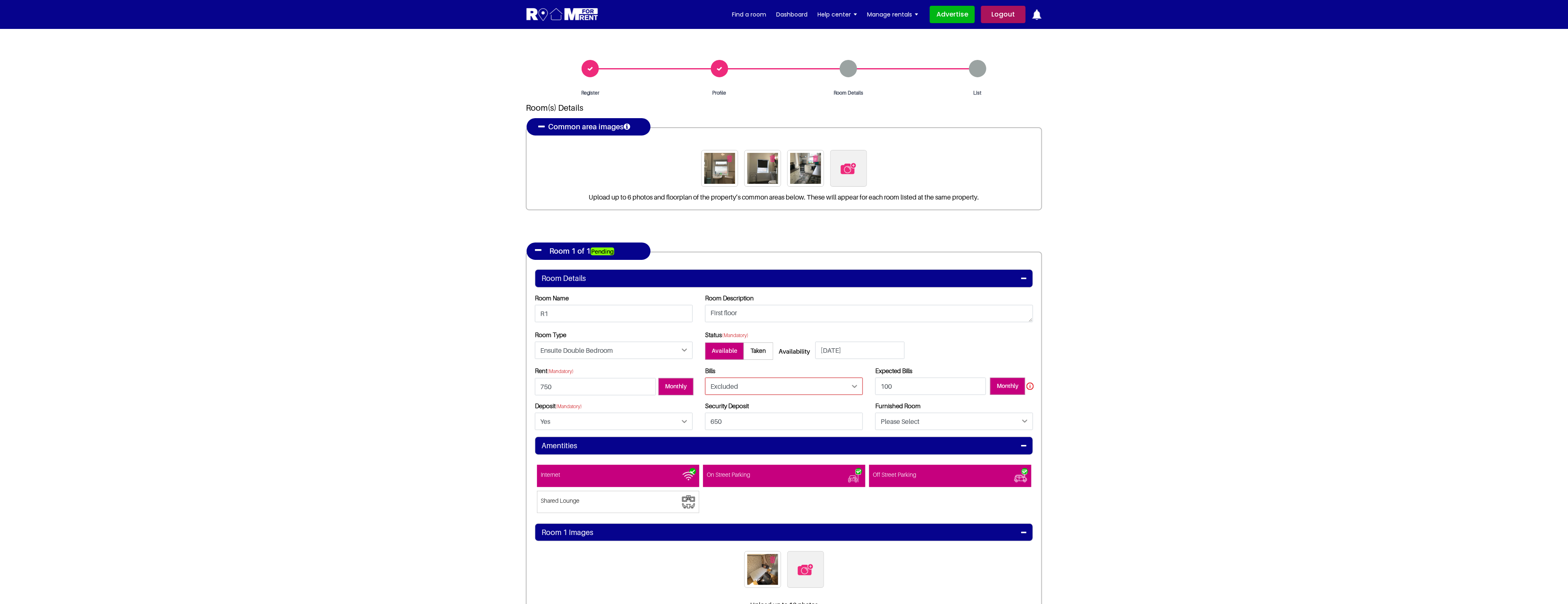
click at [782, 388] on select "Please Select Included Excluded" at bounding box center [784, 386] width 158 height 18
click at [705, 378] on select "Please Select Included Excluded" at bounding box center [784, 386] width 158 height 18
click at [1123, 390] on section "Register Profile Room Details List Room(s) Details" at bounding box center [784, 389] width 1568 height 721
click at [774, 388] on select "Please Select Included Excluded" at bounding box center [784, 386] width 158 height 18
click at [705, 378] on select "Please Select Included Excluded" at bounding box center [784, 386] width 158 height 18
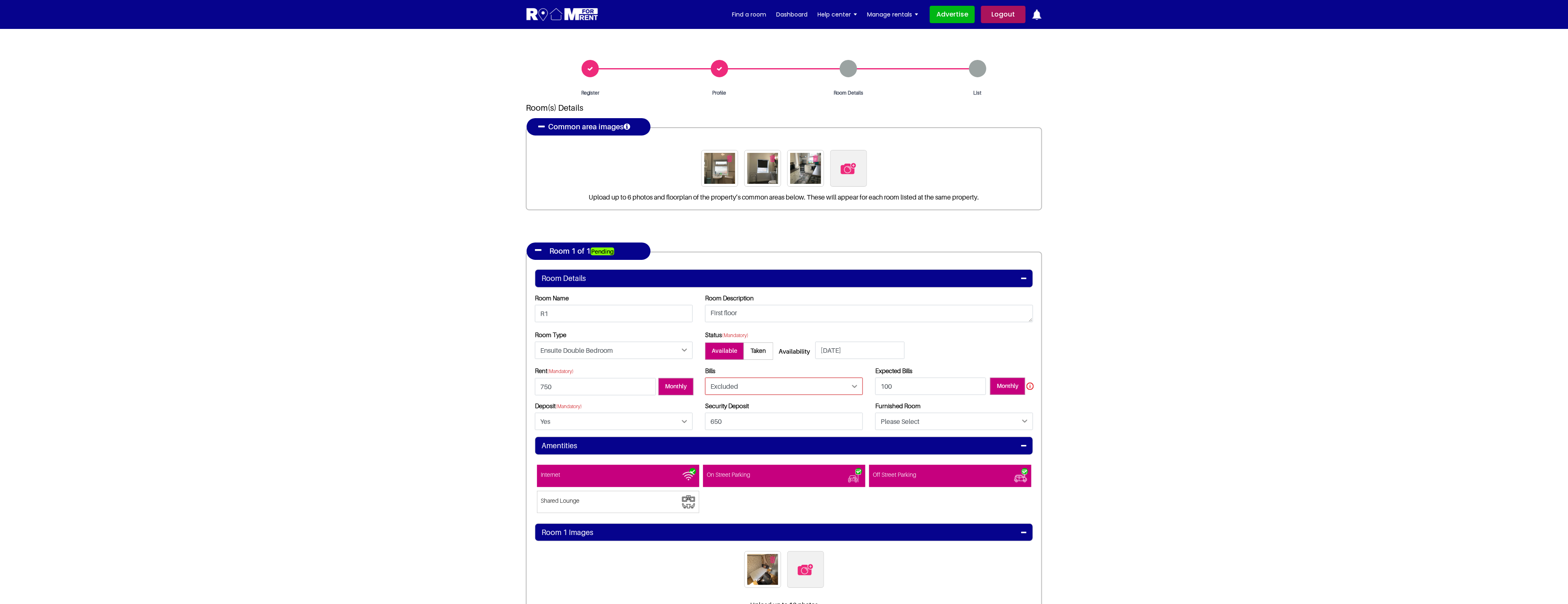
click at [763, 381] on select "Please Select Included Excluded" at bounding box center [784, 386] width 158 height 18
select select "Included"
click at [705, 378] on select "Please Select Included Excluded" at bounding box center [784, 386] width 158 height 18
click at [1146, 378] on section "Register Profile Room Details List Room(s) Details" at bounding box center [784, 389] width 1568 height 721
click at [792, 422] on input "650" at bounding box center [784, 422] width 158 height 18
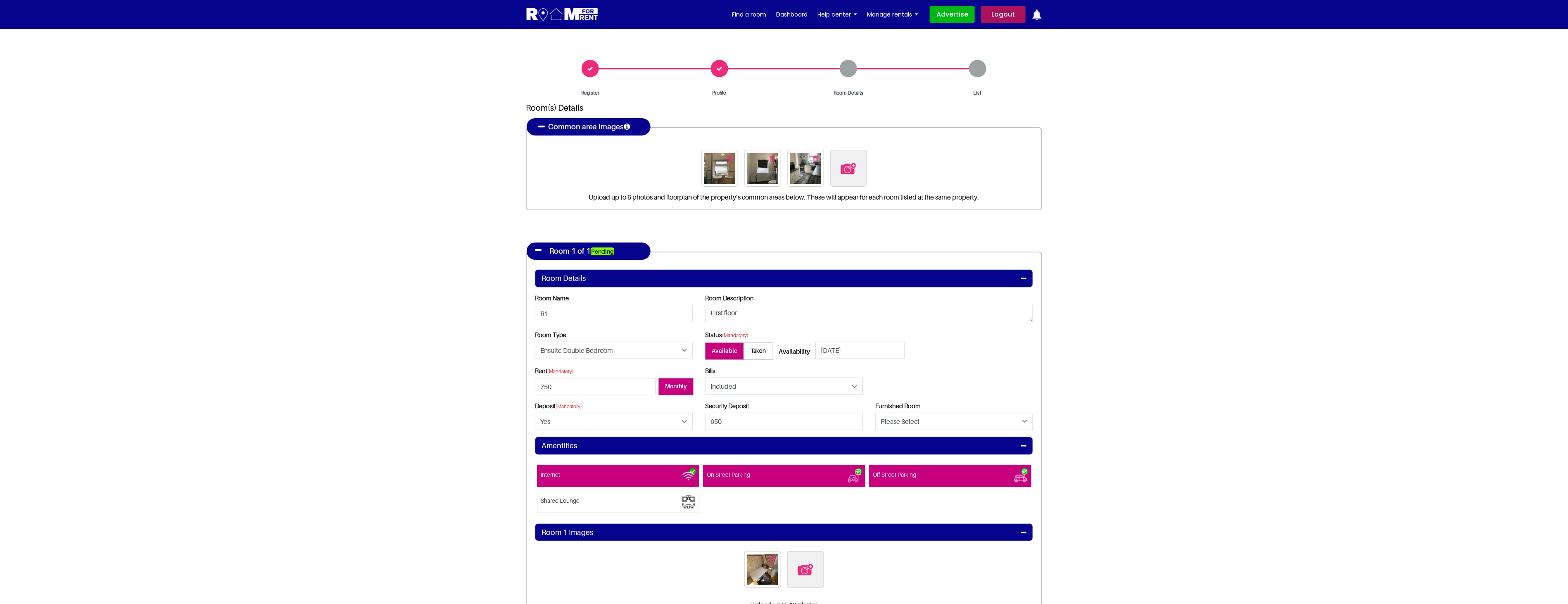
click at [617, 431] on div "Deposit (Mandatory) Please Select Yes No" at bounding box center [614, 419] width 170 height 34
click at [618, 422] on select "Please Select Yes No" at bounding box center [614, 422] width 158 height 18
click at [535, 413] on select "Please Select Yes No" at bounding box center [614, 422] width 158 height 18
click at [647, 413] on select "Please Select Yes No" at bounding box center [614, 422] width 158 height 18
select select "Yes"
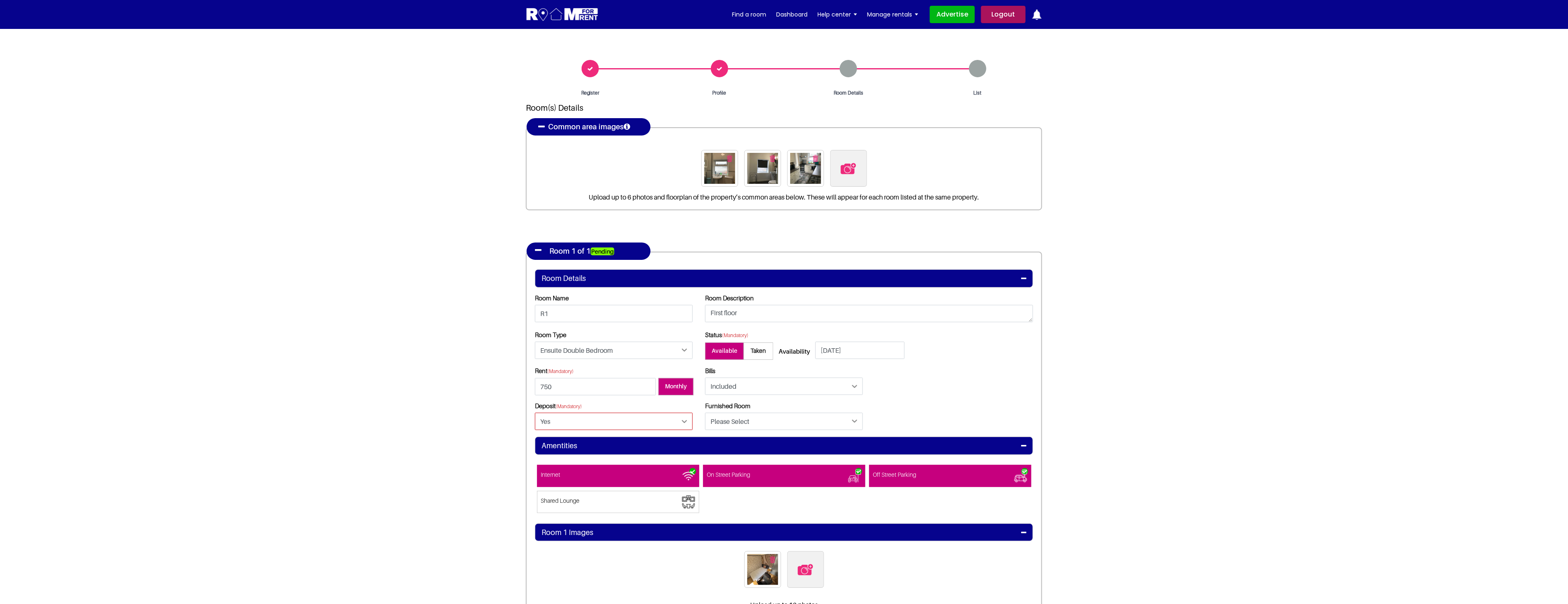
click at [535, 413] on select "Please Select Yes No" at bounding box center [614, 422] width 158 height 18
click at [1204, 396] on section "Register Profile Room Details List Room(s) Details" at bounding box center [784, 389] width 1568 height 721
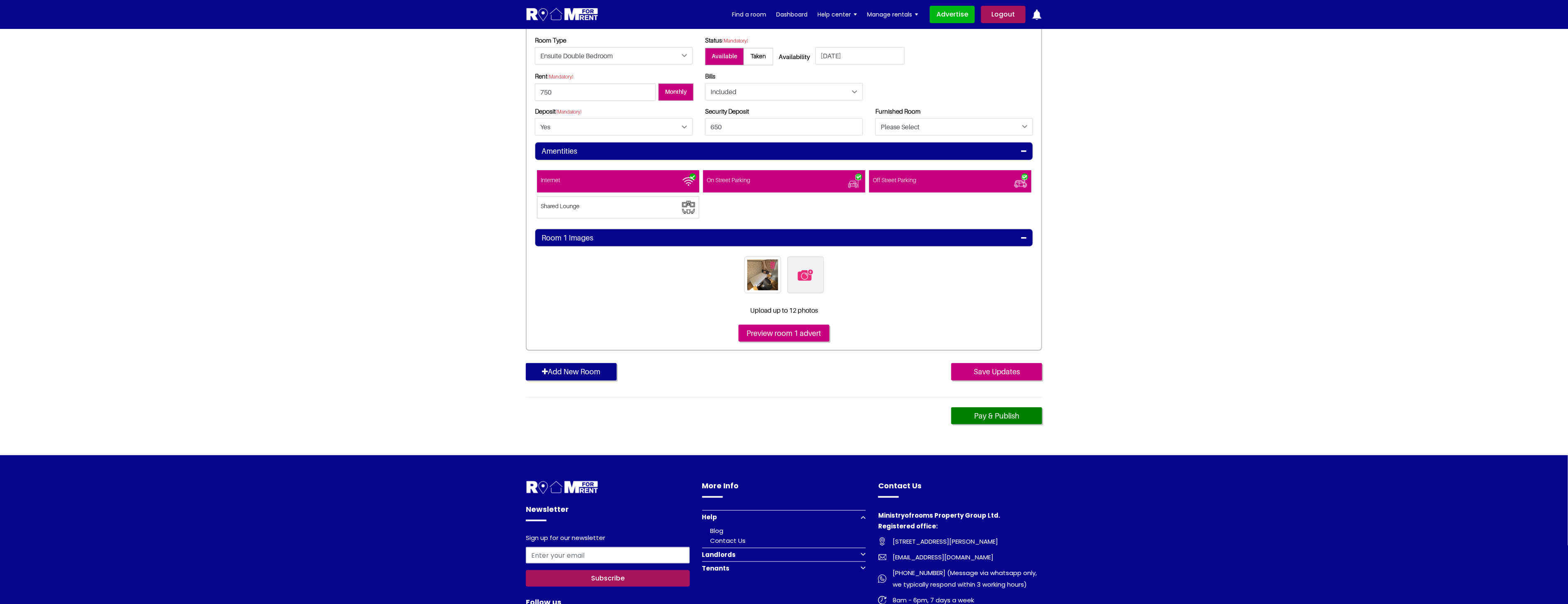
scroll to position [284, 0]
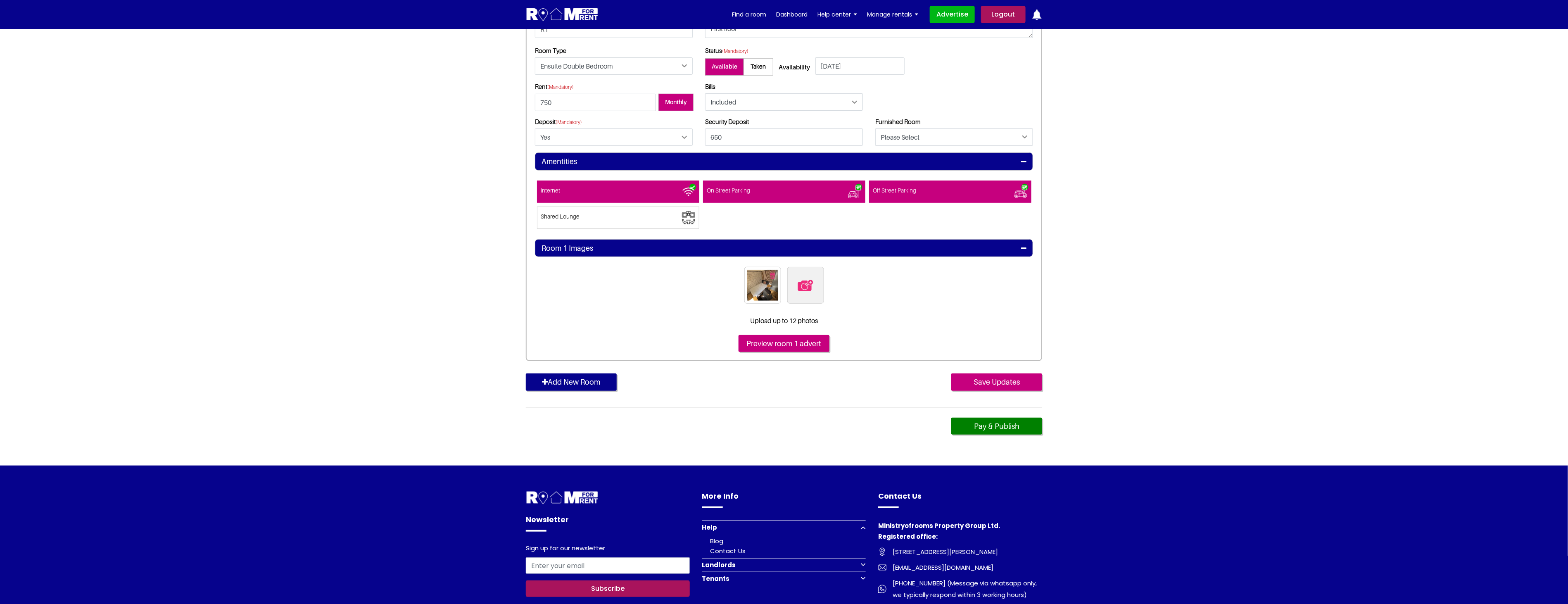
click at [803, 285] on img at bounding box center [805, 286] width 18 height 18
click at [803, 277] on input "file" at bounding box center [850, 272] width 126 height 10
type input "C:\fakepath\14BAR6_1.jpg"
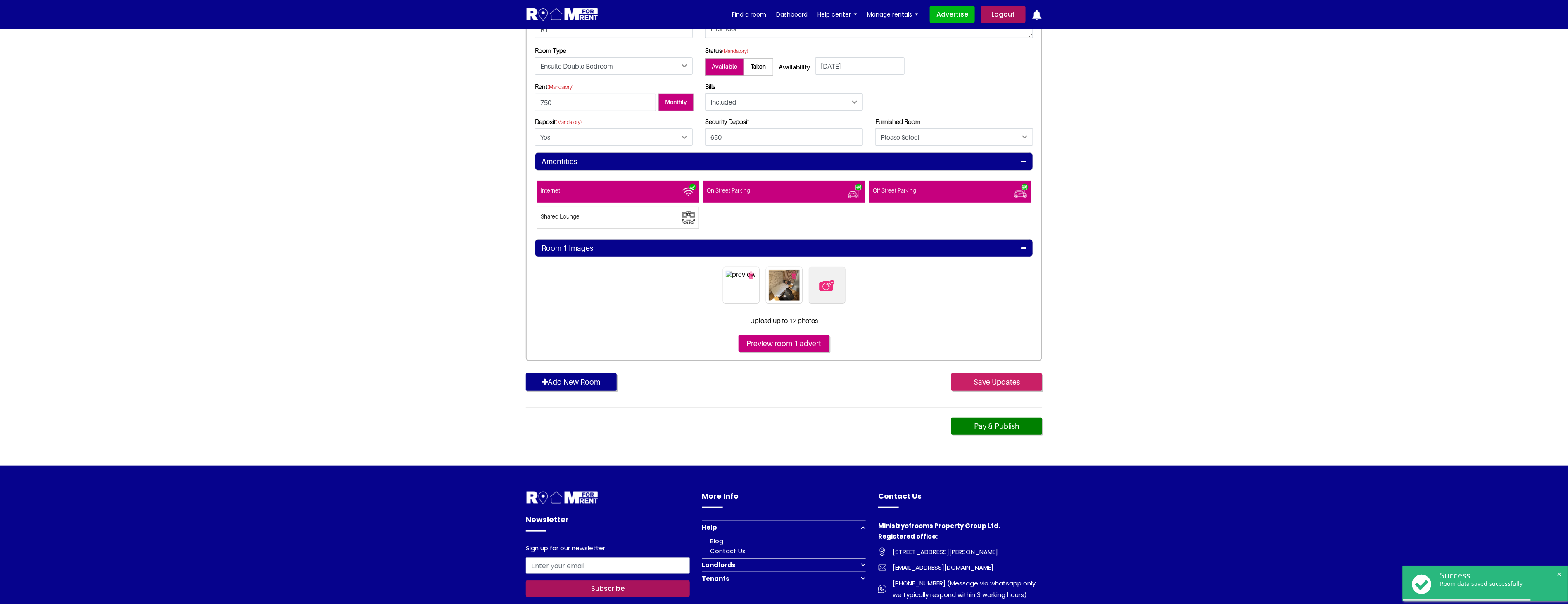
click at [992, 380] on input "Save Updates" at bounding box center [996, 382] width 91 height 18
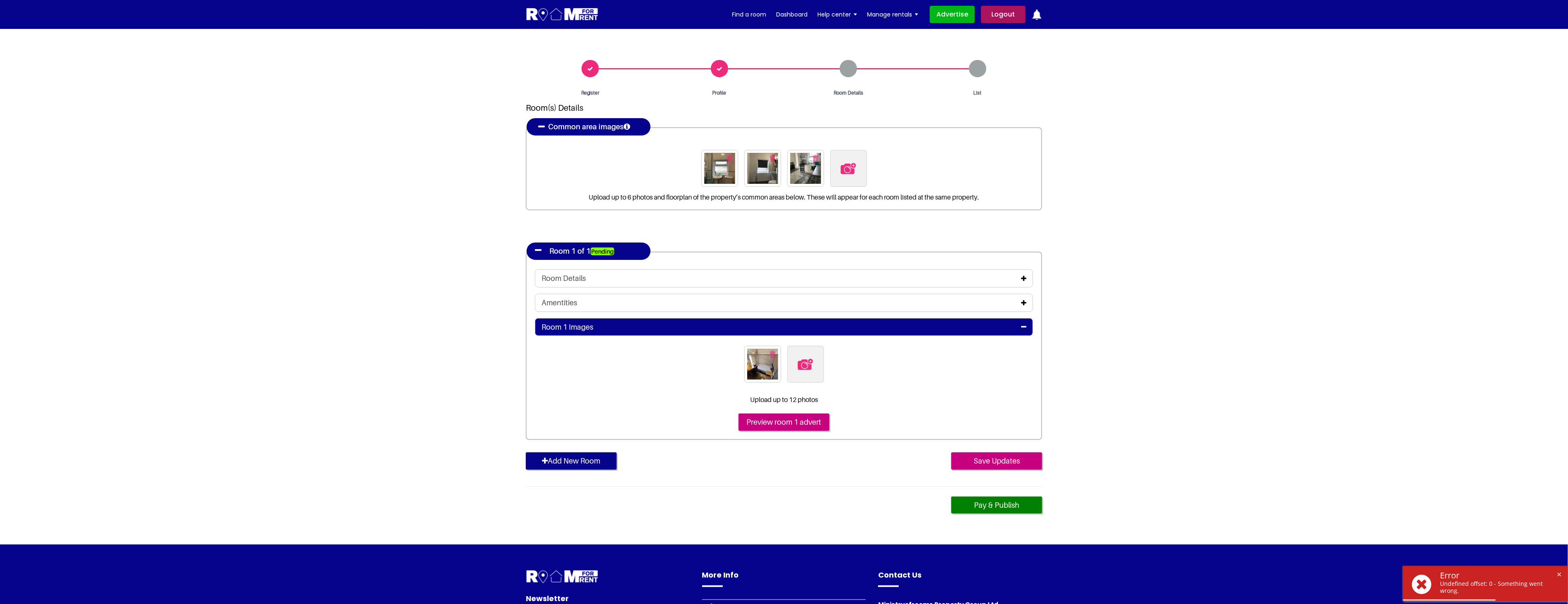
click at [807, 364] on img at bounding box center [805, 364] width 18 height 18
click at [807, 356] on input "file" at bounding box center [850, 351] width 126 height 10
type input "C:\fakepath\14BAR6_1.jpg"
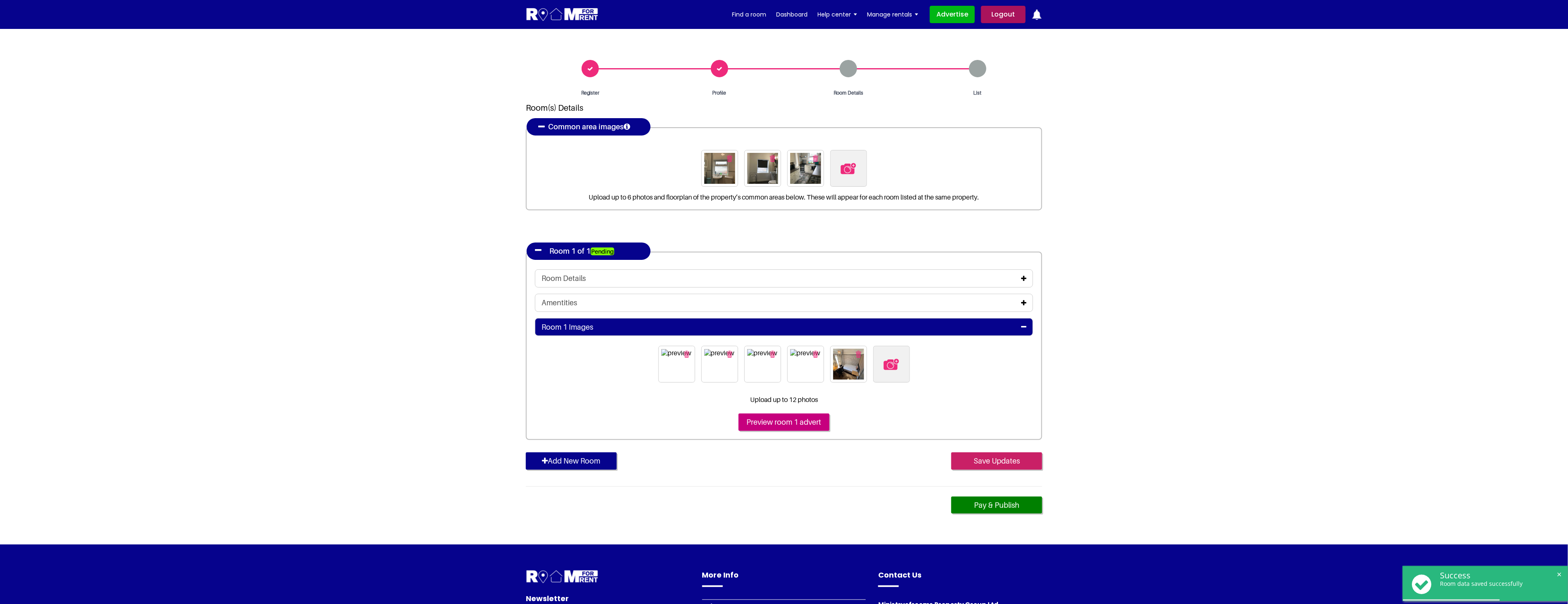
click at [1006, 457] on input "Save Updates" at bounding box center [996, 461] width 91 height 18
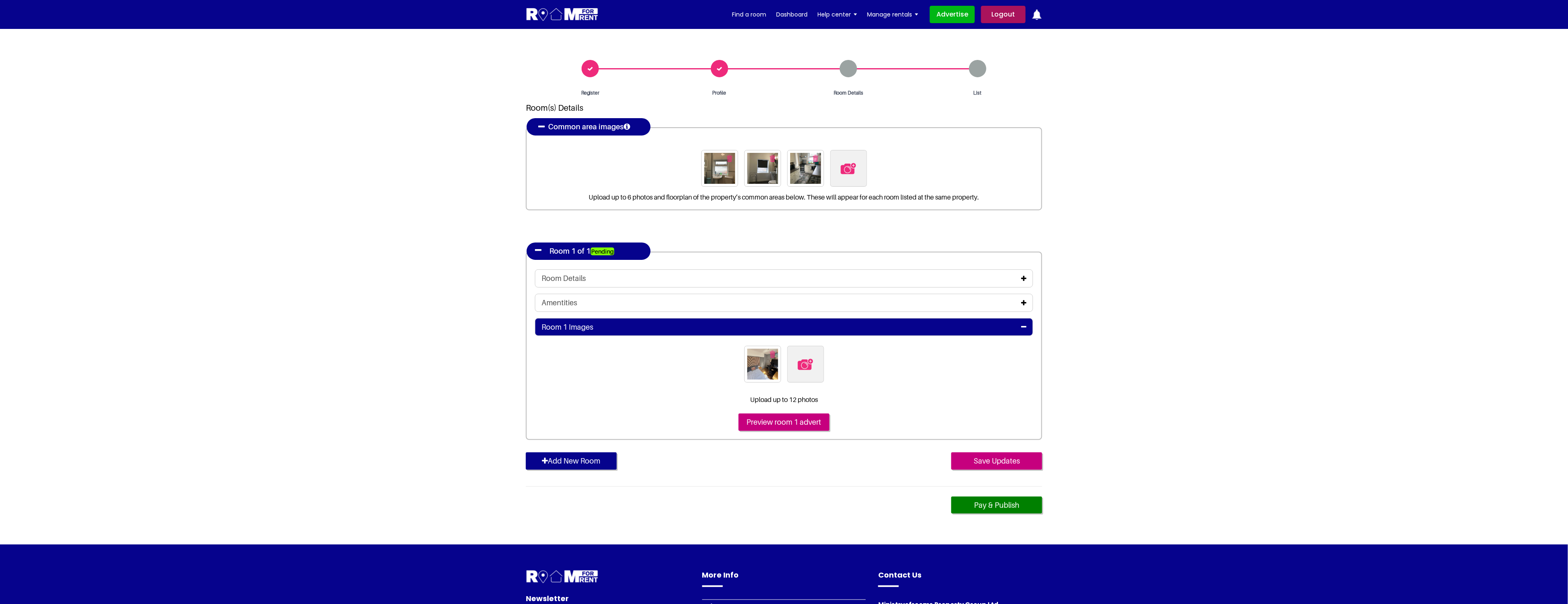
click at [1023, 301] on icon at bounding box center [1023, 303] width 5 height 7
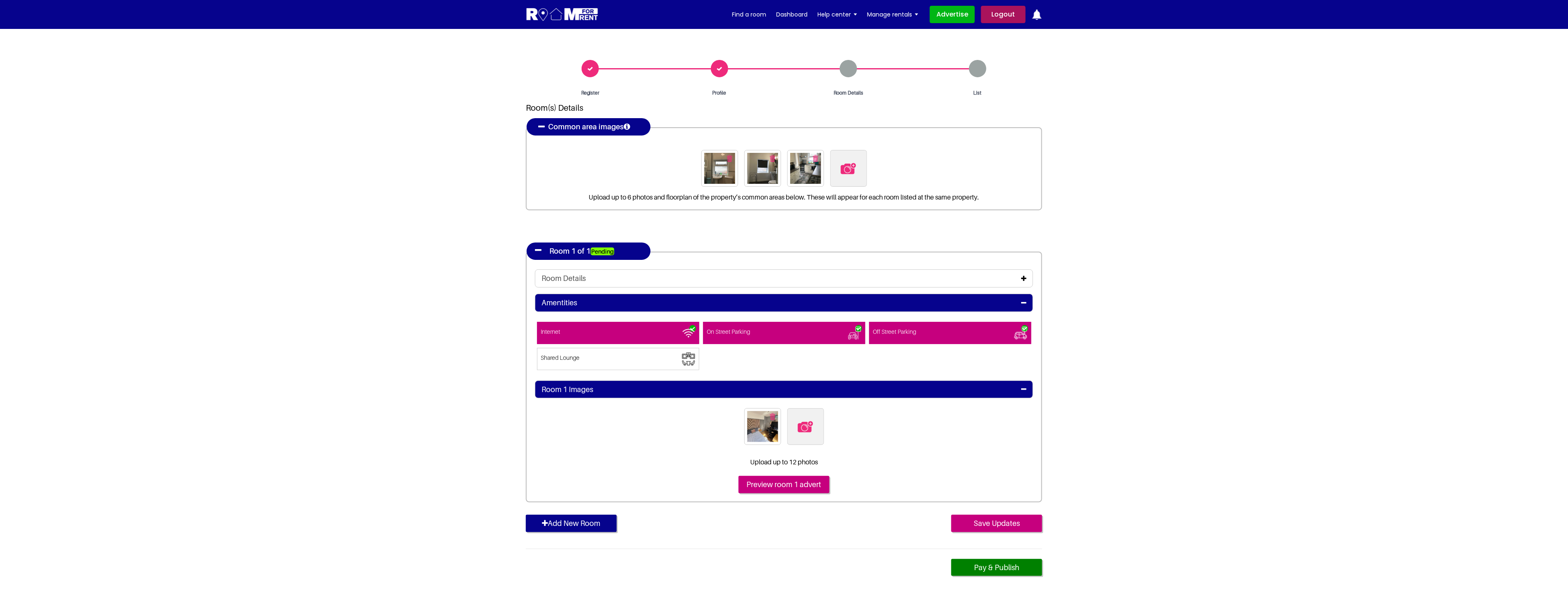
click at [1023, 278] on icon at bounding box center [1023, 278] width 5 height 7
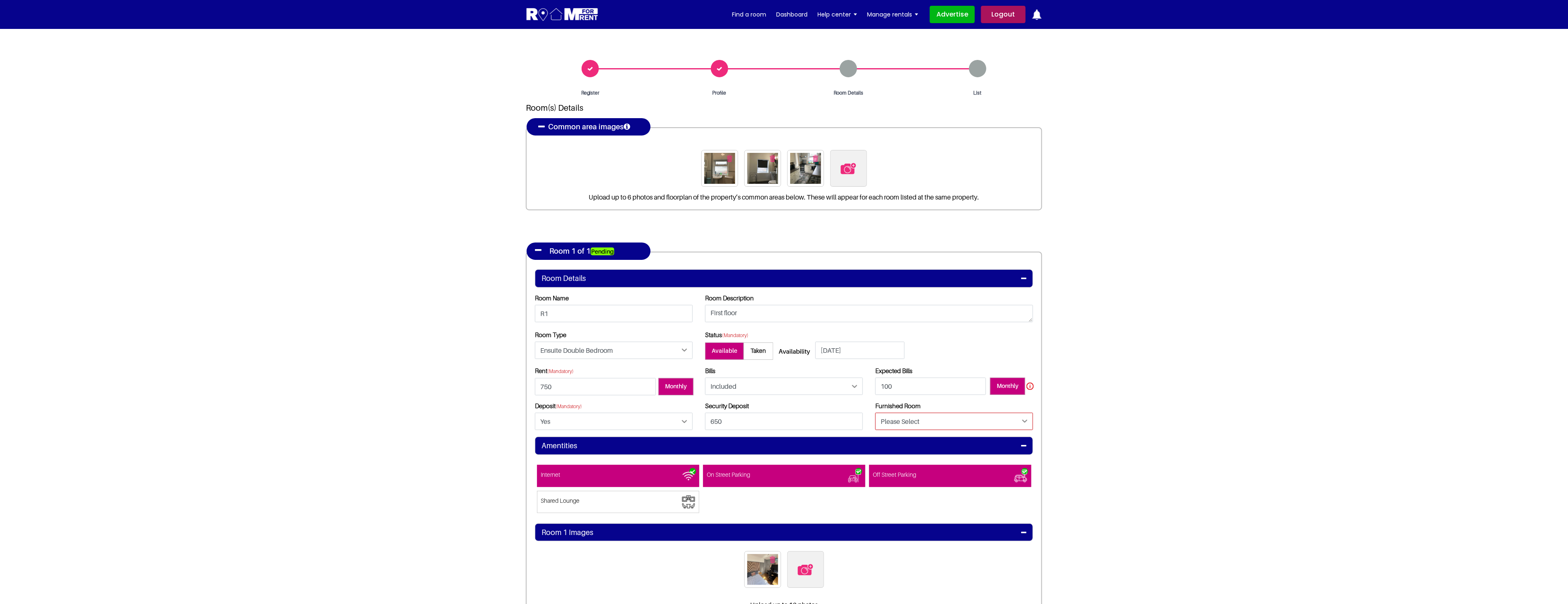
click at [968, 424] on select "Please Select Yes No" at bounding box center [955, 422] width 158 height 18
select select "Yes"
click at [876, 413] on select "Please Select Yes No" at bounding box center [955, 422] width 158 height 18
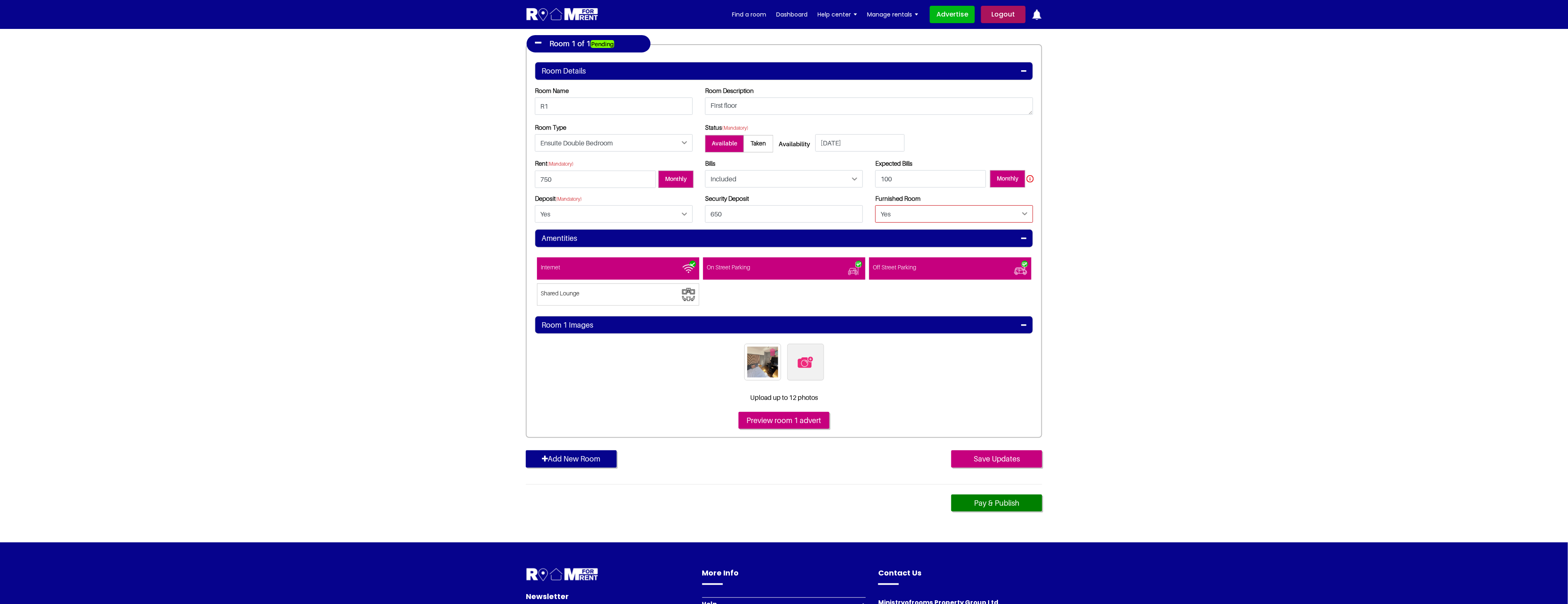
scroll to position [229, 0]
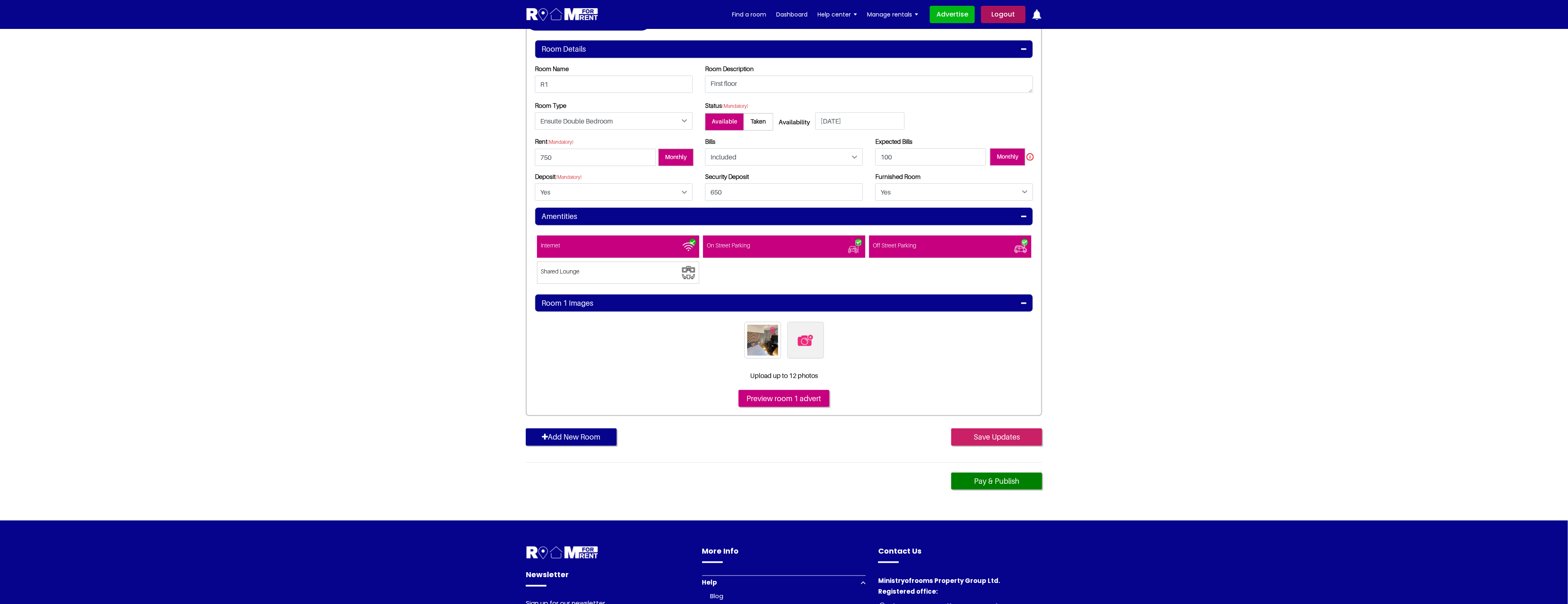
click at [985, 436] on input "Save Updates" at bounding box center [996, 437] width 91 height 18
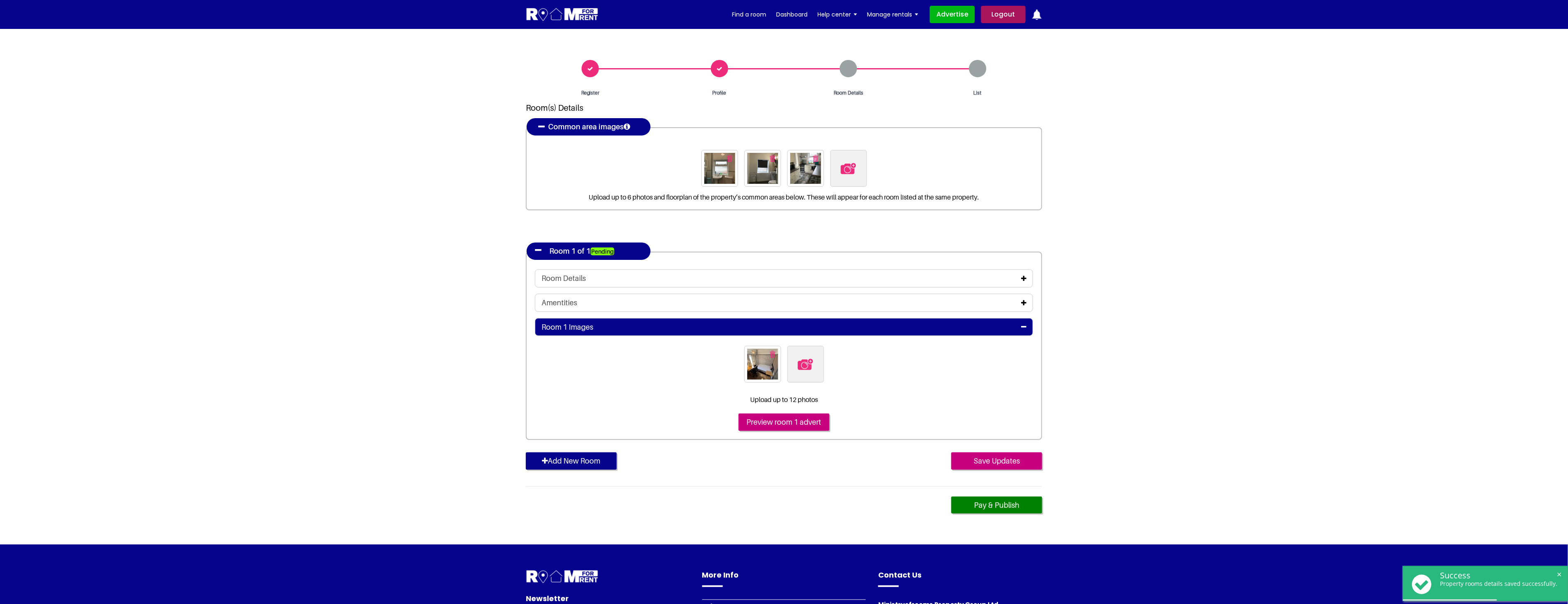
click at [1021, 275] on icon at bounding box center [1023, 278] width 5 height 7
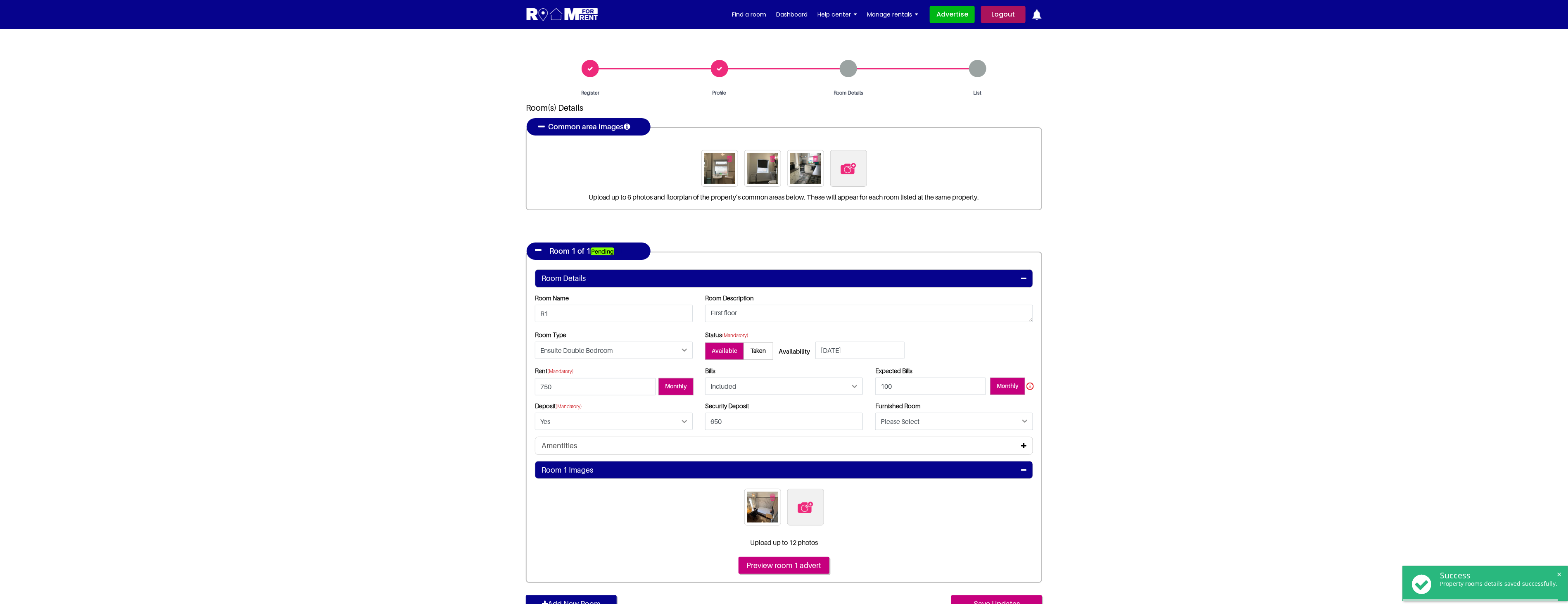
click at [1021, 445] on div "Amentities" at bounding box center [784, 445] width 485 height 9
click at [1026, 447] on icon at bounding box center [1023, 446] width 5 height 7
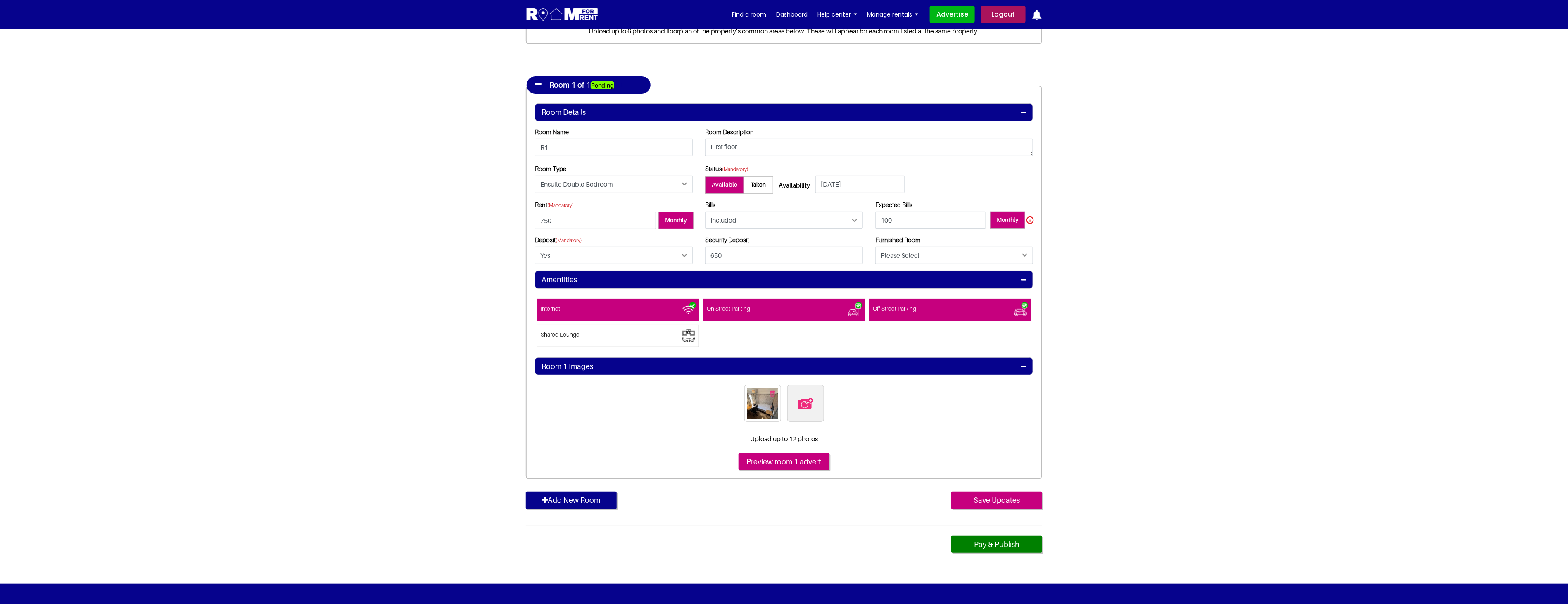
scroll to position [183, 0]
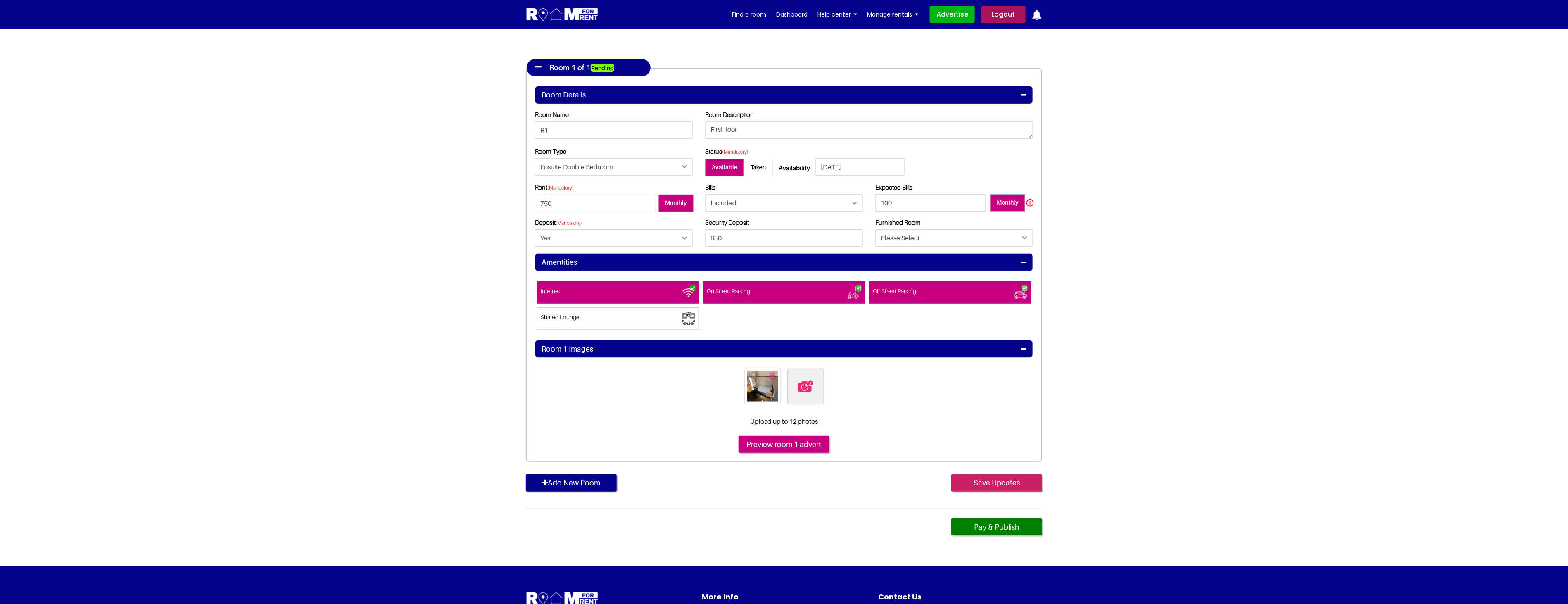
click at [1001, 482] on input "Save Updates" at bounding box center [996, 483] width 91 height 18
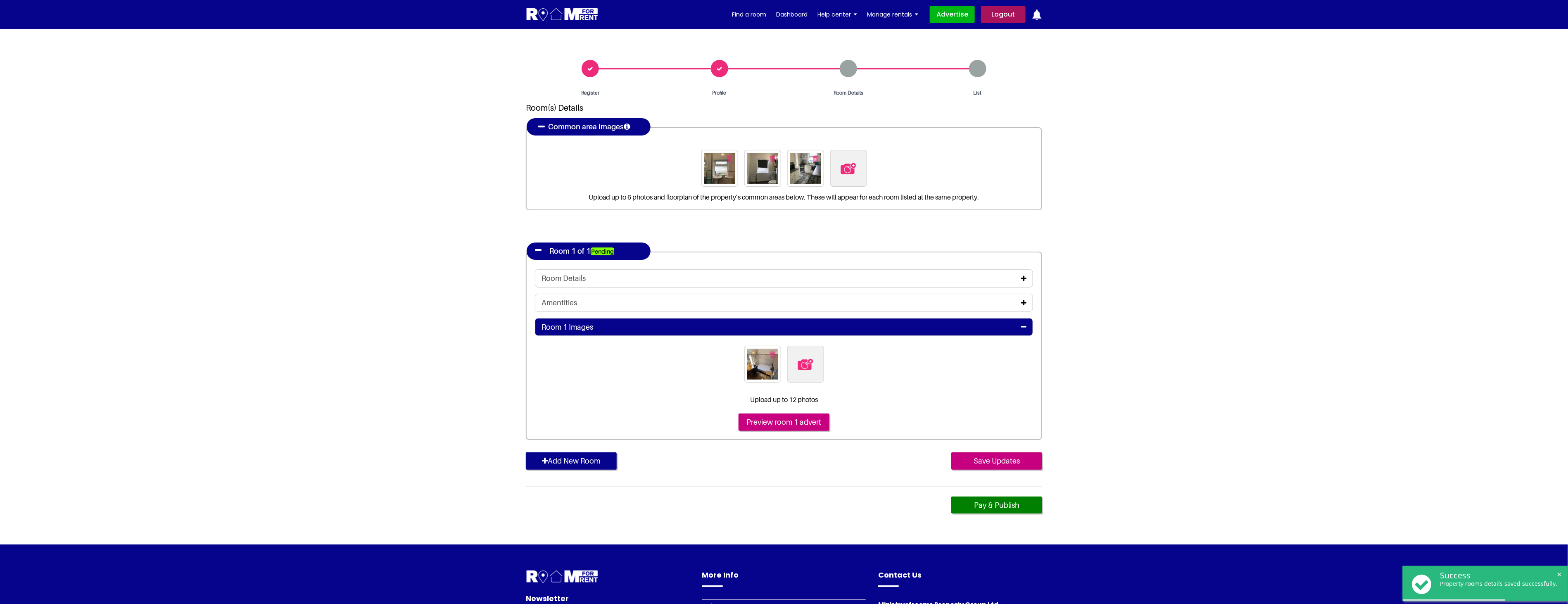
click at [1021, 280] on div "Room Details" at bounding box center [784, 278] width 485 height 9
click at [1023, 278] on icon at bounding box center [1023, 278] width 5 height 7
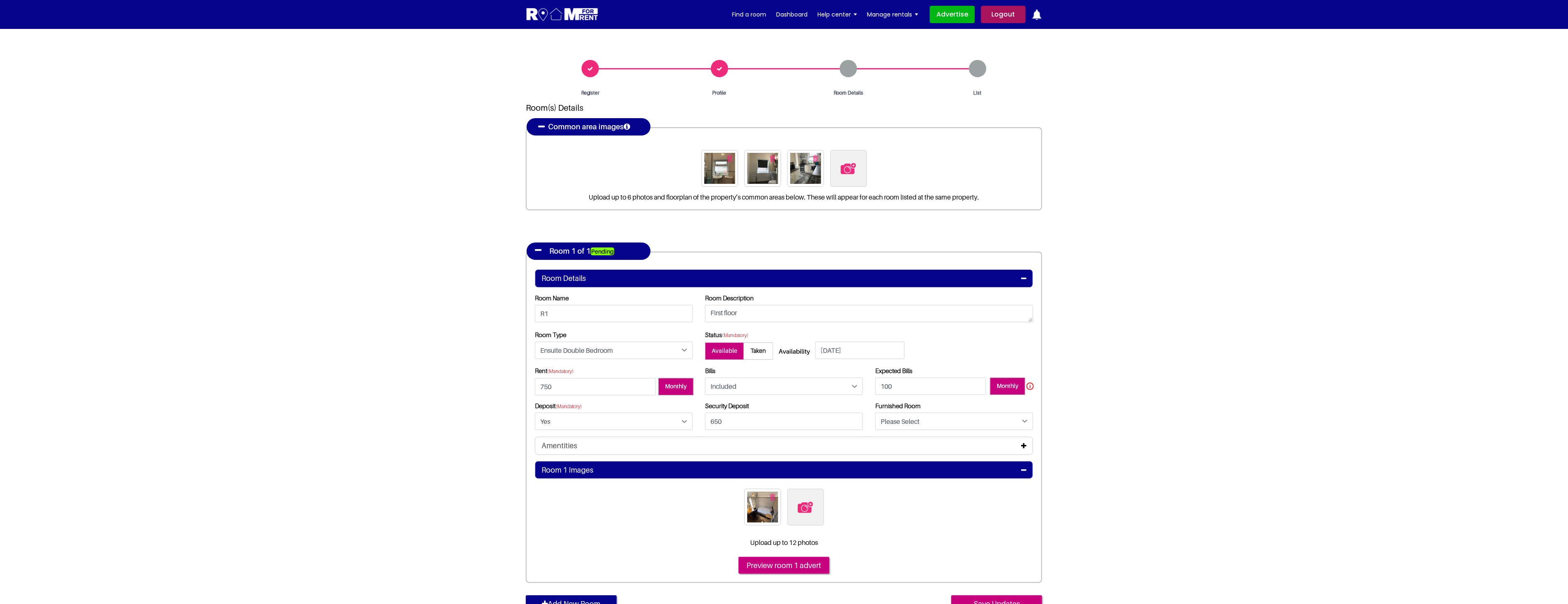
click at [1026, 445] on icon at bounding box center [1023, 446] width 5 height 7
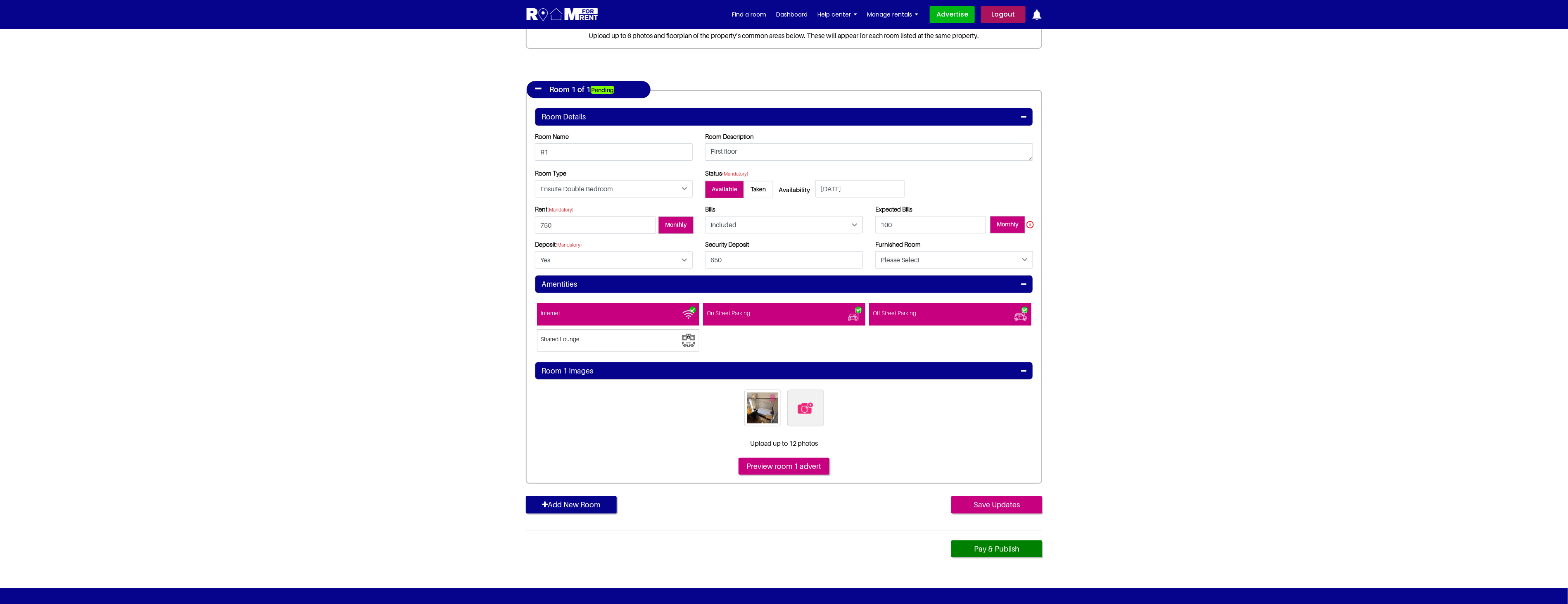
scroll to position [183, 0]
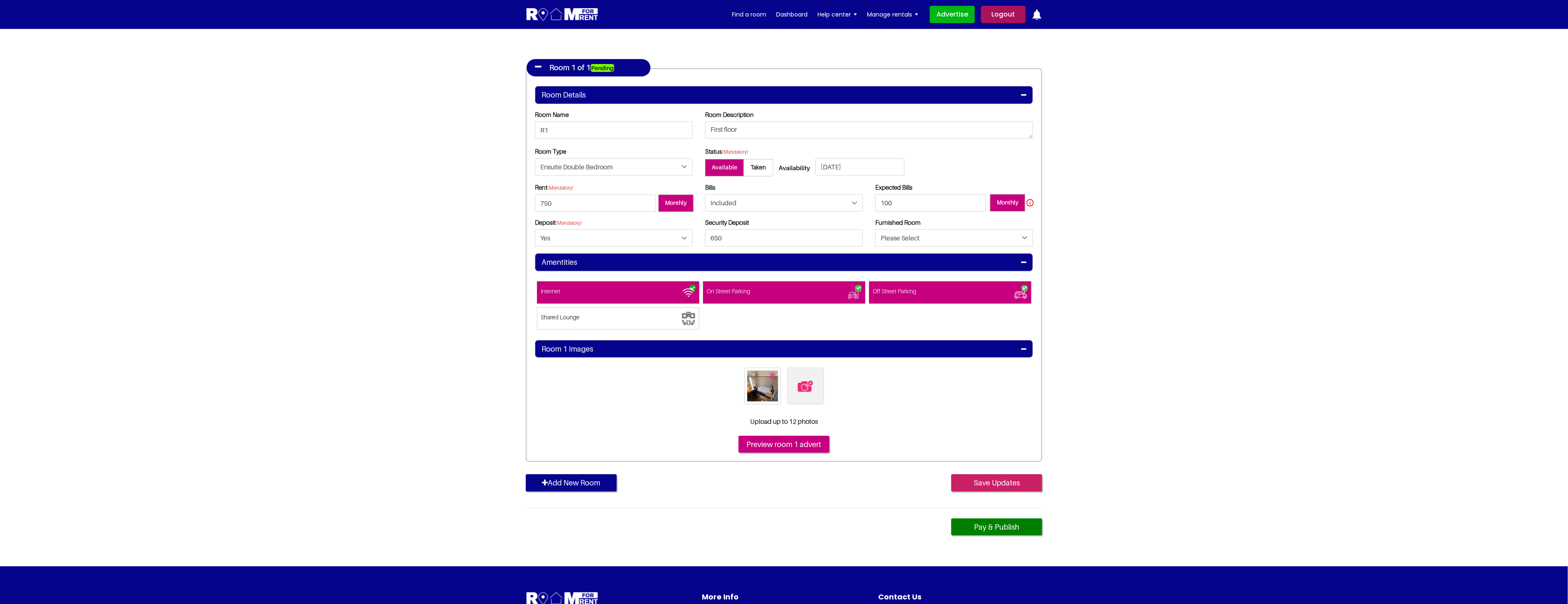
click at [1014, 484] on input "Save Updates" at bounding box center [996, 483] width 91 height 18
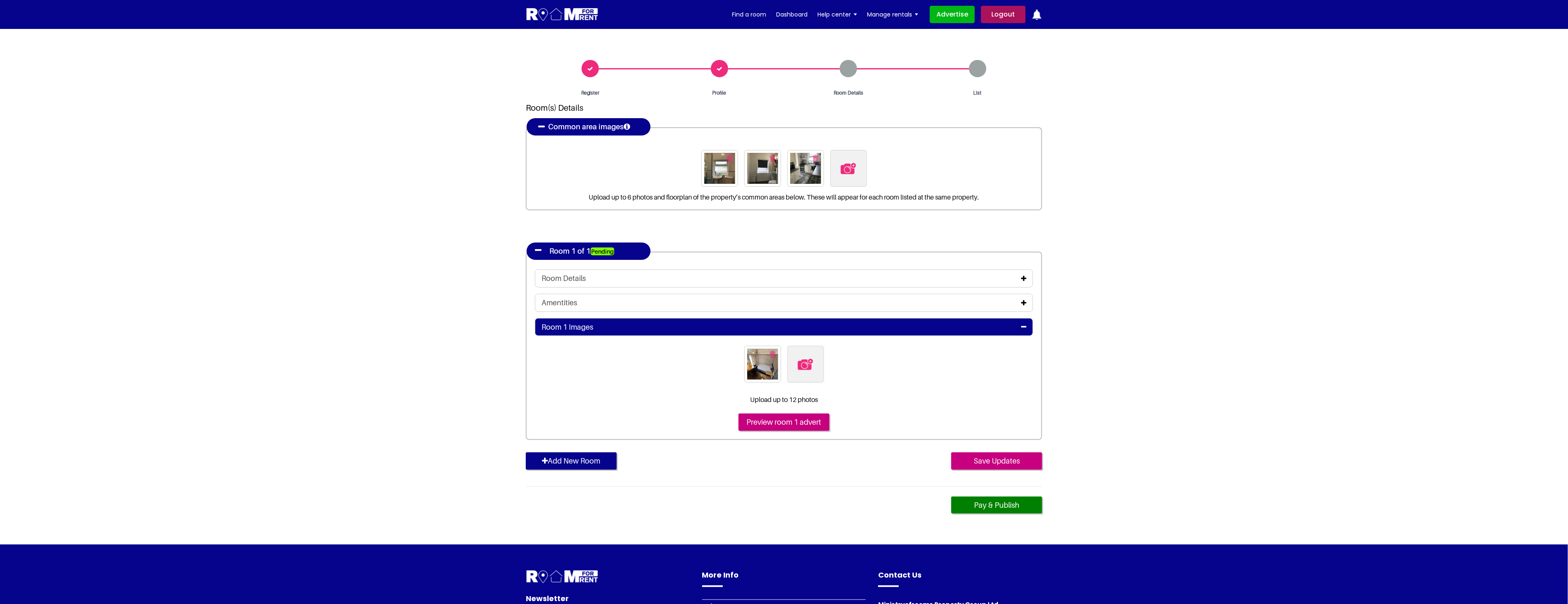
click at [1471, 330] on section "Register Profile Room Details List Room(s) Details" at bounding box center [784, 286] width 1568 height 515
click at [1023, 278] on icon at bounding box center [1023, 278] width 5 height 7
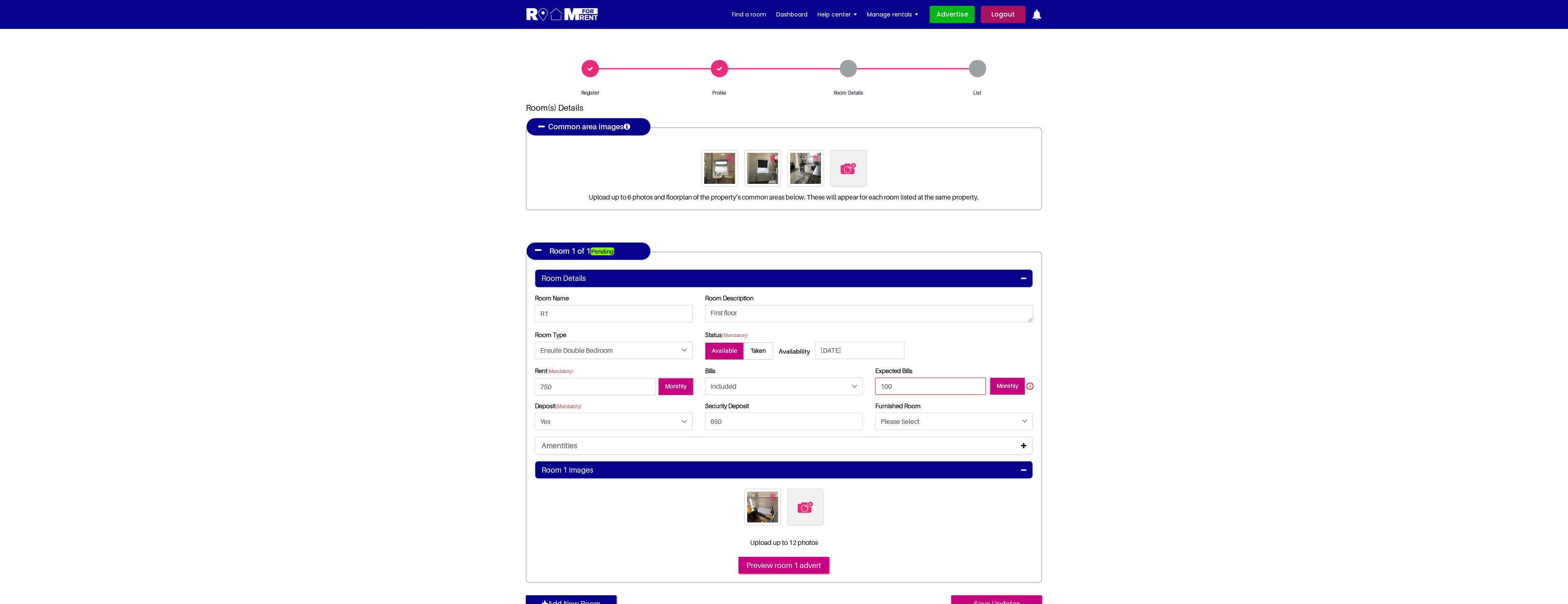
click at [924, 384] on input "100" at bounding box center [931, 386] width 111 height 18
drag, startPoint x: 924, startPoint y: 384, endPoint x: 515, endPoint y: 360, distance: 409.7
click at [507, 362] on section "Register Profile Room Details List Room(s) Details" at bounding box center [784, 358] width 1568 height 659
type input "75"
drag, startPoint x: 1065, startPoint y: 405, endPoint x: 1056, endPoint y: 411, distance: 10.8
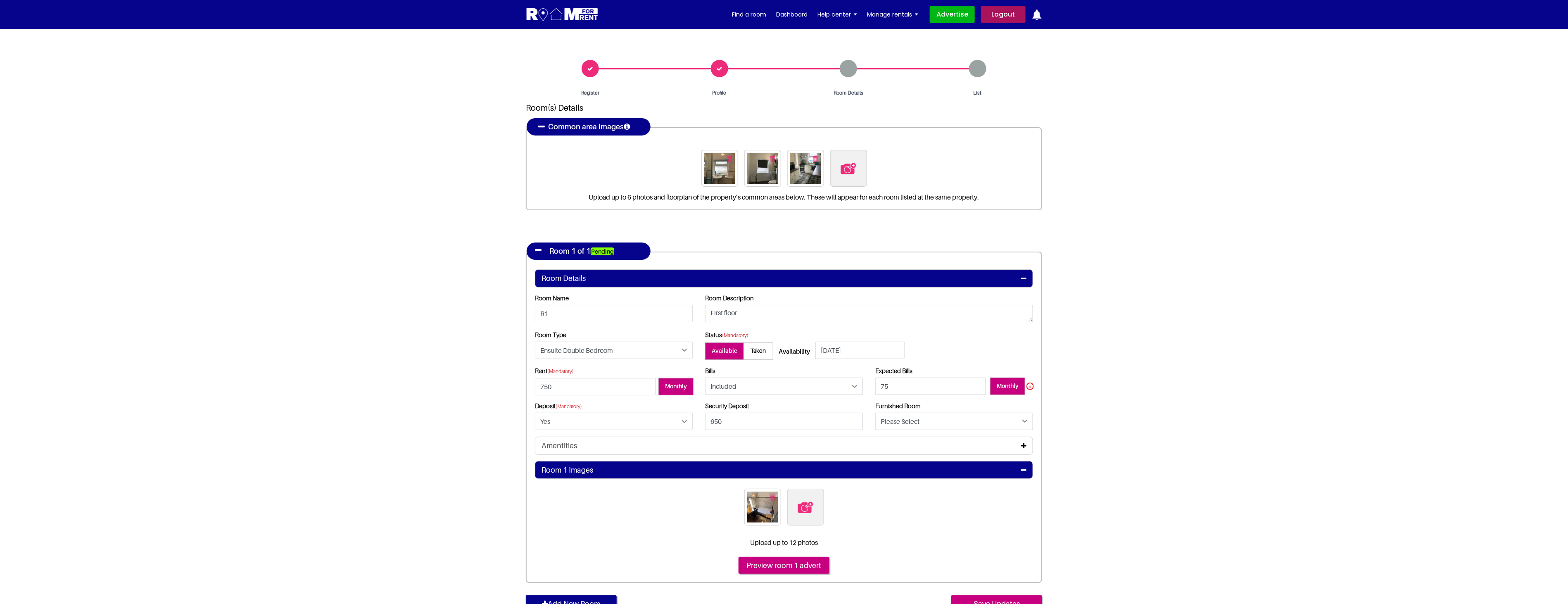
click at [1063, 410] on section "Register Profile Room Details List Room(s) Details" at bounding box center [784, 358] width 1568 height 659
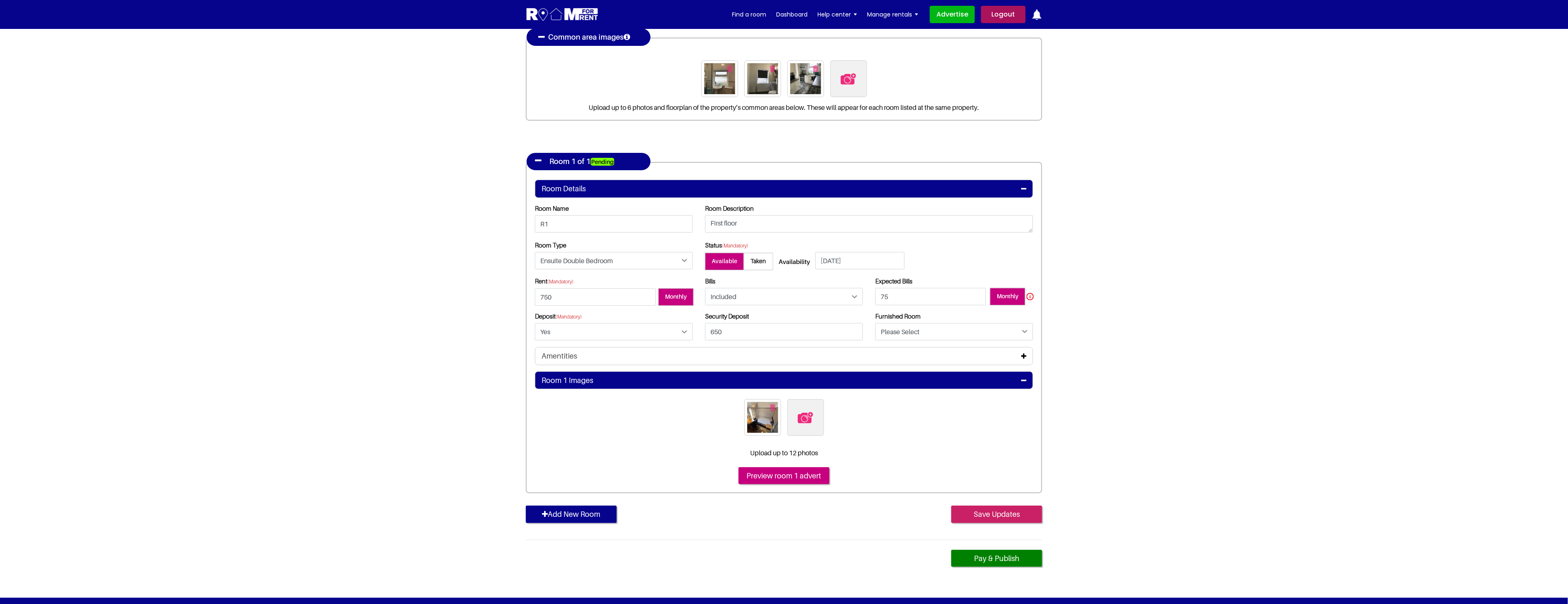
scroll to position [92, 0]
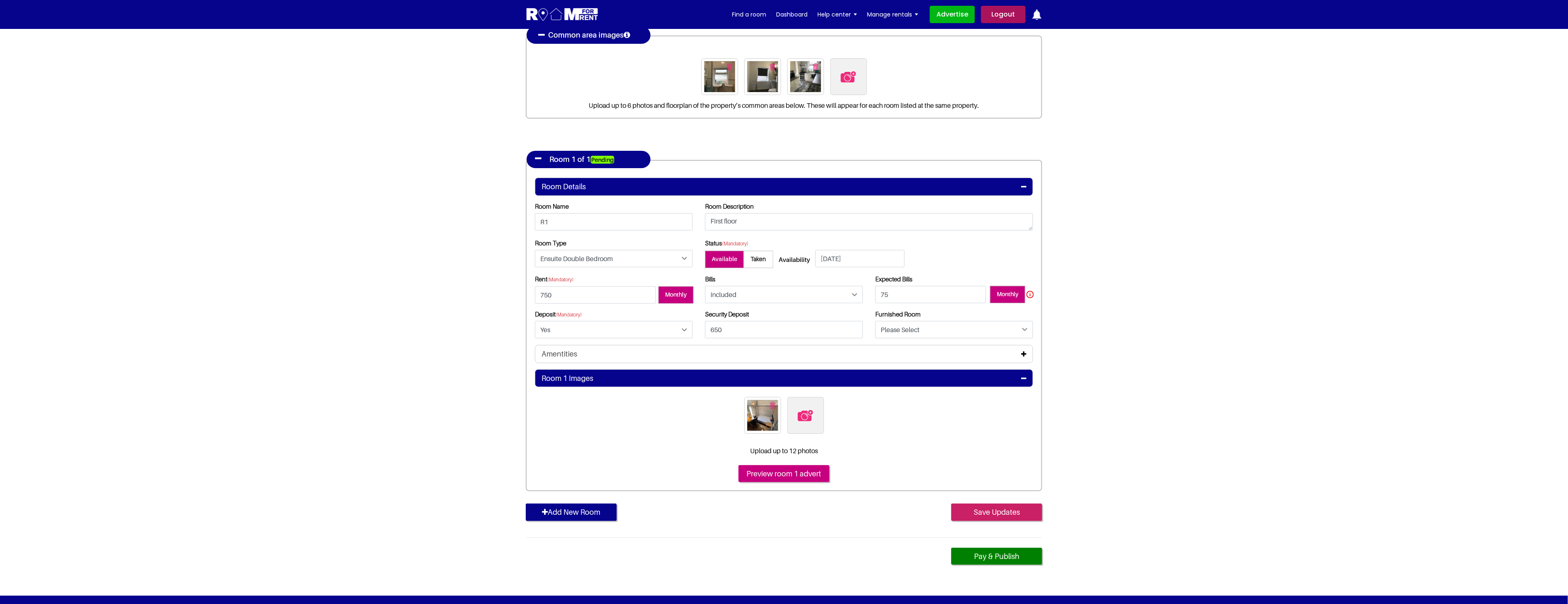
click at [996, 514] on input "Save Updates" at bounding box center [996, 512] width 91 height 18
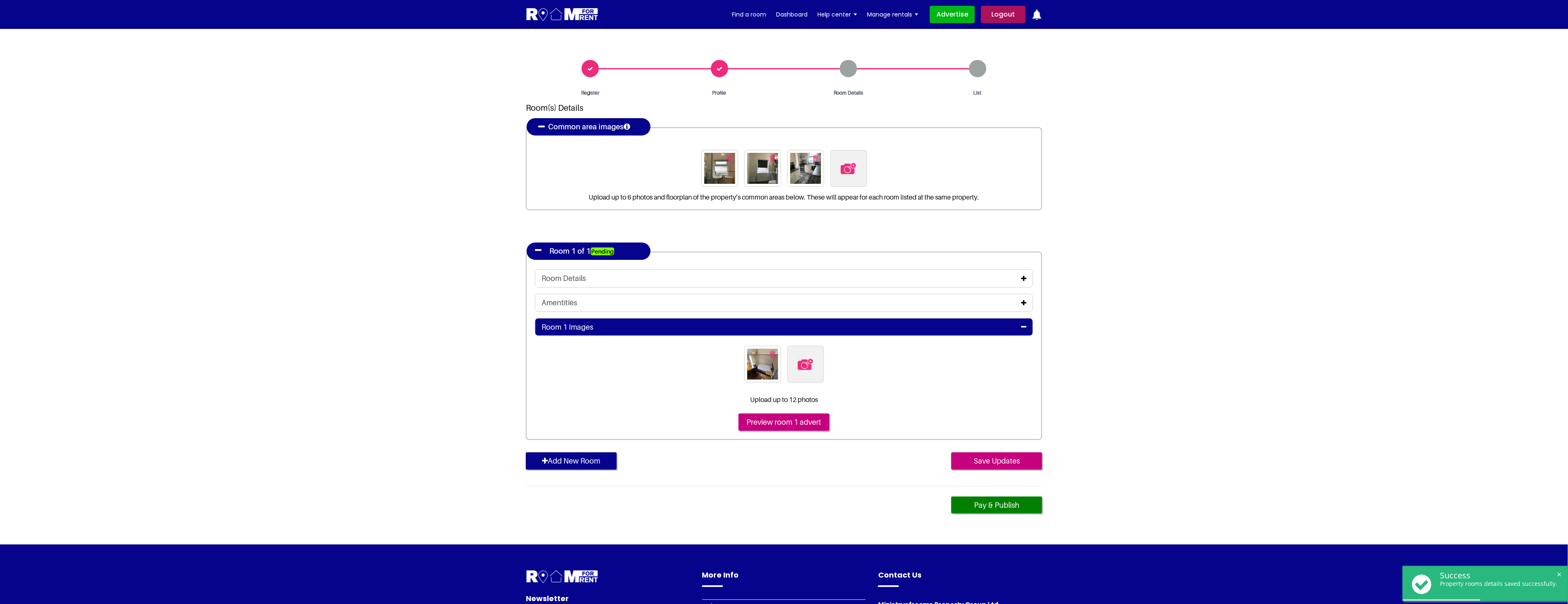
click at [1021, 275] on icon at bounding box center [1023, 278] width 5 height 7
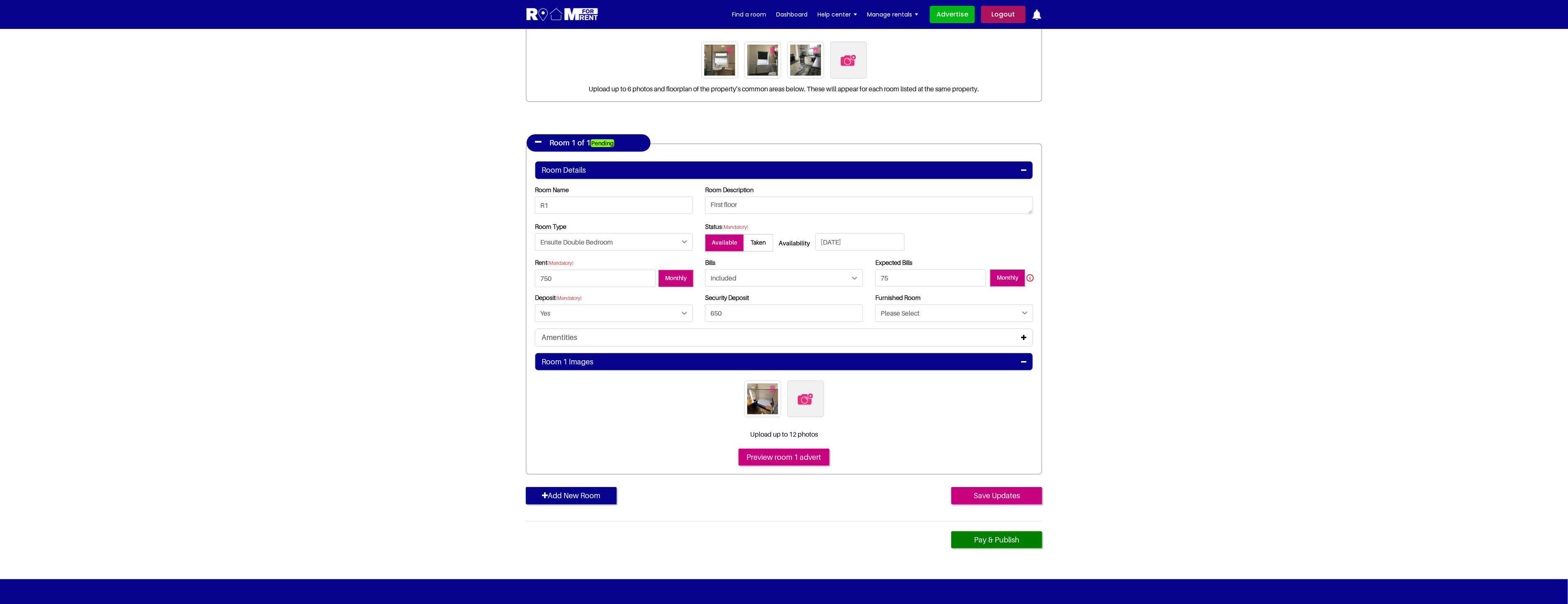
scroll to position [138, 0]
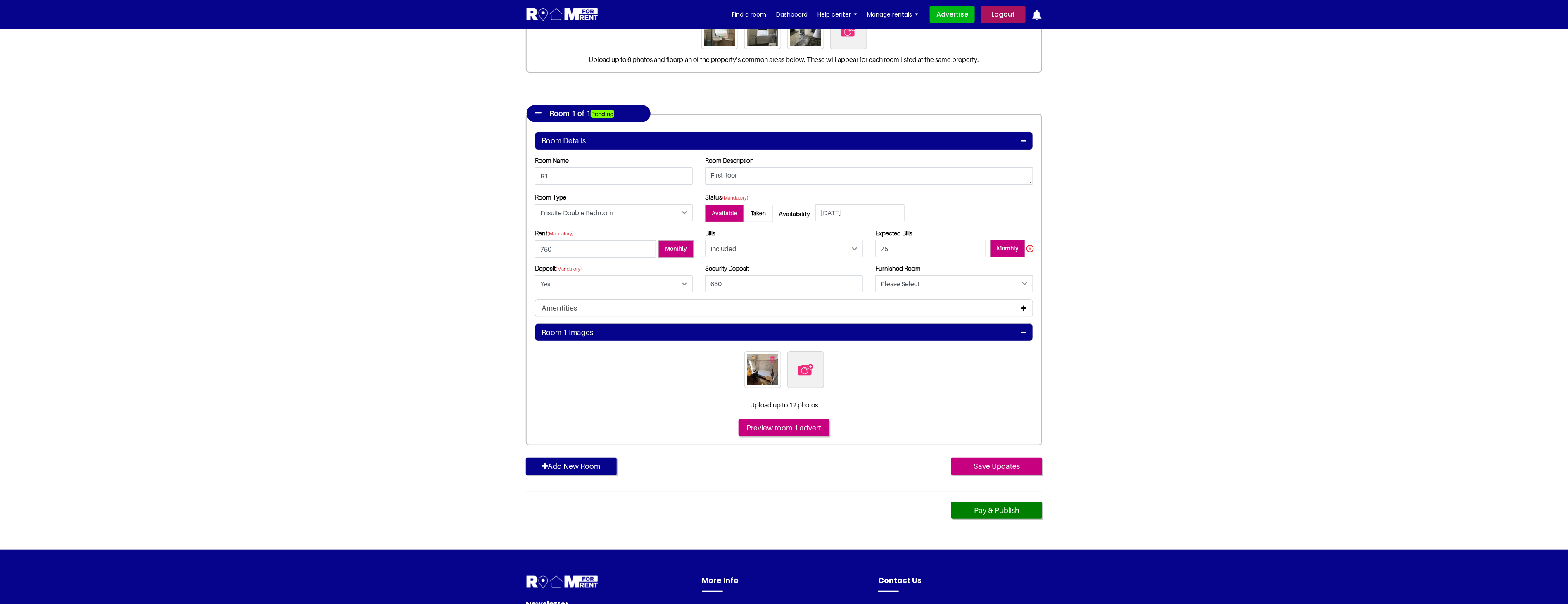
click at [1026, 335] on icon at bounding box center [1023, 332] width 5 height 7
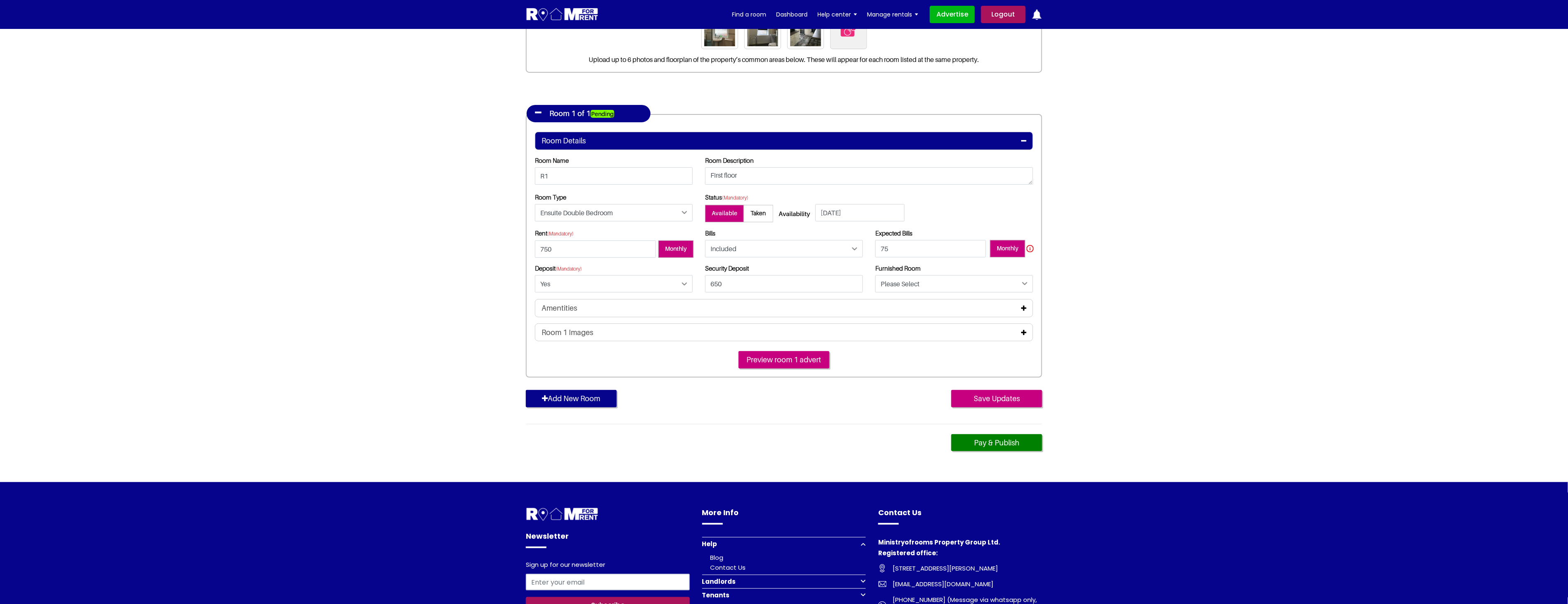
click at [1026, 335] on icon at bounding box center [1023, 332] width 5 height 7
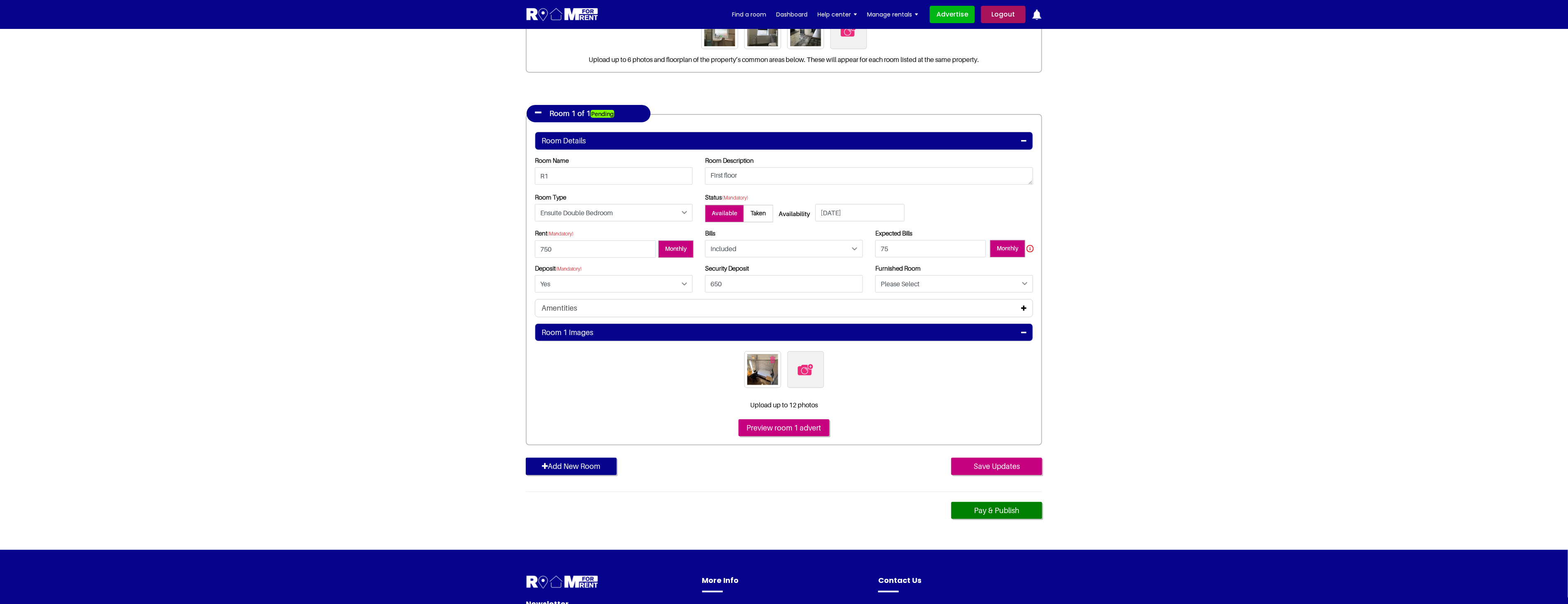
click at [807, 372] on img at bounding box center [805, 370] width 18 height 18
click at [807, 361] on input "file" at bounding box center [850, 356] width 126 height 10
type input "C:\fakepath\14BAR6_4.jpg"
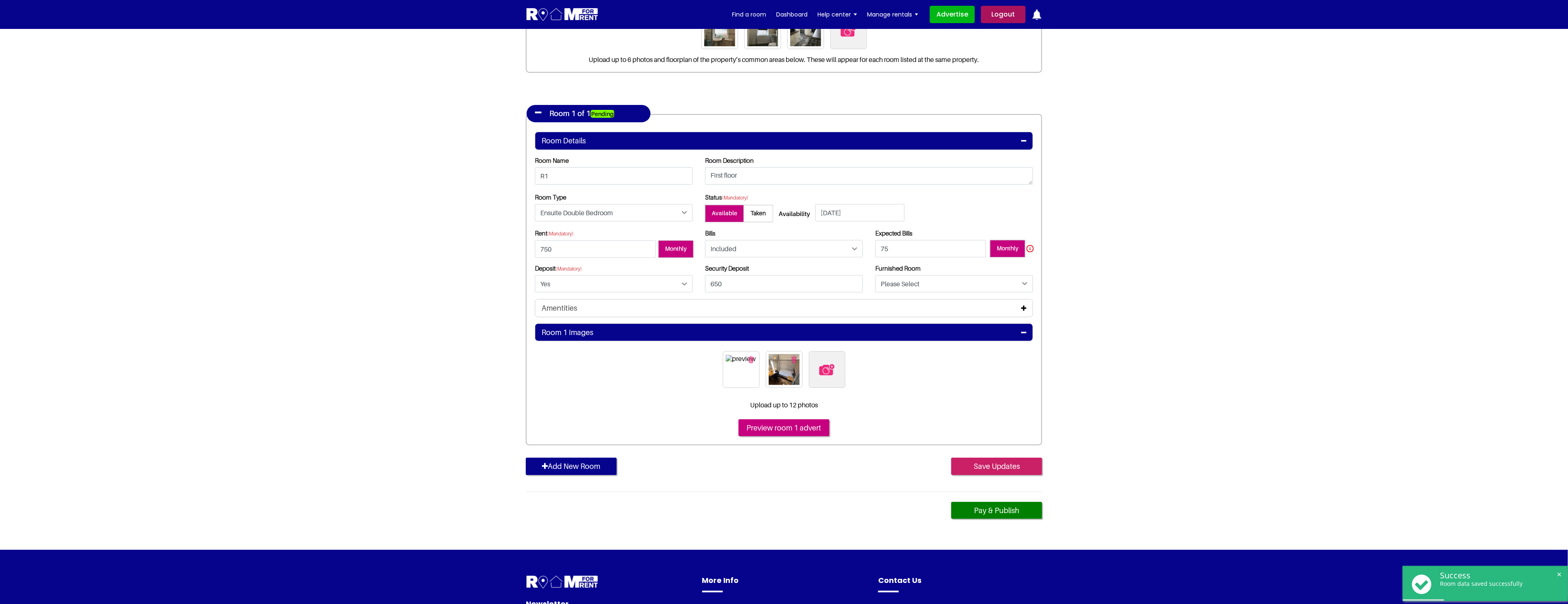
click at [1000, 462] on input "Save Updates" at bounding box center [996, 466] width 91 height 18
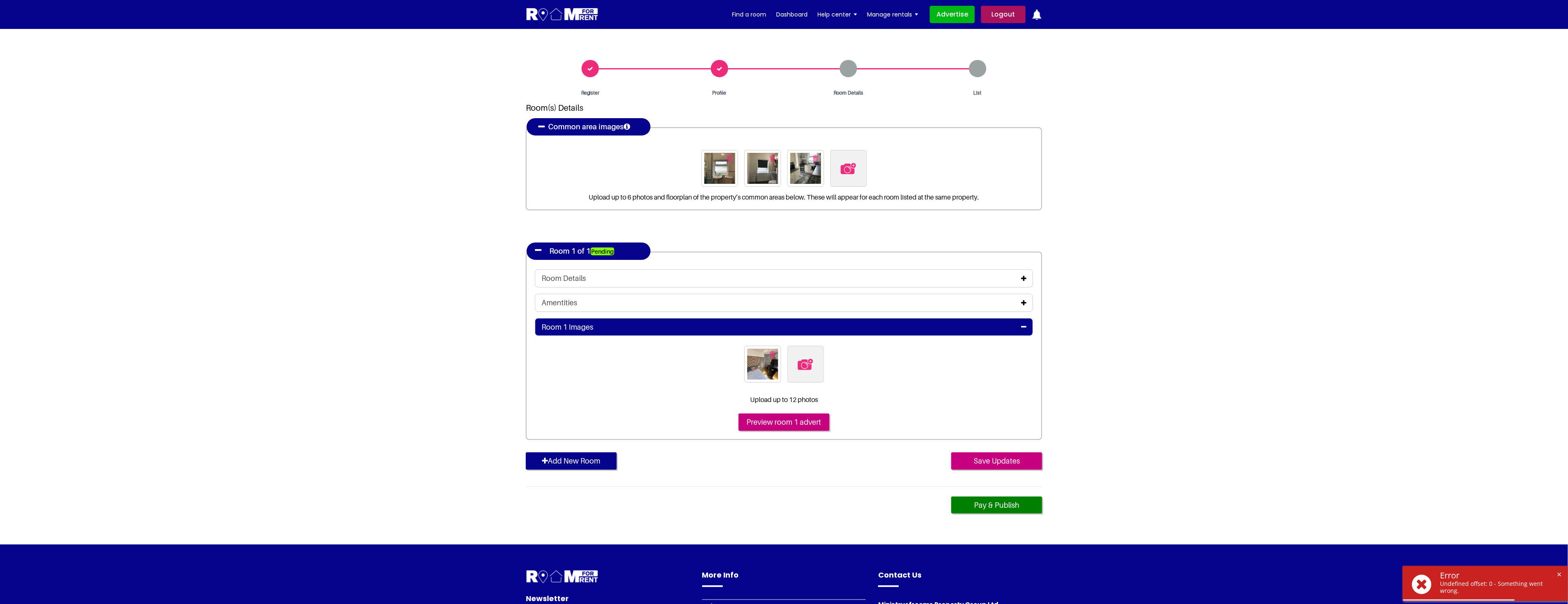
click at [1023, 299] on icon at bounding box center [1023, 303] width 5 height 7
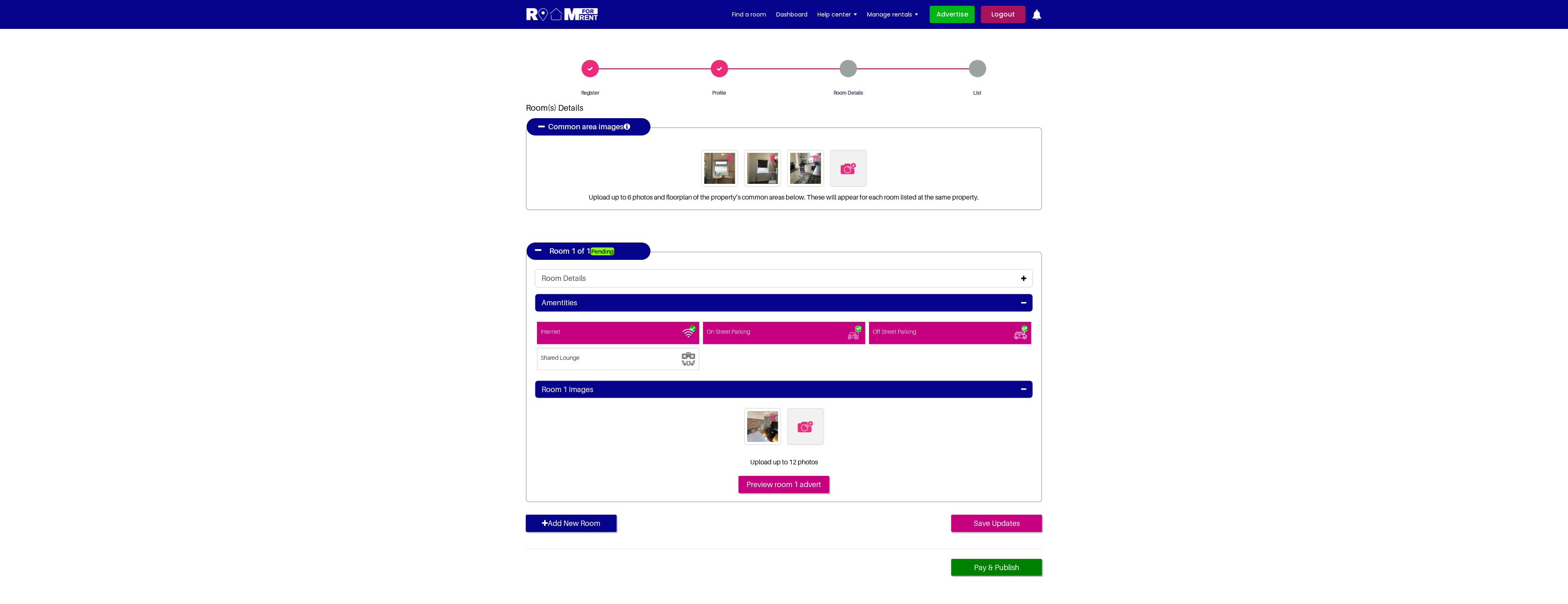
click at [1024, 278] on icon at bounding box center [1023, 278] width 5 height 7
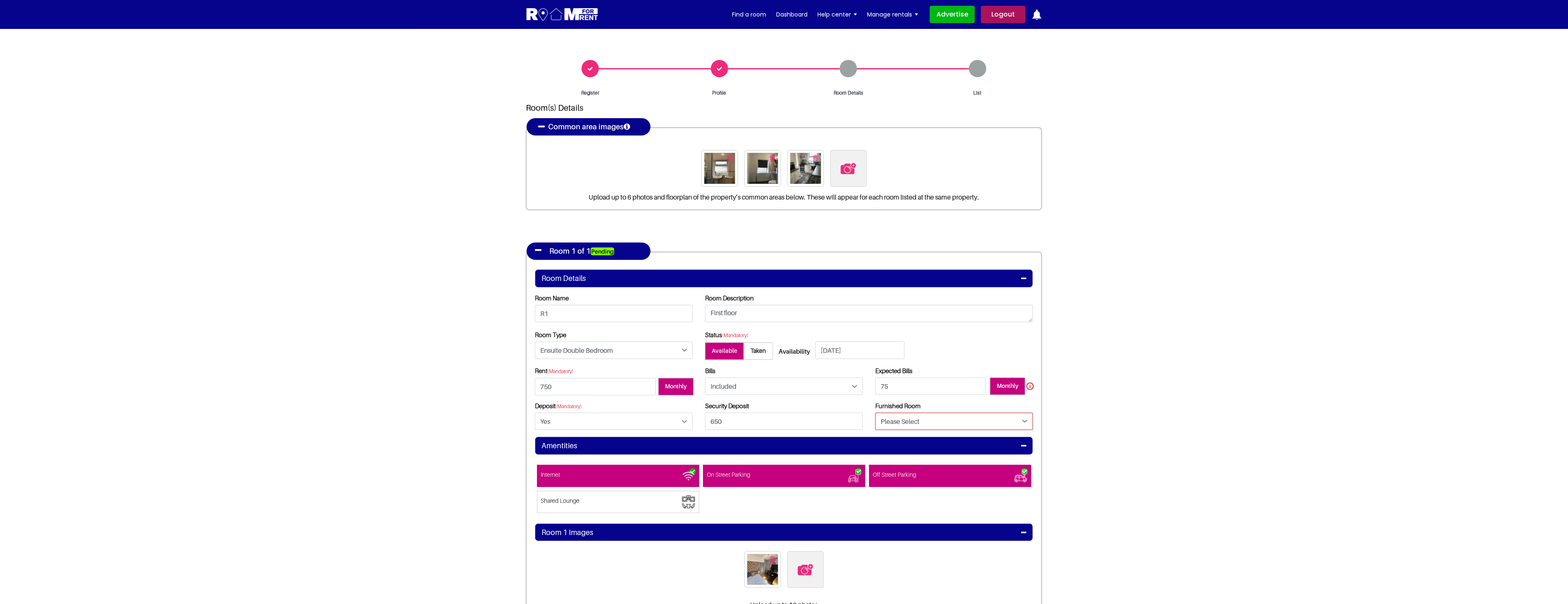
click at [946, 420] on select "Please Select Yes No" at bounding box center [955, 422] width 158 height 18
select select "Yes"
click at [876, 413] on select "Please Select Yes No" at bounding box center [955, 422] width 158 height 18
click at [1086, 459] on section "Register Profile Room Details List Room(s) Details" at bounding box center [784, 389] width 1568 height 721
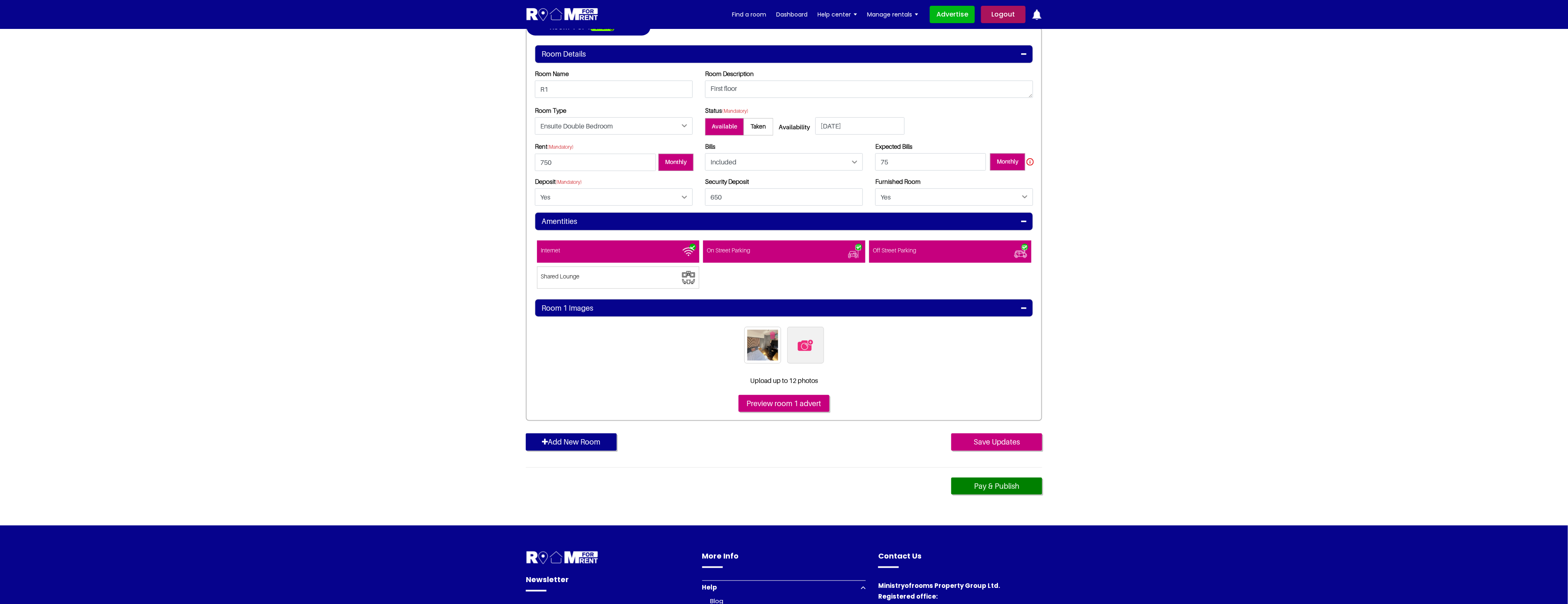
scroll to position [229, 0]
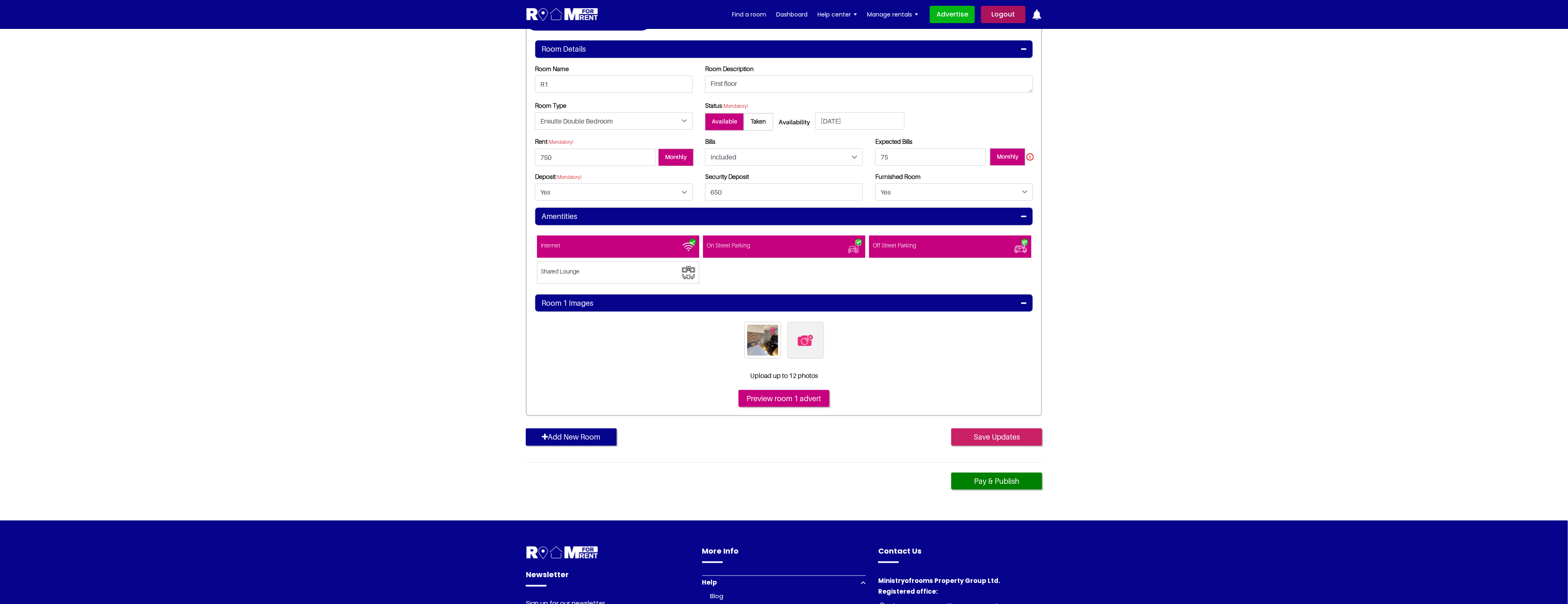
drag, startPoint x: 1006, startPoint y: 434, endPoint x: 1019, endPoint y: 436, distance: 13.2
click at [1007, 434] on input "Save Updates" at bounding box center [996, 437] width 91 height 18
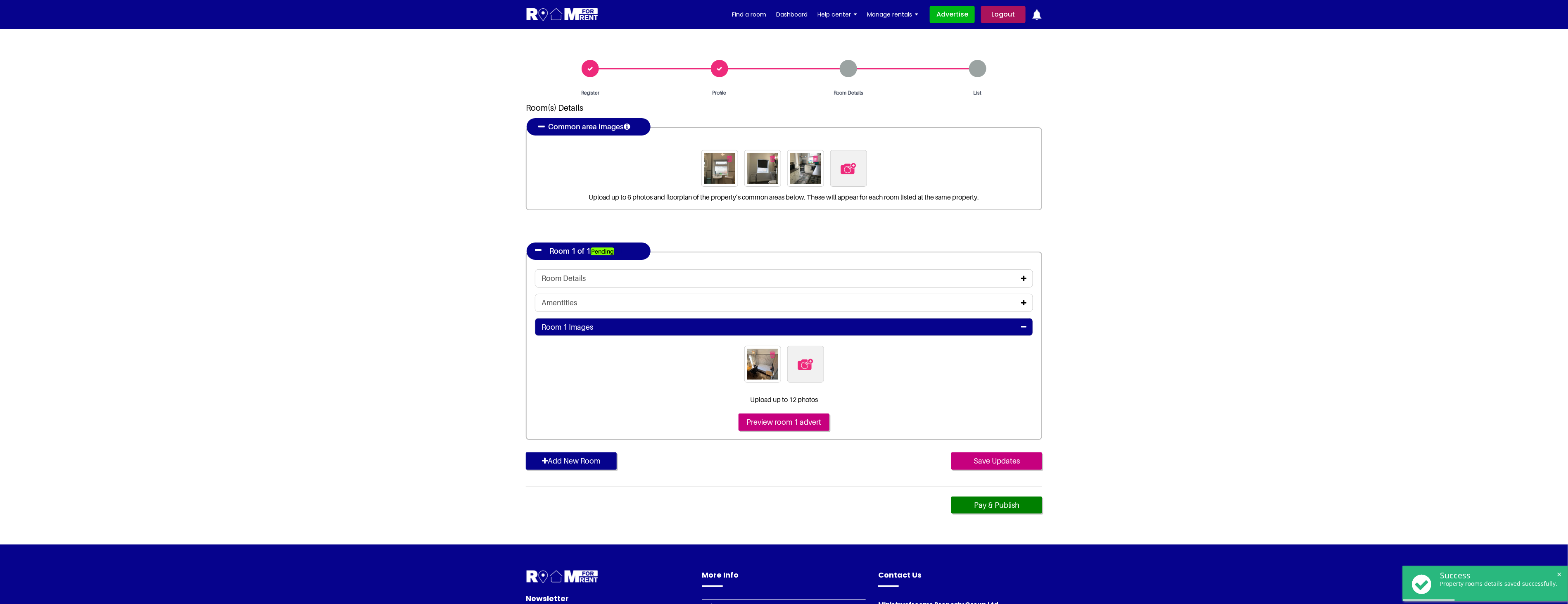
click at [1020, 274] on div "Room Details" at bounding box center [784, 278] width 485 height 9
click at [1023, 275] on icon at bounding box center [1023, 278] width 5 height 7
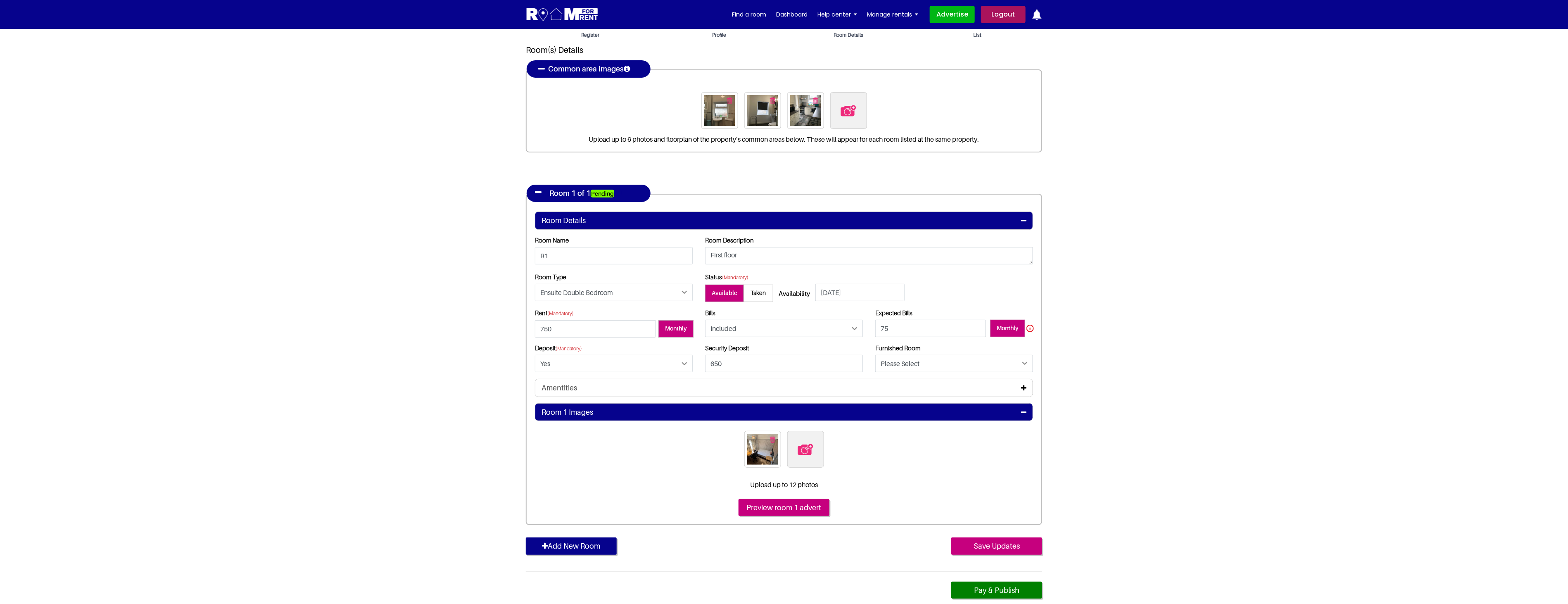
scroll to position [46, 0]
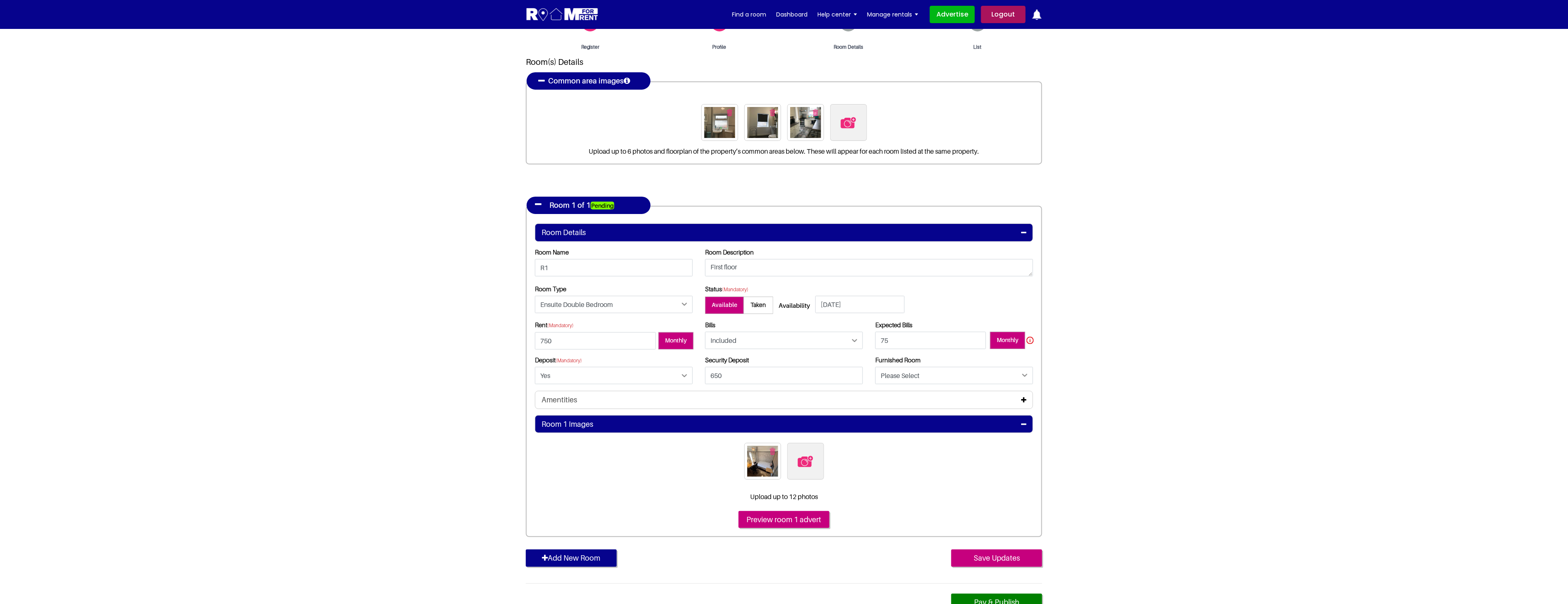
click at [1213, 339] on section "Register Profile Room Details List Room(s) Details" at bounding box center [784, 312] width 1568 height 659
